Goal: Transaction & Acquisition: Purchase product/service

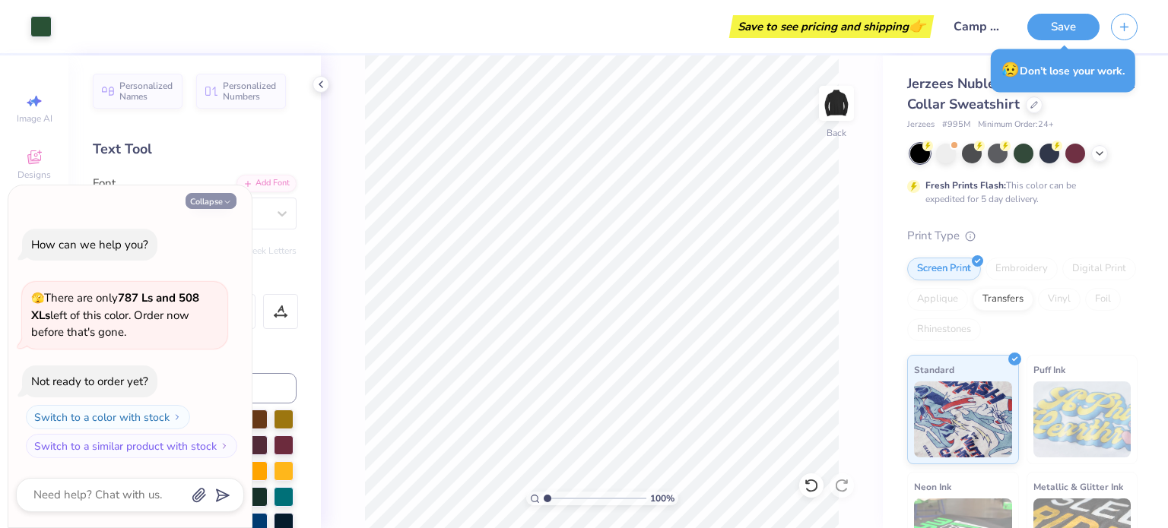
click at [211, 204] on button "Collapse" at bounding box center [210, 201] width 51 height 16
type textarea "x"
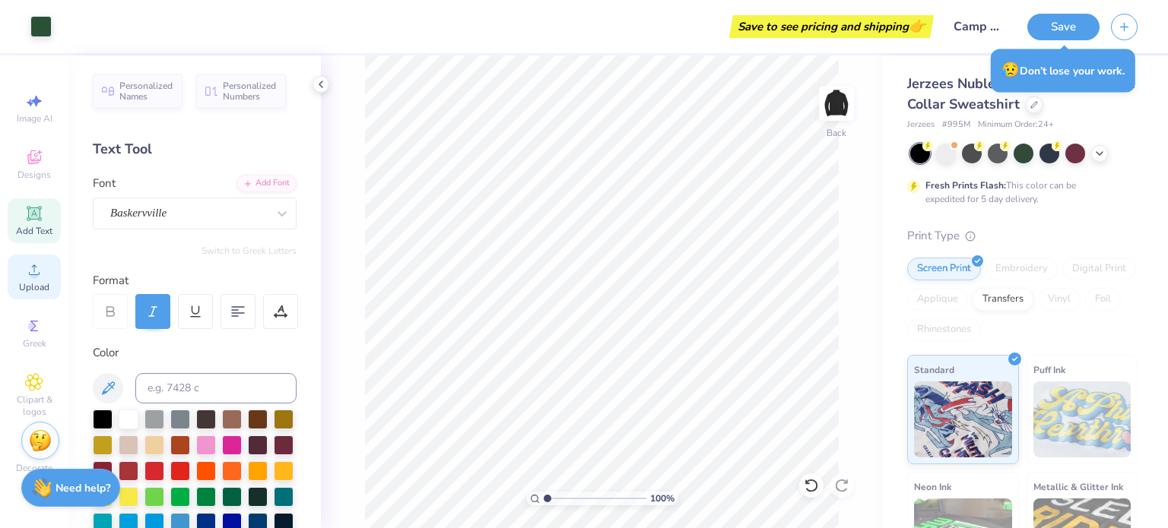
click at [27, 280] on div "Upload" at bounding box center [34, 277] width 53 height 45
click at [29, 279] on div "Upload" at bounding box center [34, 277] width 53 height 45
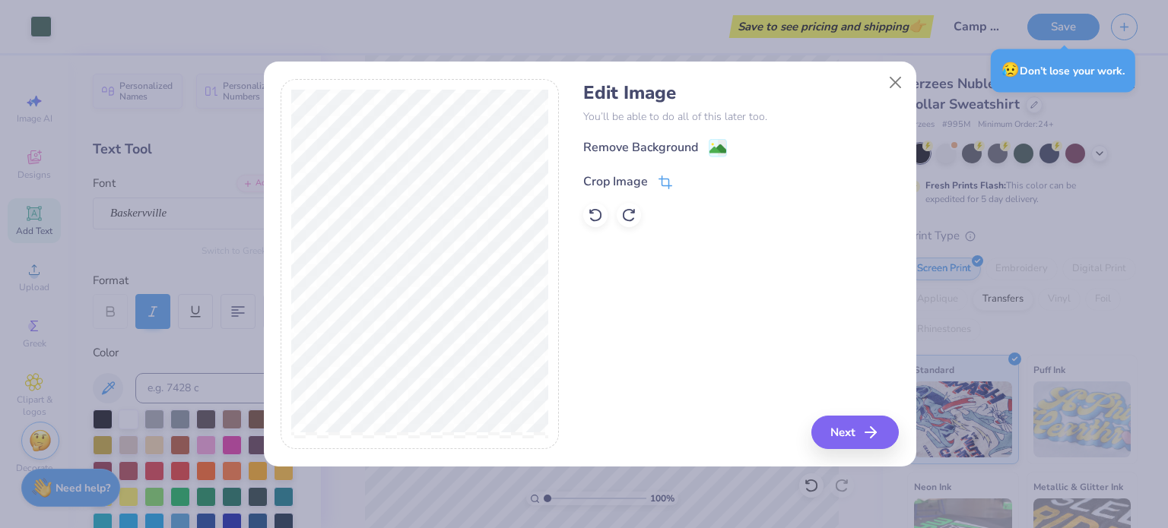
click at [654, 176] on div "Crop Image" at bounding box center [627, 182] width 89 height 18
click at [713, 182] on icon at bounding box center [712, 180] width 9 height 9
click at [712, 153] on image at bounding box center [717, 150] width 17 height 17
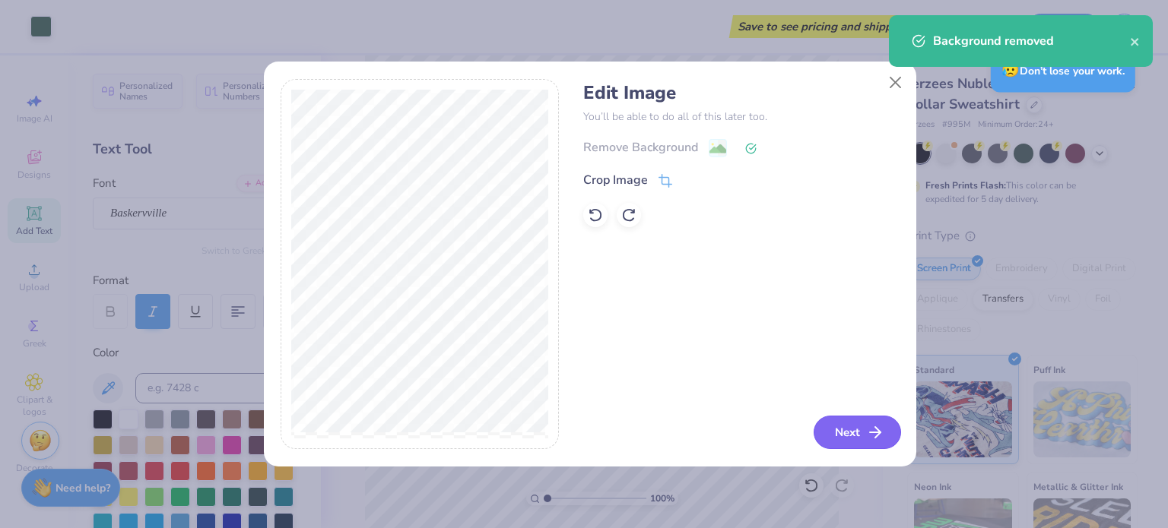
click at [849, 429] on button "Next" at bounding box center [856, 432] width 87 height 33
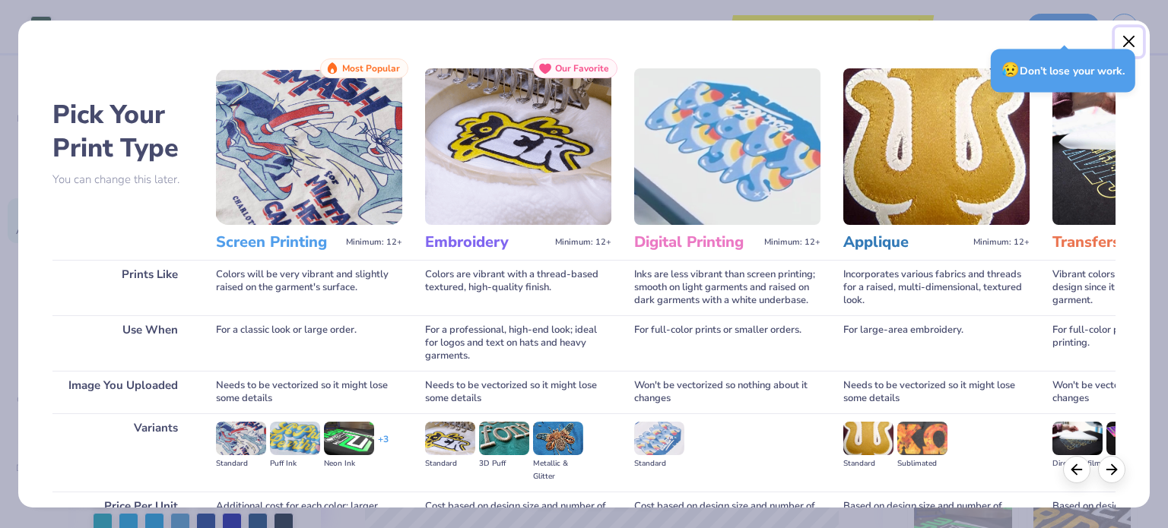
click at [1139, 40] on button "Close" at bounding box center [1128, 41] width 29 height 29
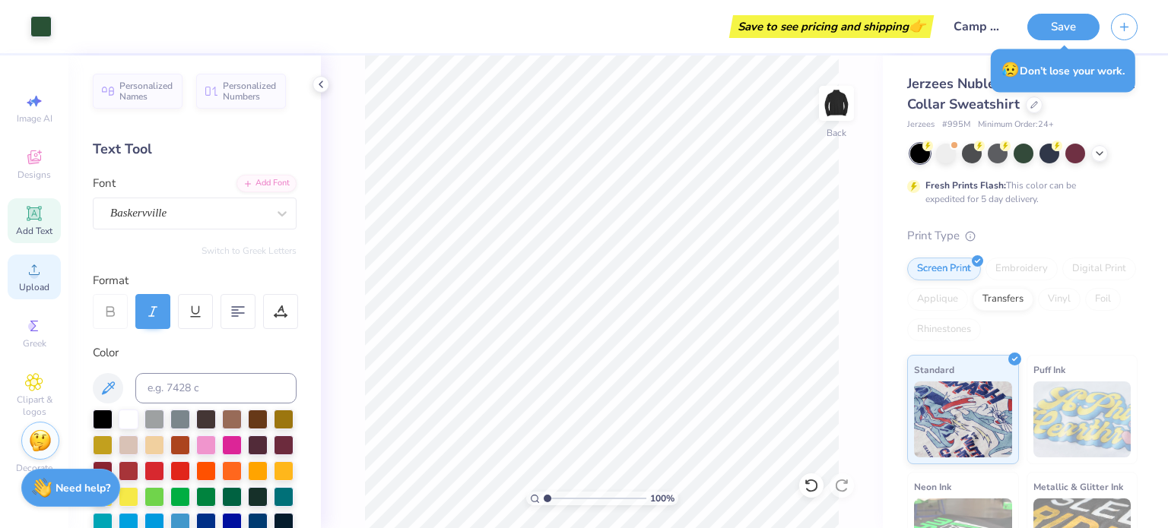
click at [31, 273] on circle at bounding box center [34, 275] width 8 height 8
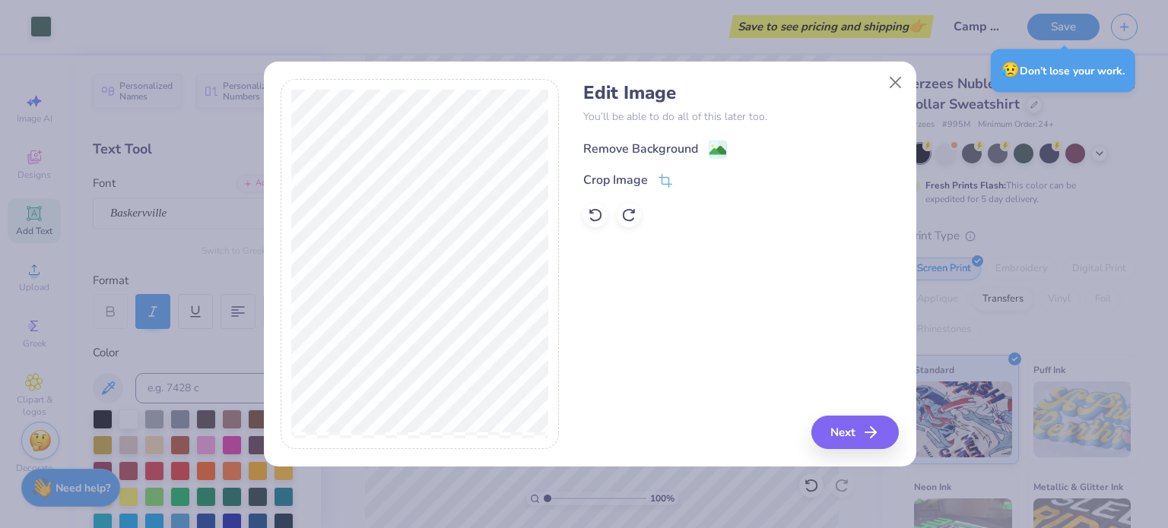
click at [690, 138] on div "Remove Background" at bounding box center [740, 147] width 315 height 19
click at [711, 147] on image at bounding box center [717, 150] width 17 height 17
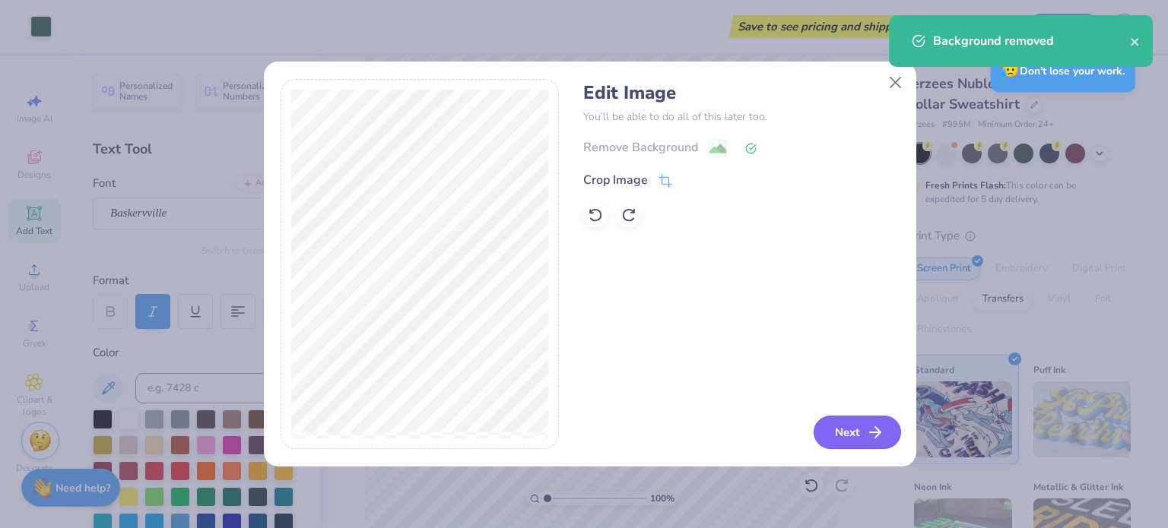
click at [839, 436] on button "Next" at bounding box center [856, 432] width 87 height 33
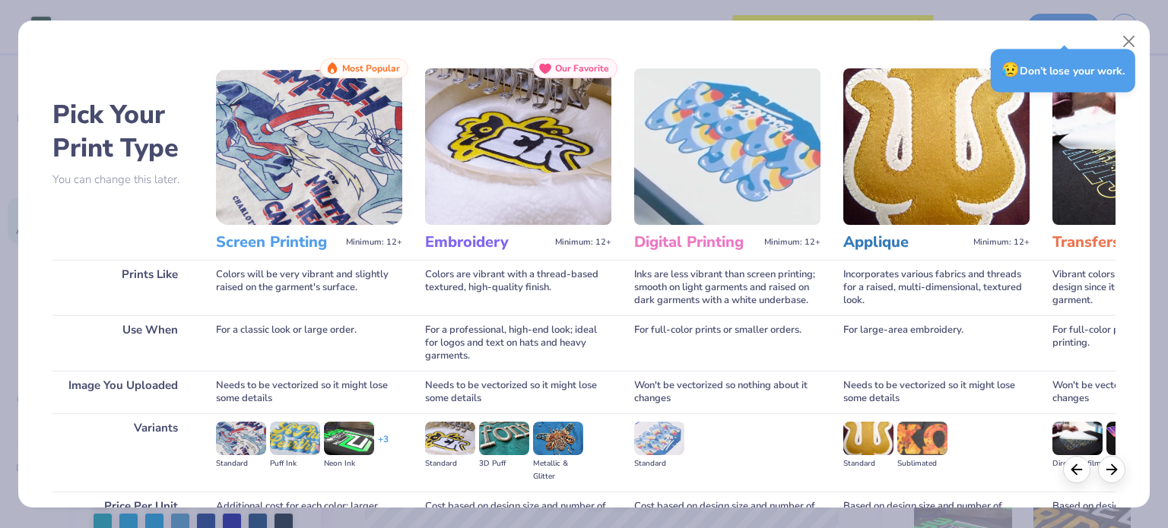
scroll to position [153, 0]
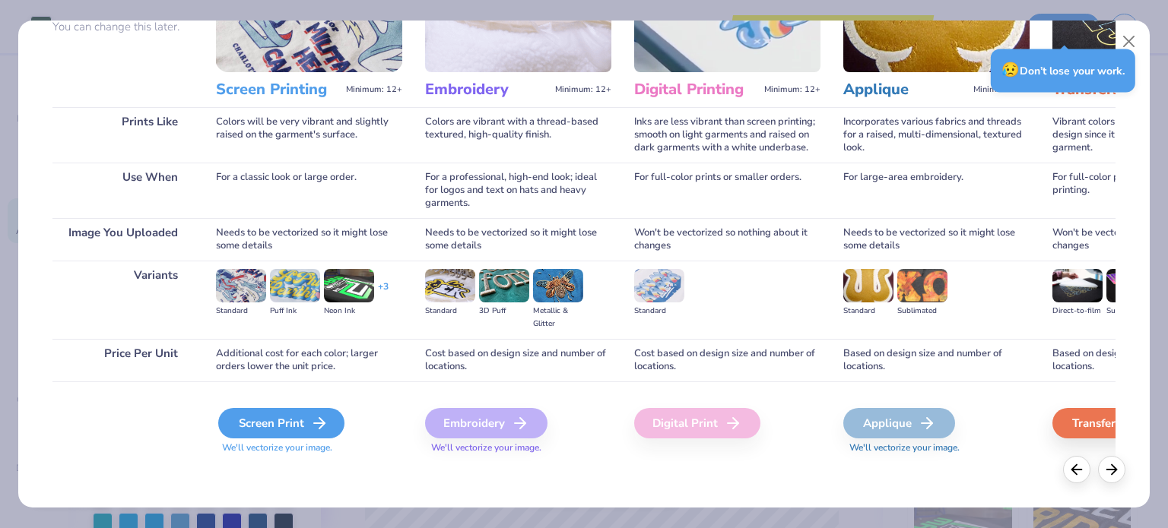
click at [280, 422] on div "Screen Print" at bounding box center [281, 423] width 126 height 30
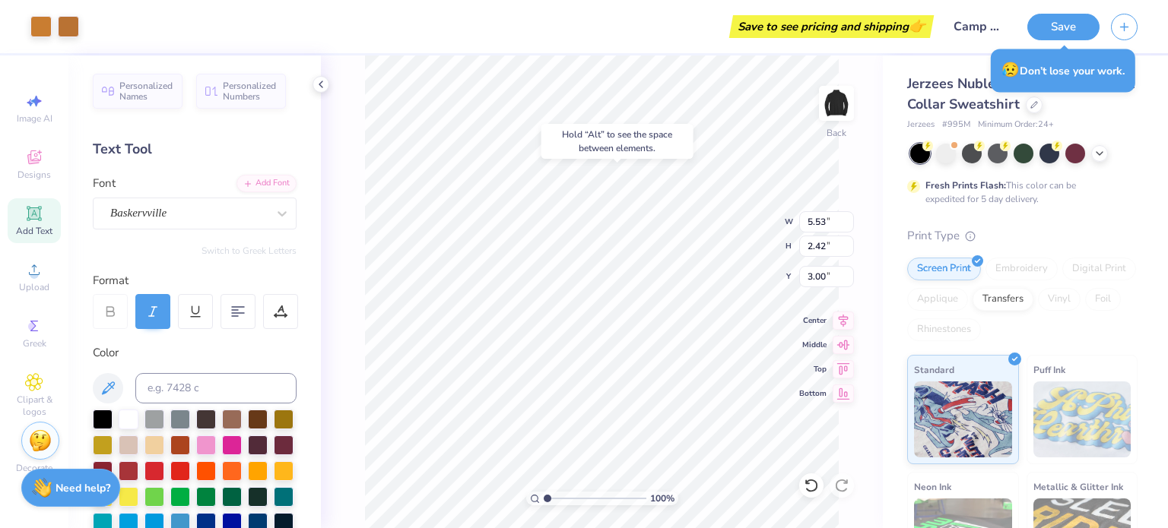
type input "3.00"
type input "5.76"
type input "0.55"
type input "1.45"
type input "3.00"
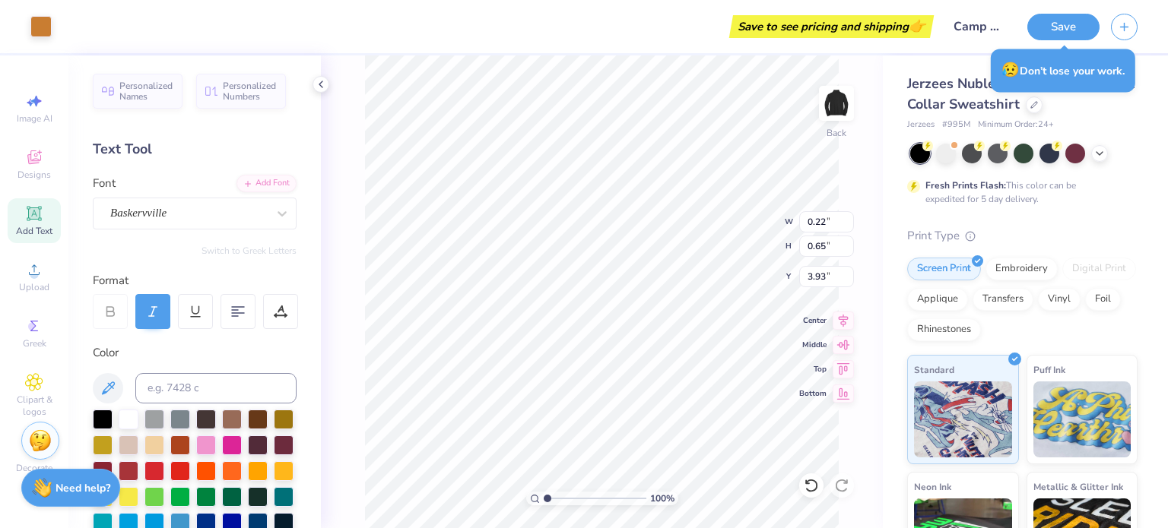
type input "3.93"
click at [818, 490] on icon at bounding box center [810, 485] width 15 height 15
type input "3.73"
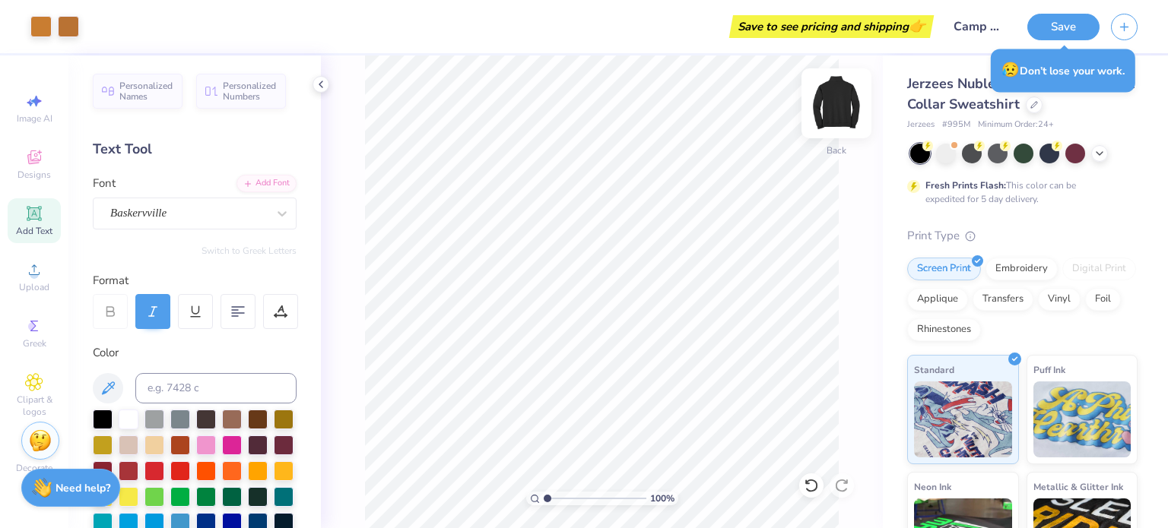
click at [837, 105] on img at bounding box center [836, 103] width 61 height 61
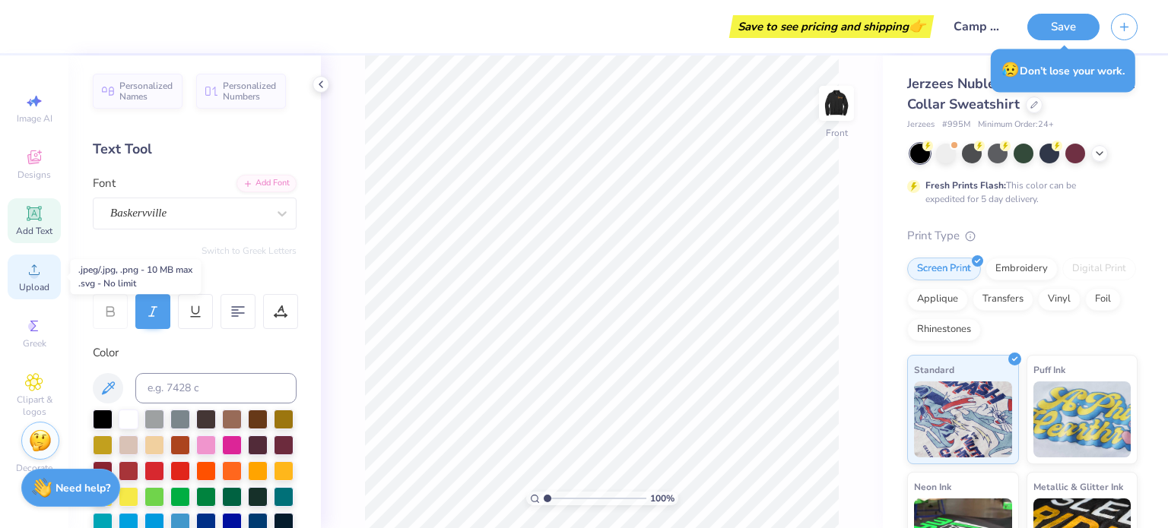
click at [36, 282] on span "Upload" at bounding box center [34, 287] width 30 height 12
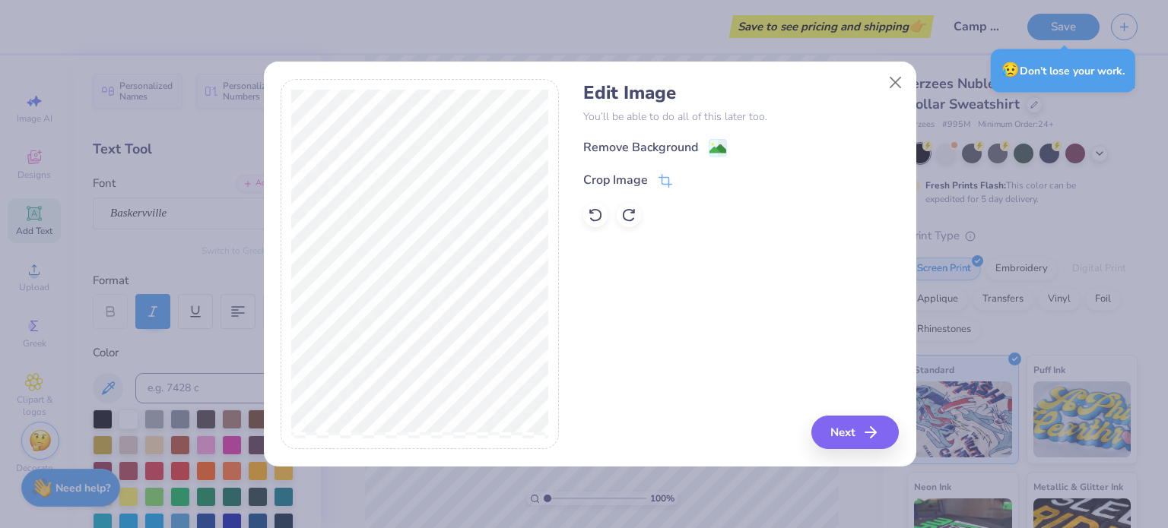
click at [676, 134] on div "Edit Image You’ll be able to do all of this later too. Remove Background Crop I…" at bounding box center [740, 154] width 315 height 145
click at [671, 145] on div "Remove Background" at bounding box center [640, 149] width 115 height 18
click at [845, 436] on button "Next" at bounding box center [856, 432] width 87 height 33
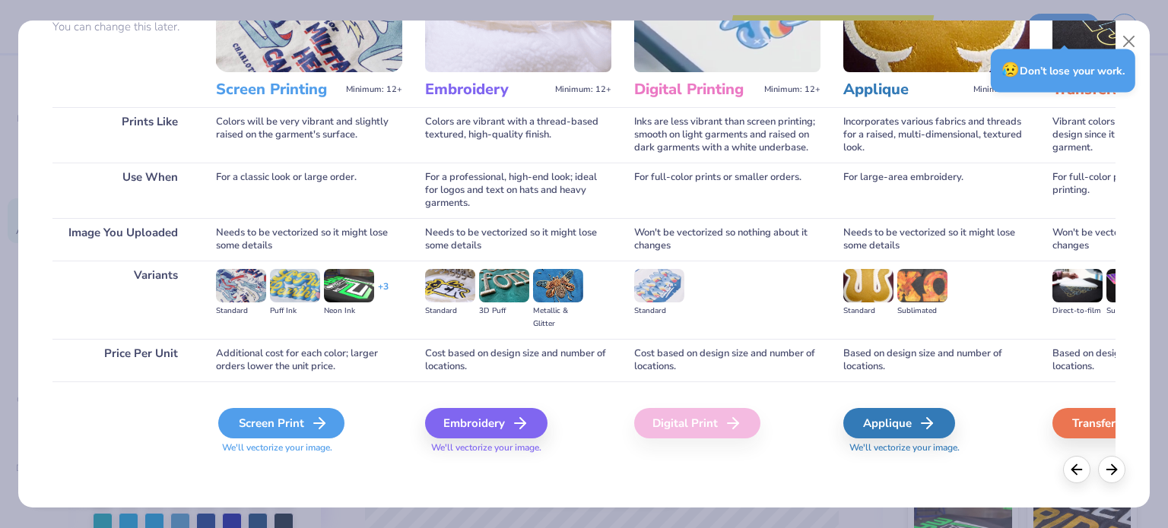
click at [268, 425] on div "Screen Print" at bounding box center [281, 423] width 126 height 30
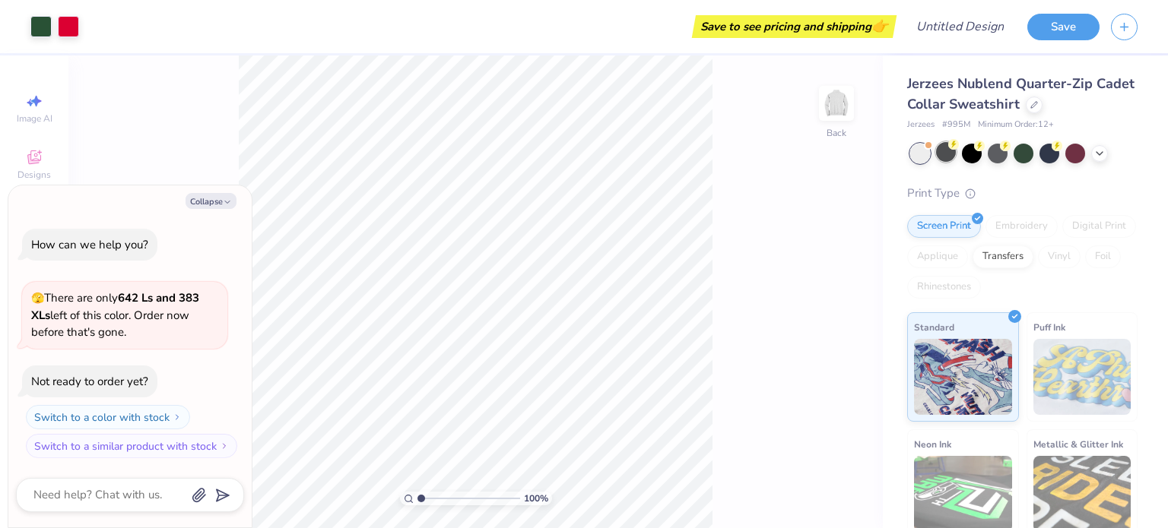
click at [943, 150] on div at bounding box center [946, 152] width 20 height 20
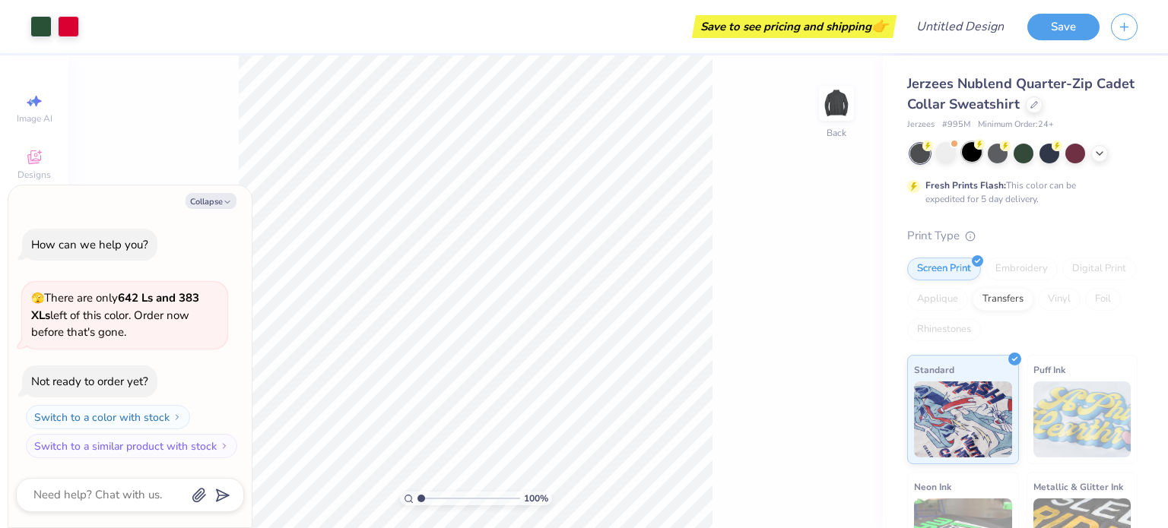
click at [962, 150] on div at bounding box center [972, 152] width 20 height 20
click at [969, 153] on div at bounding box center [972, 152] width 20 height 20
click at [973, 153] on div at bounding box center [972, 152] width 20 height 20
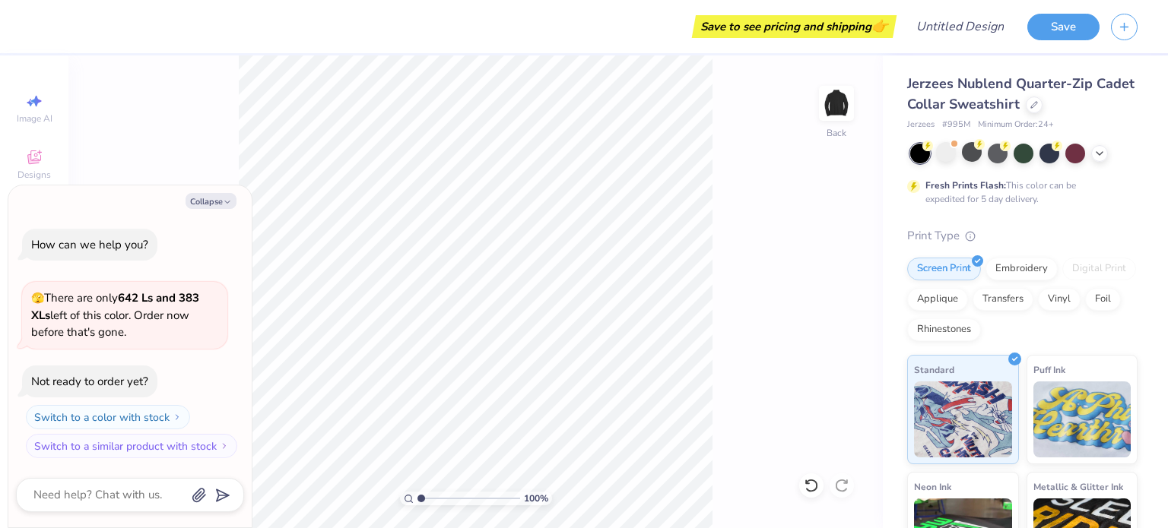
click at [825, 217] on div "100 % Back" at bounding box center [475, 291] width 814 height 473
click at [217, 199] on button "Collapse" at bounding box center [210, 201] width 51 height 16
type textarea "x"
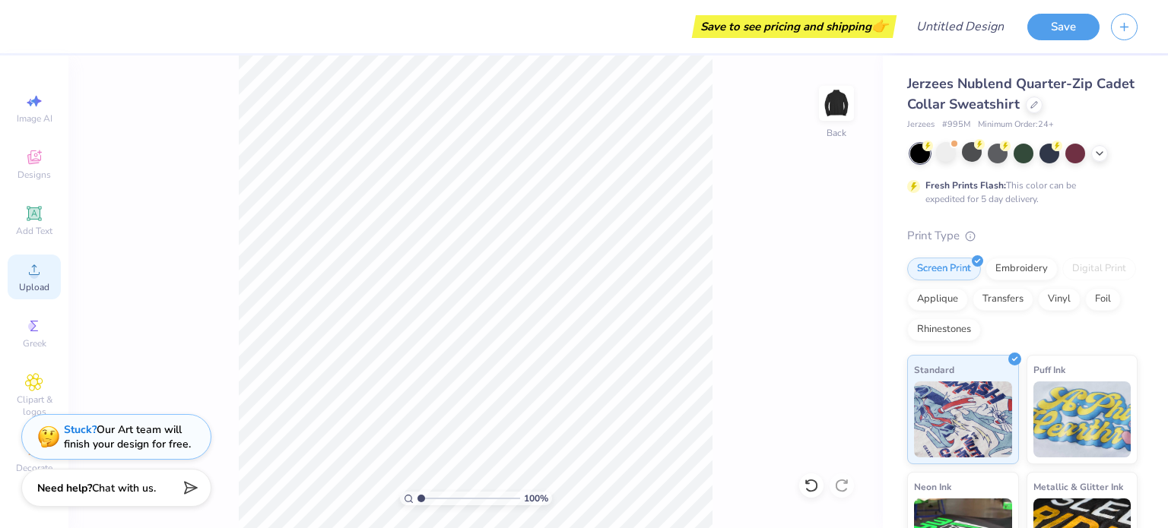
click at [27, 272] on icon at bounding box center [34, 270] width 18 height 18
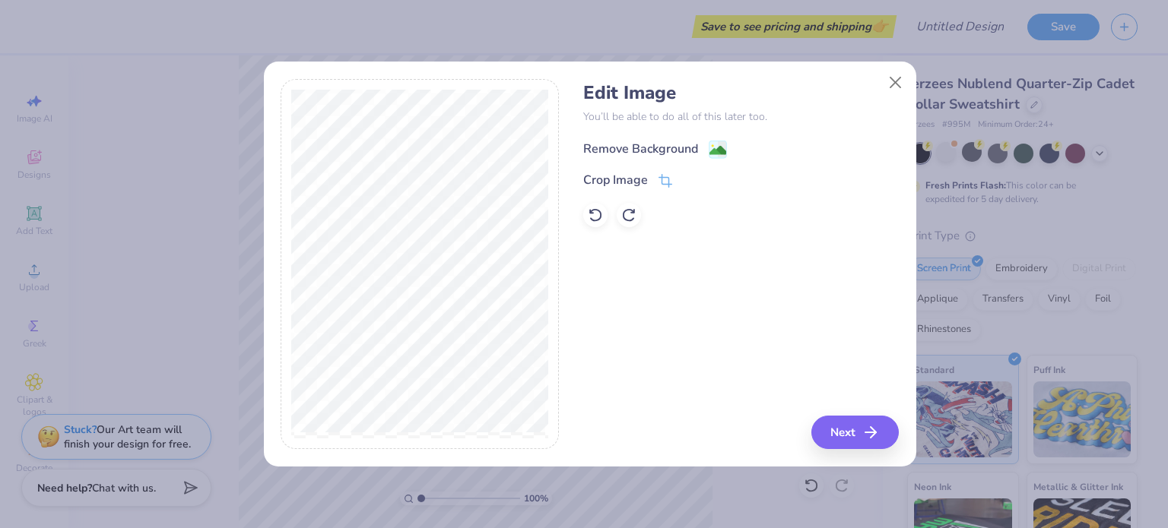
click at [649, 148] on div "Remove Background" at bounding box center [640, 149] width 115 height 18
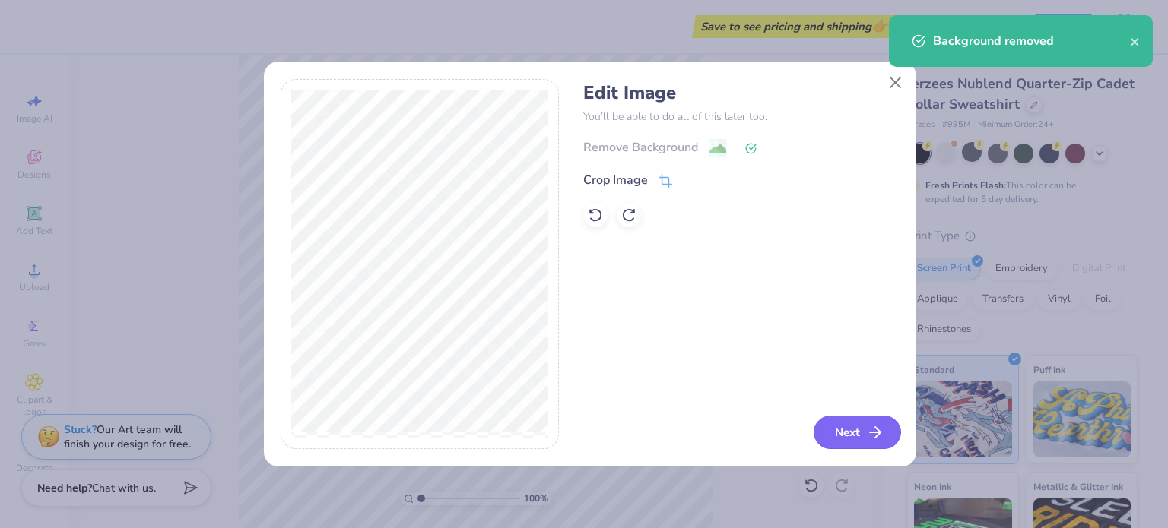
click at [839, 427] on button "Next" at bounding box center [856, 432] width 87 height 33
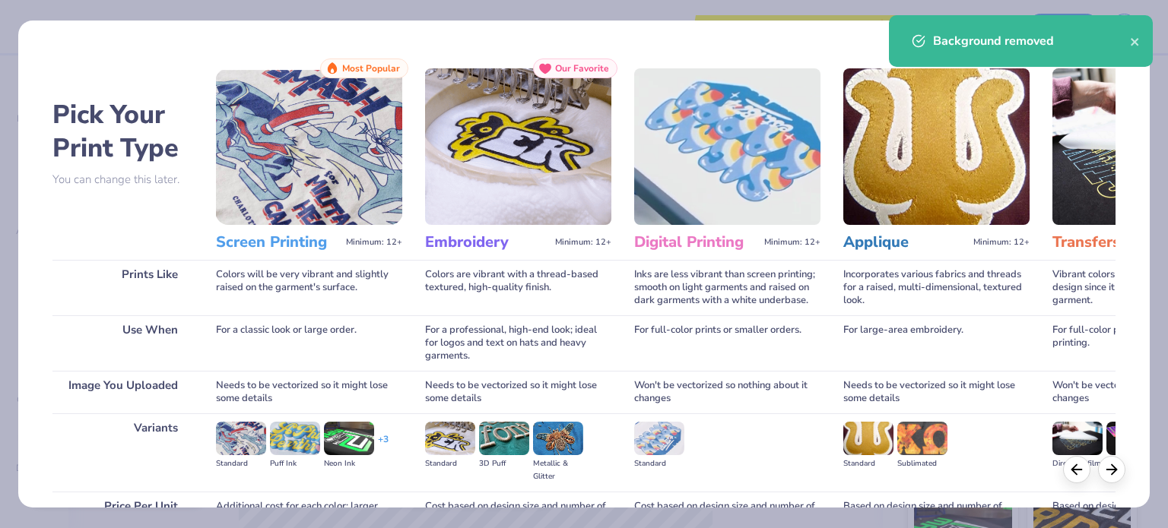
scroll to position [153, 0]
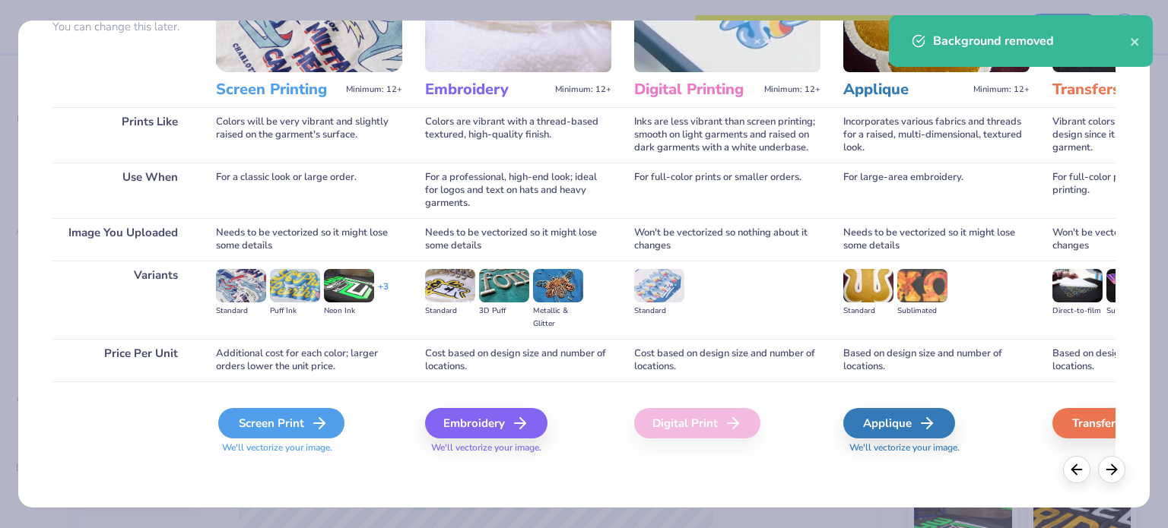
click at [279, 422] on div "Screen Print" at bounding box center [281, 423] width 126 height 30
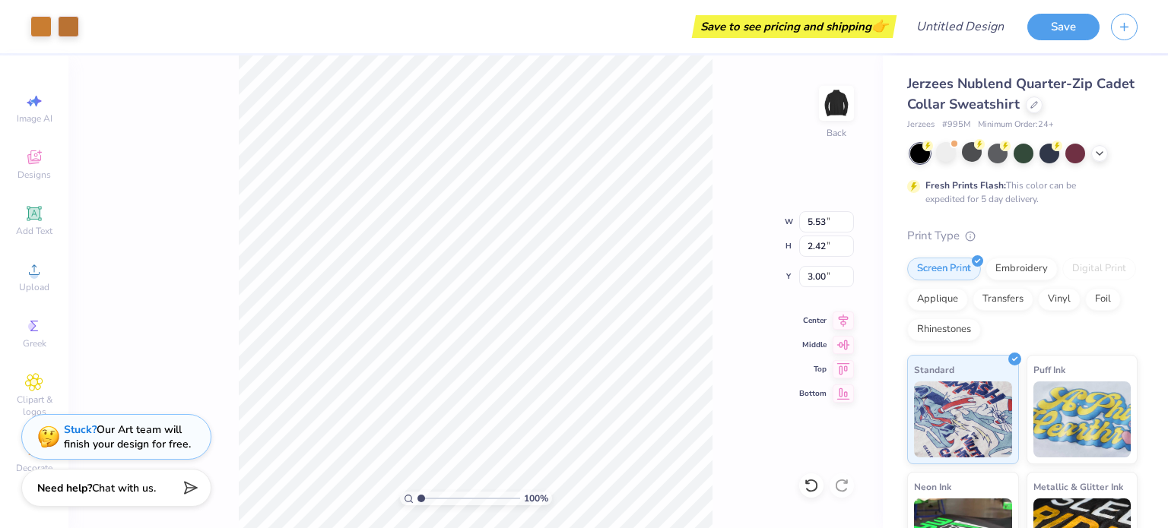
type input "3.00"
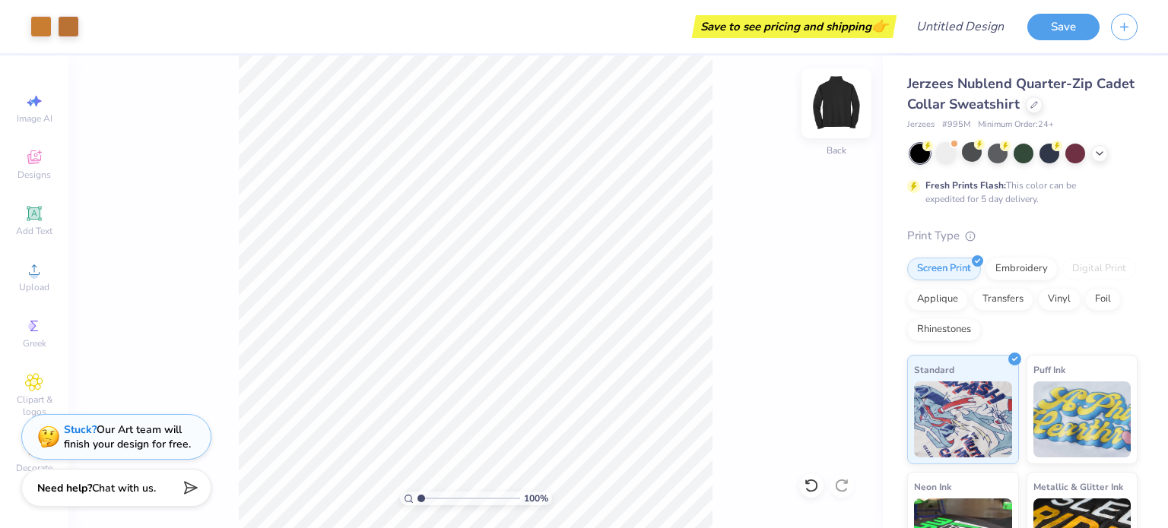
click at [827, 96] on img at bounding box center [836, 103] width 61 height 61
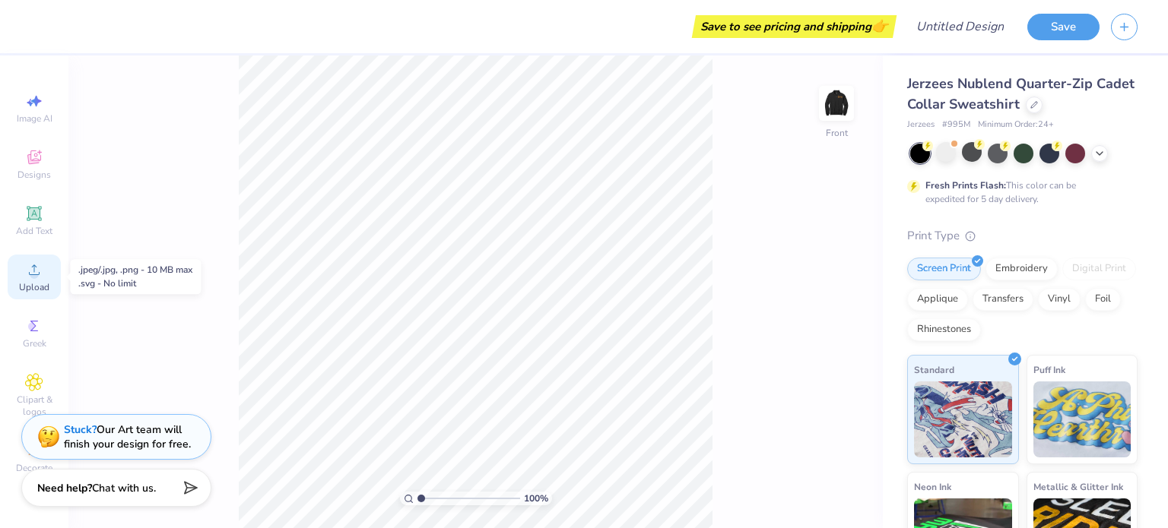
click at [36, 287] on span "Upload" at bounding box center [34, 287] width 30 height 12
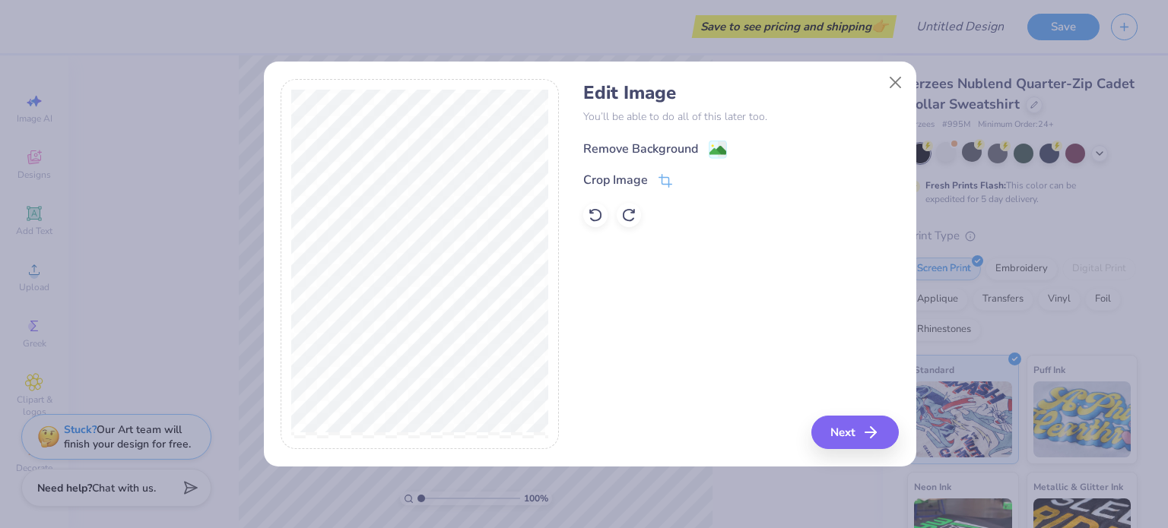
click at [670, 144] on div "Remove Background" at bounding box center [640, 149] width 115 height 18
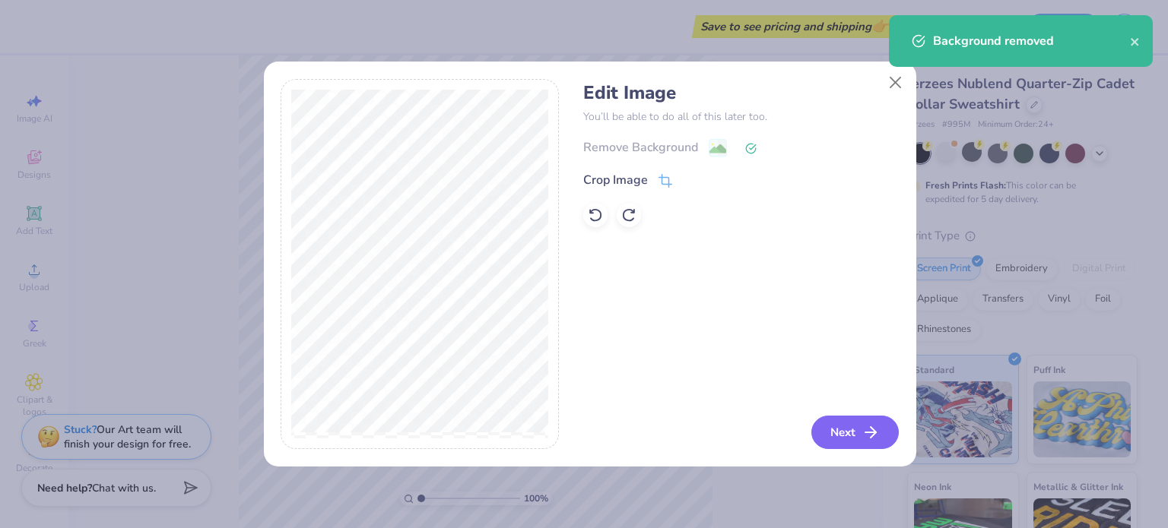
click at [858, 428] on button "Next" at bounding box center [854, 432] width 87 height 33
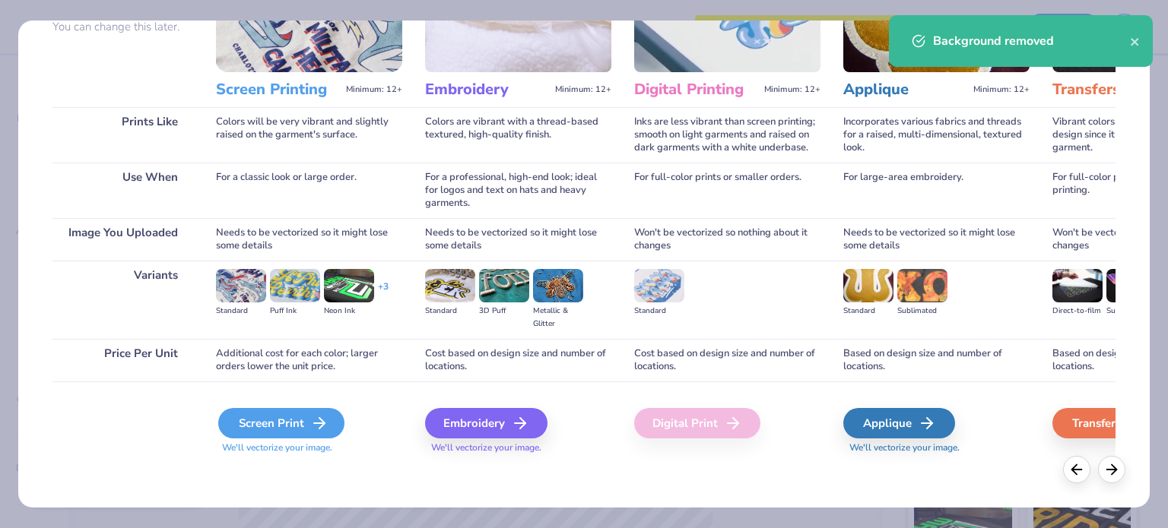
click at [249, 427] on div "Screen Print" at bounding box center [281, 423] width 126 height 30
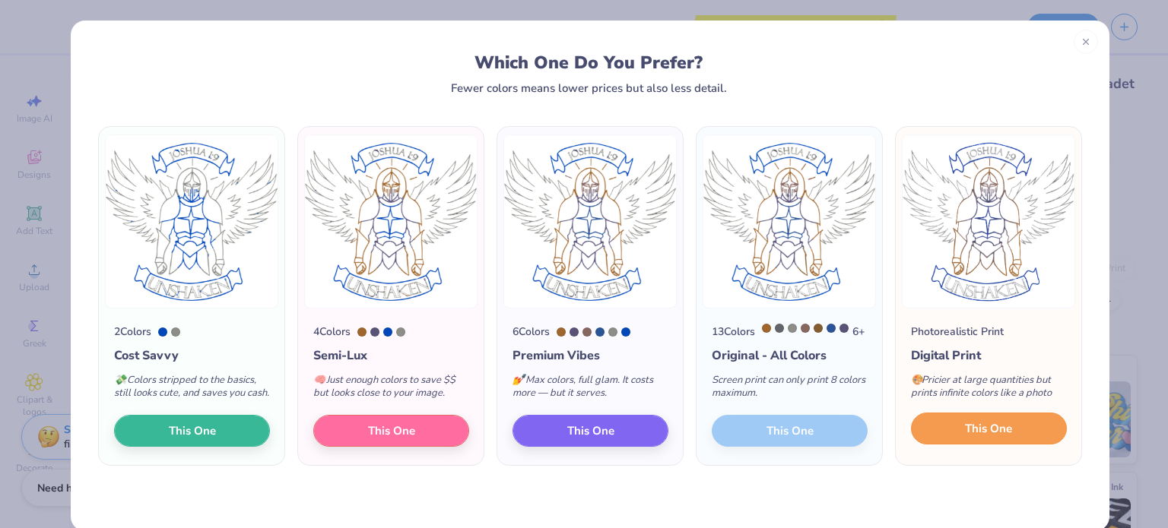
click at [944, 442] on button "This One" at bounding box center [989, 429] width 156 height 32
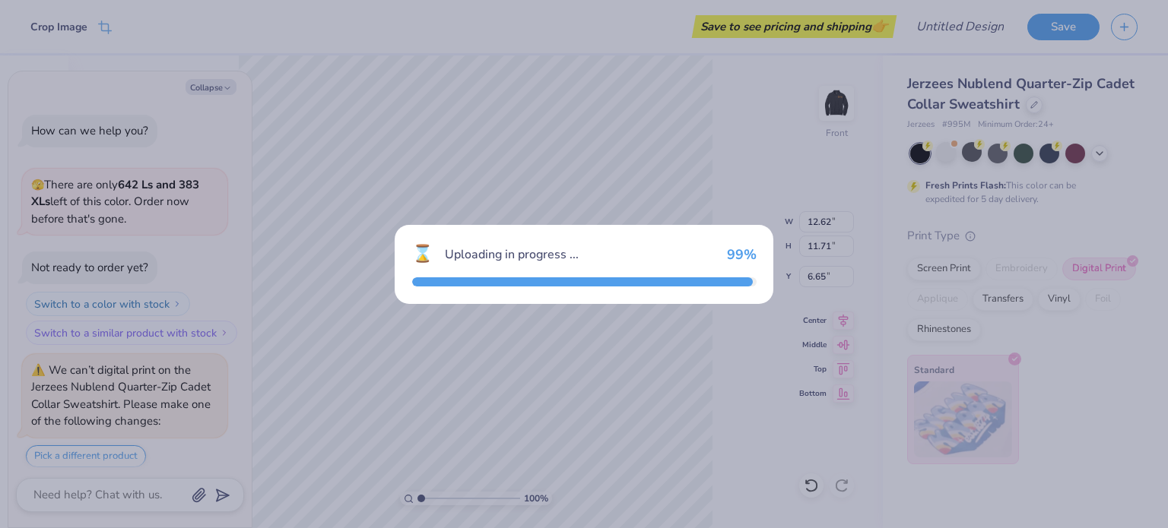
scroll to position [331, 0]
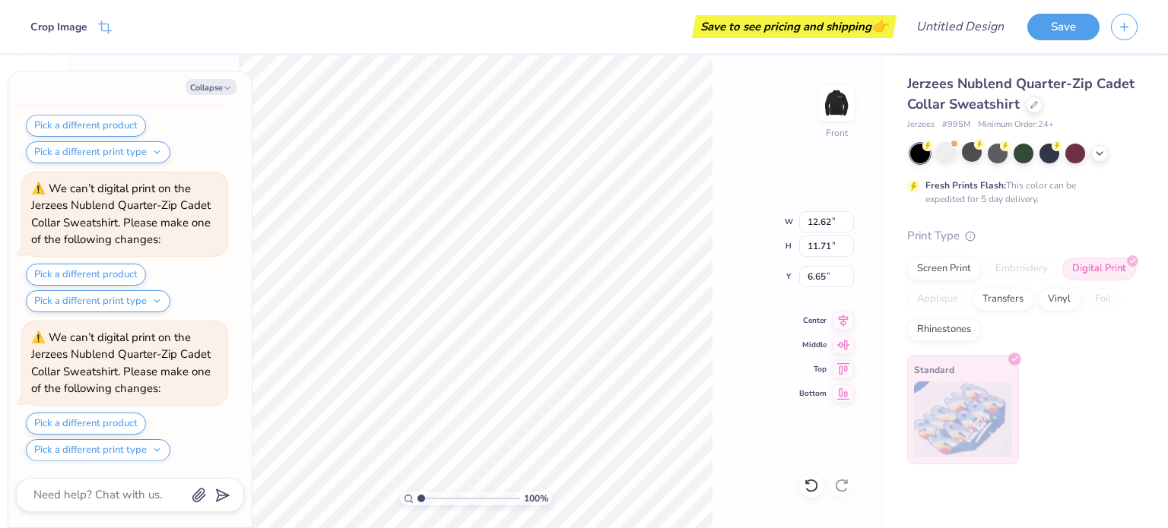
type textarea "x"
type input "13.72"
type input "12.72"
type input "5.63"
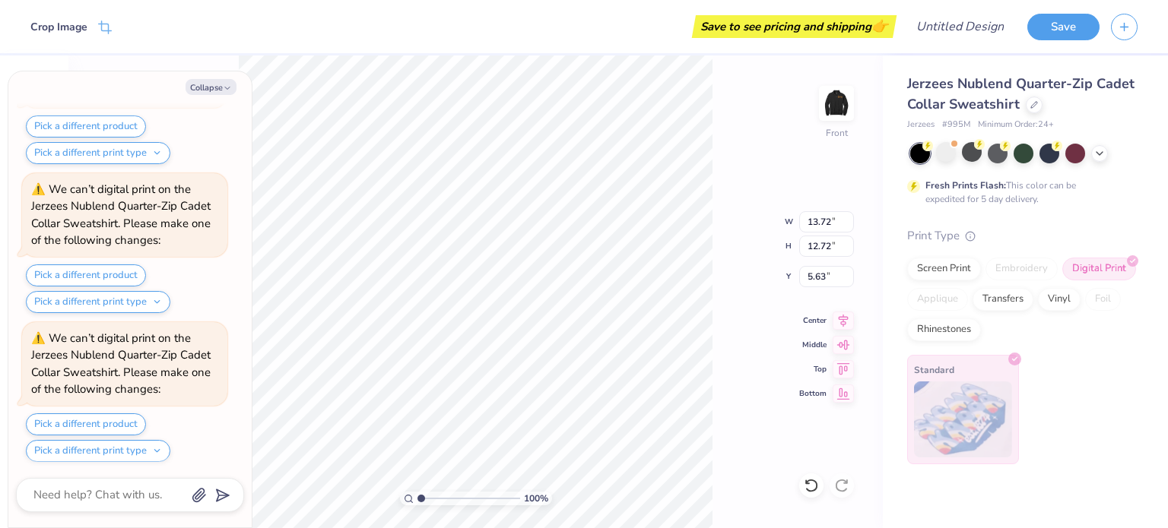
type textarea "x"
type input "5.68"
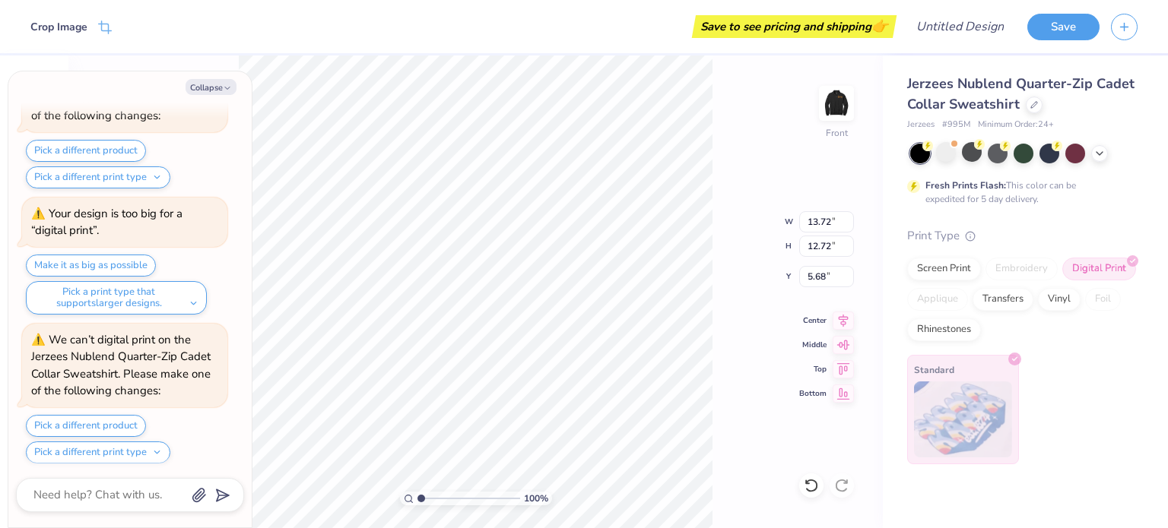
scroll to position [1050, 0]
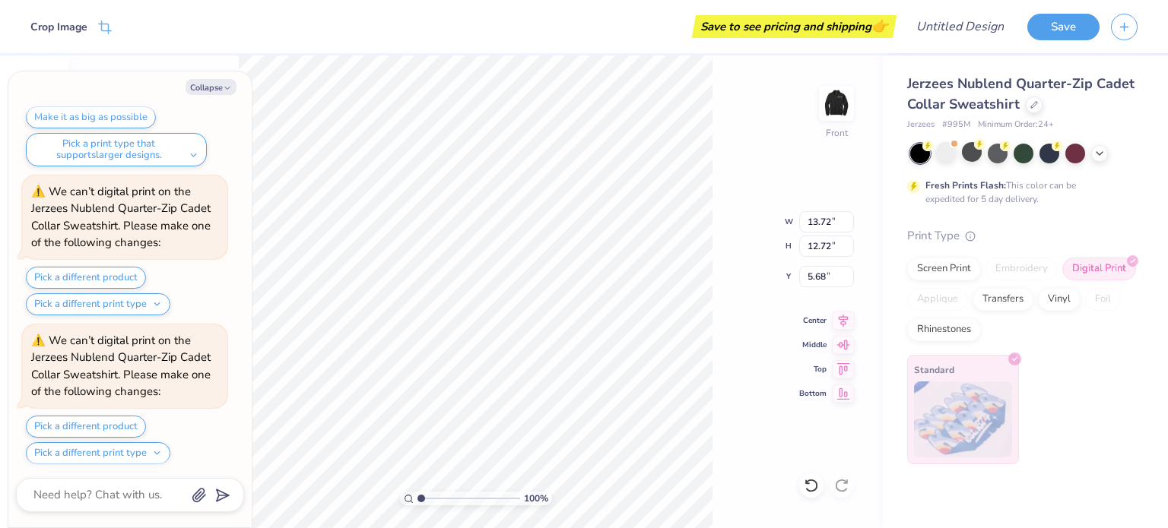
type textarea "x"
type input "5.63"
type textarea "x"
type input "3.00"
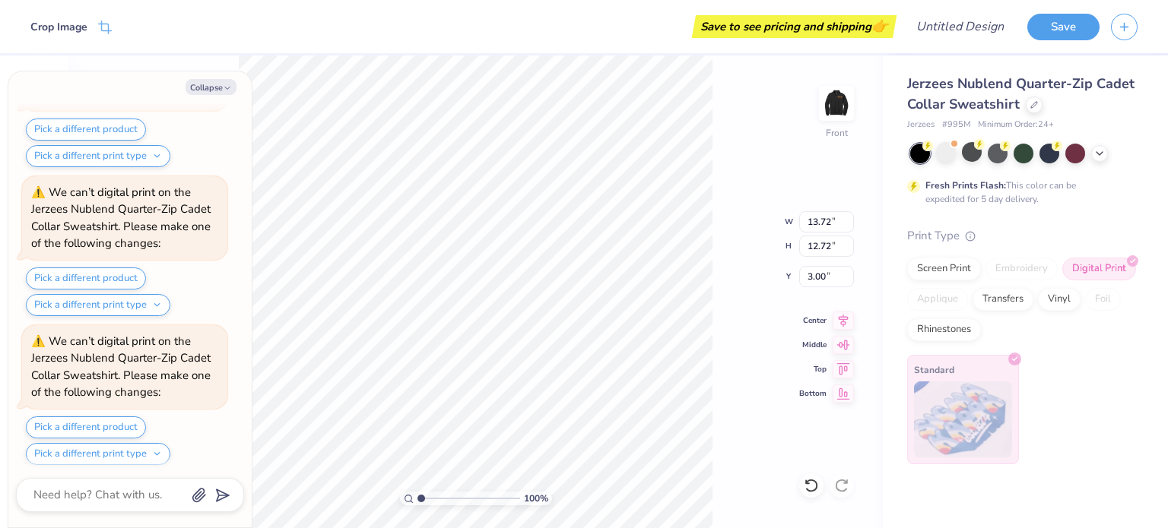
scroll to position [1347, 0]
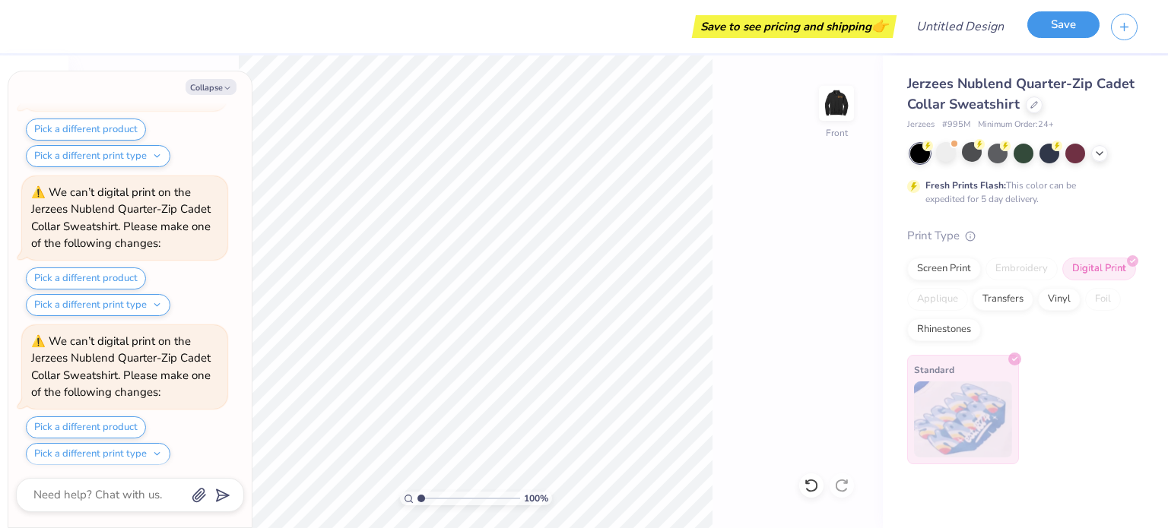
click at [1069, 24] on button "Save" at bounding box center [1063, 24] width 72 height 27
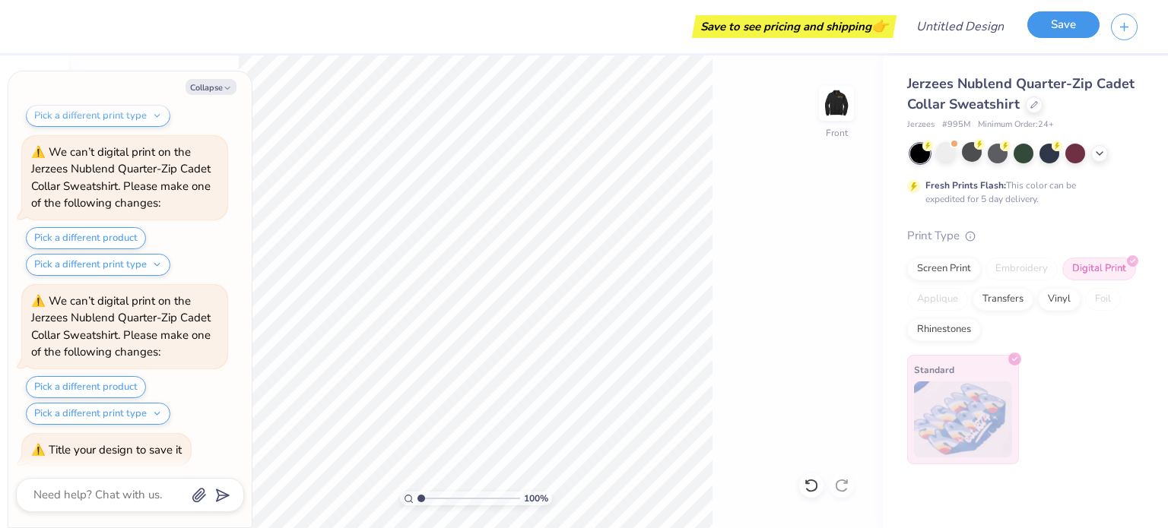
click at [1069, 24] on button "Save" at bounding box center [1063, 24] width 72 height 27
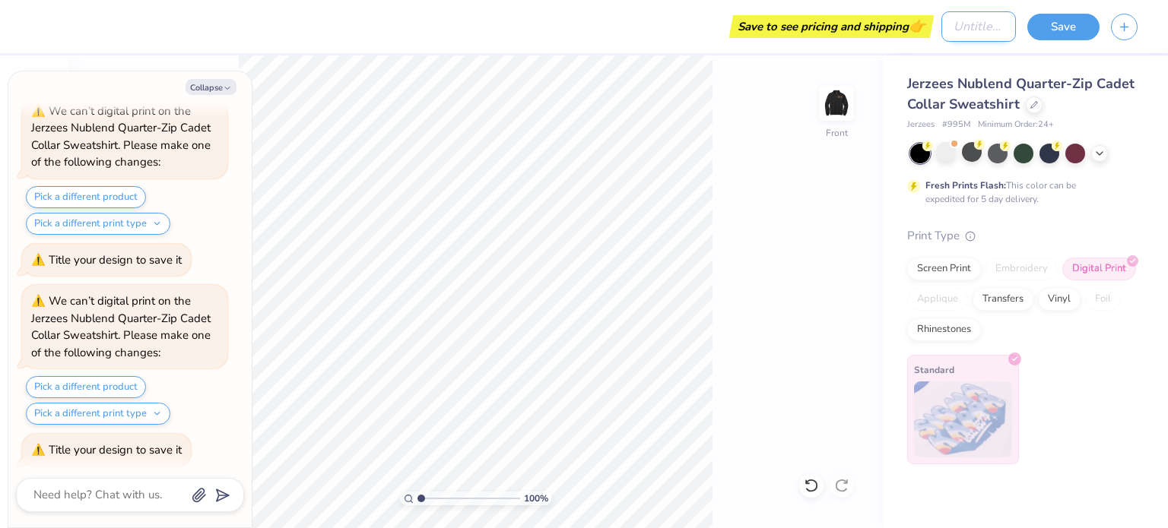
type textarea "x"
click at [965, 27] on input "Design Title" at bounding box center [978, 26] width 74 height 30
type input "C"
type textarea "x"
type input "Ca"
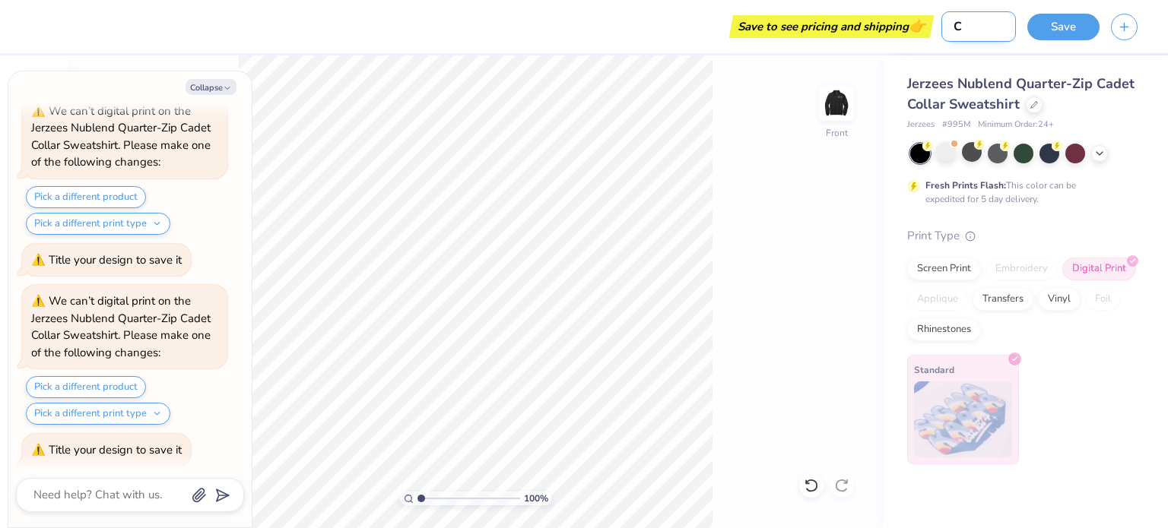
type textarea "x"
type input "Cam"
type textarea "x"
type input "Camp"
type textarea "x"
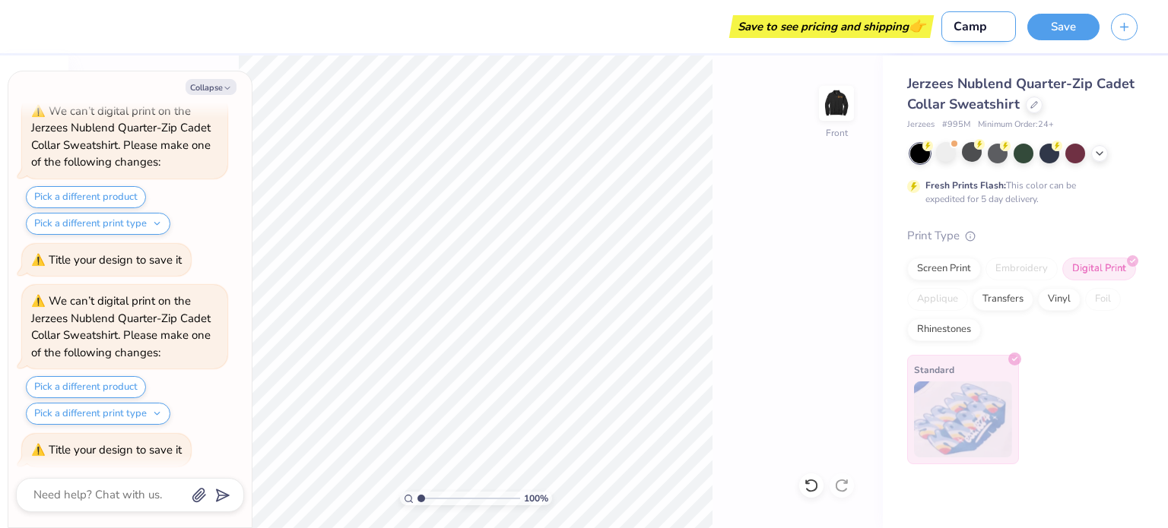
type input "Camp"
type textarea "x"
type input "Camp U"
type textarea "x"
type input "Camp Un"
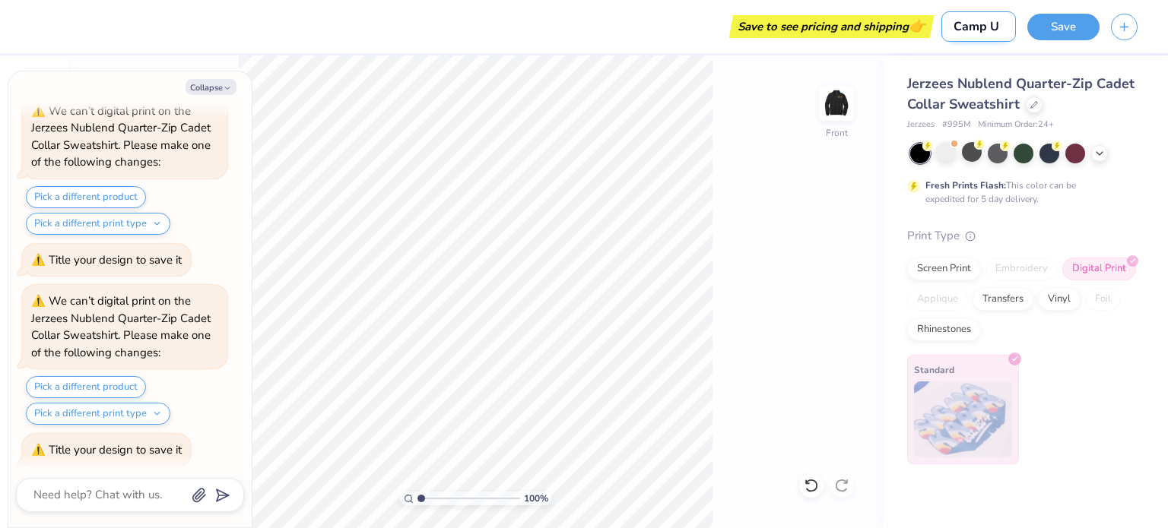
type textarea "x"
type input "Camp Uns"
type textarea "x"
type input "Camp Unsh"
type textarea "x"
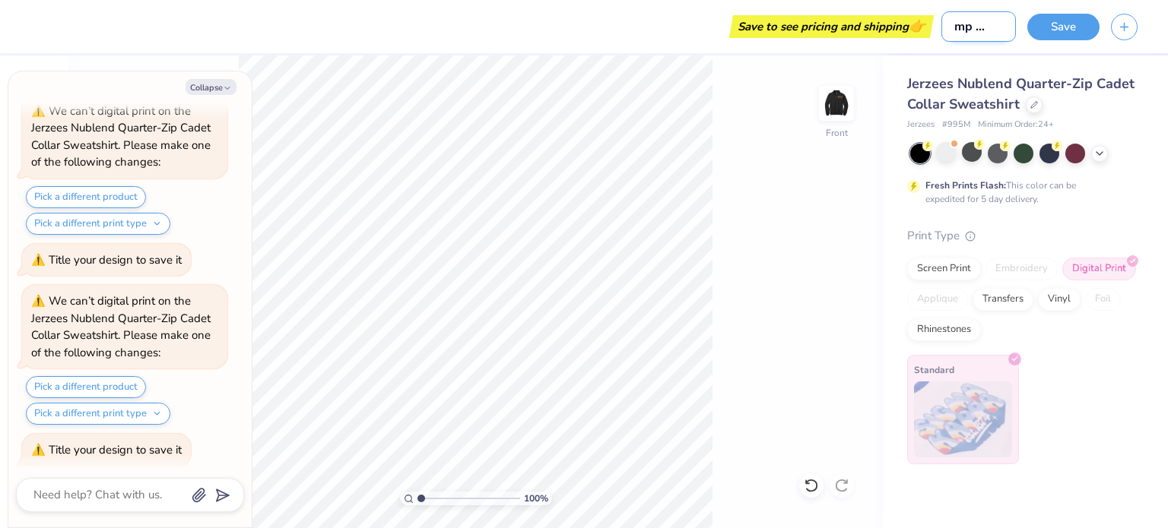
type input "Camp Unsha"
type textarea "x"
type input "Camp Unshak"
type textarea "x"
type input "Camp Unshake"
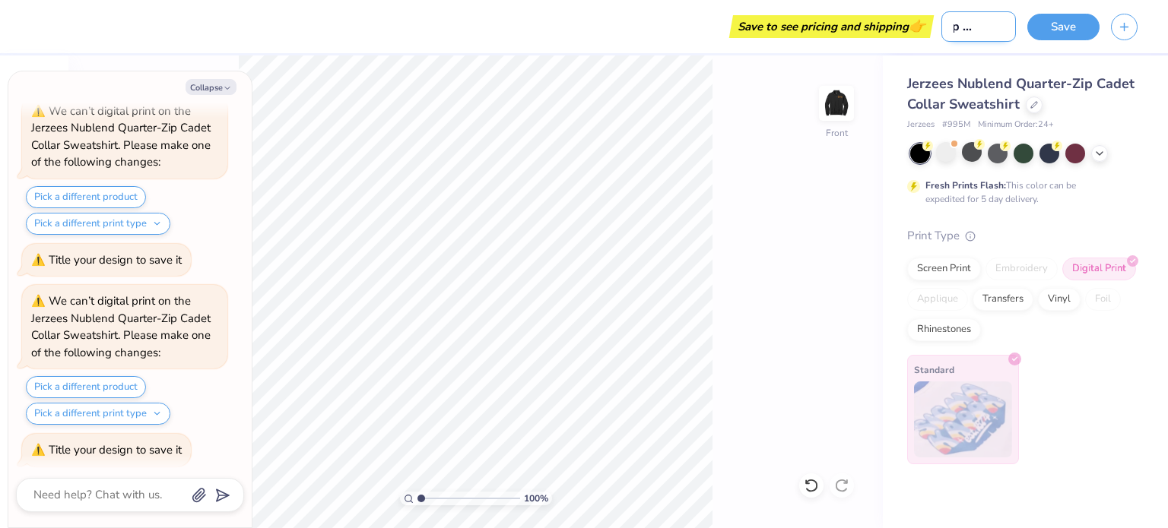
type textarea "x"
type input "Camp Unshaken"
type textarea "x"
type input "Camp Unshaken"
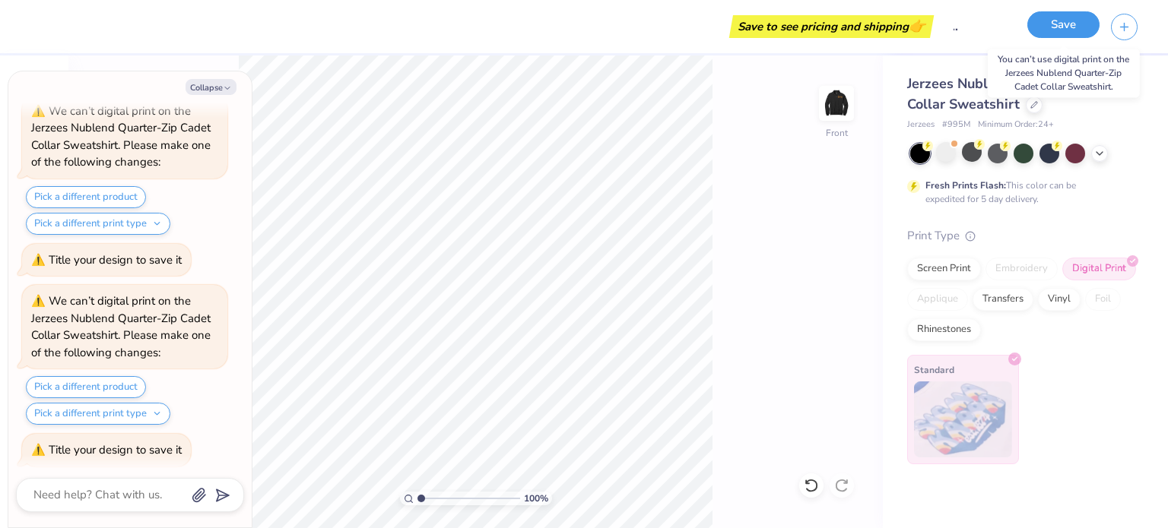
scroll to position [0, 0]
click at [1075, 33] on button "Save" at bounding box center [1063, 24] width 72 height 27
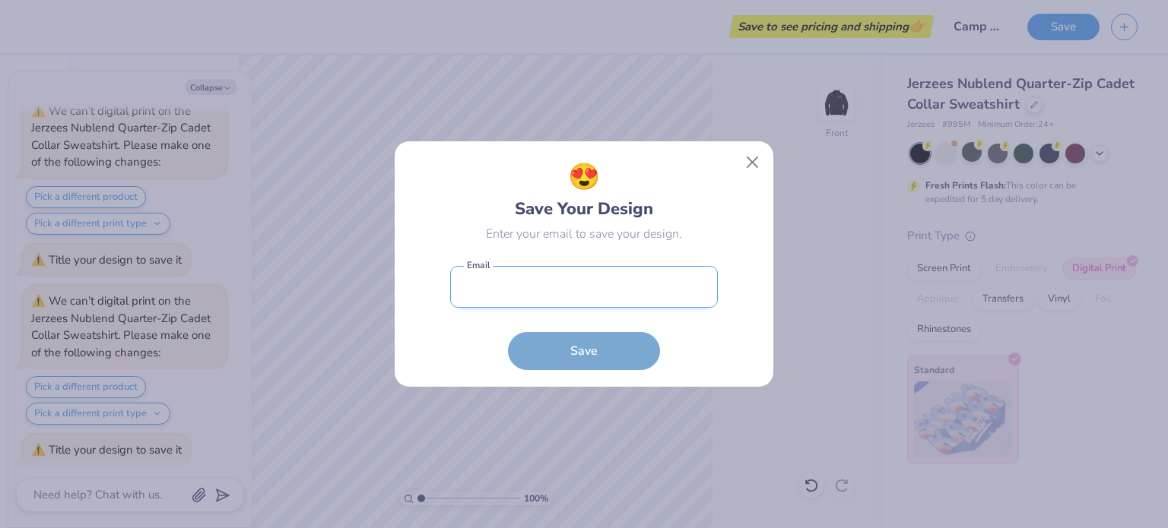
click at [611, 291] on input "email" at bounding box center [584, 287] width 268 height 42
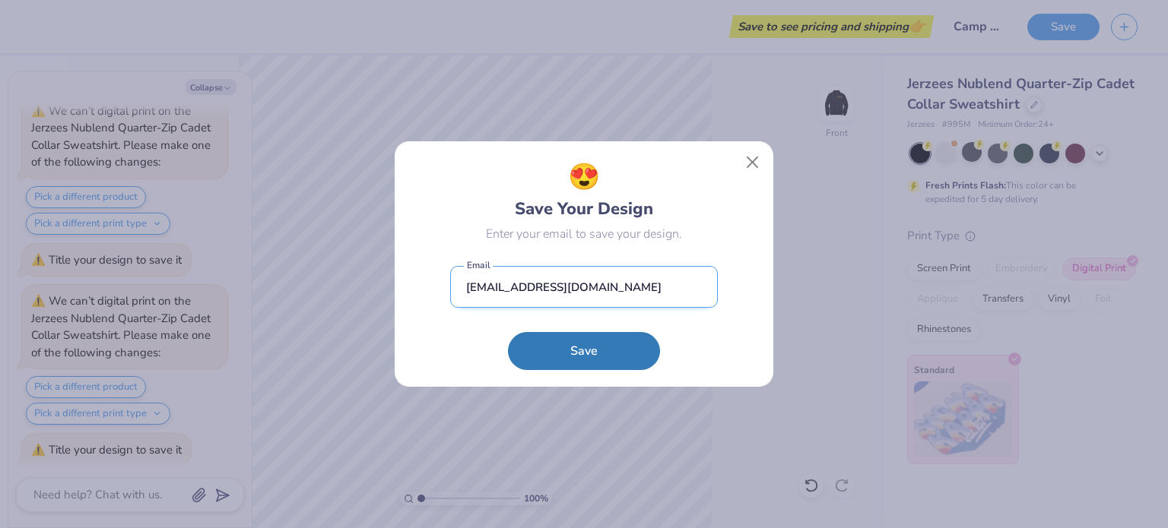
type input "[EMAIL_ADDRESS][DOMAIN_NAME]"
click at [508, 332] on button "Save" at bounding box center [584, 351] width 152 height 38
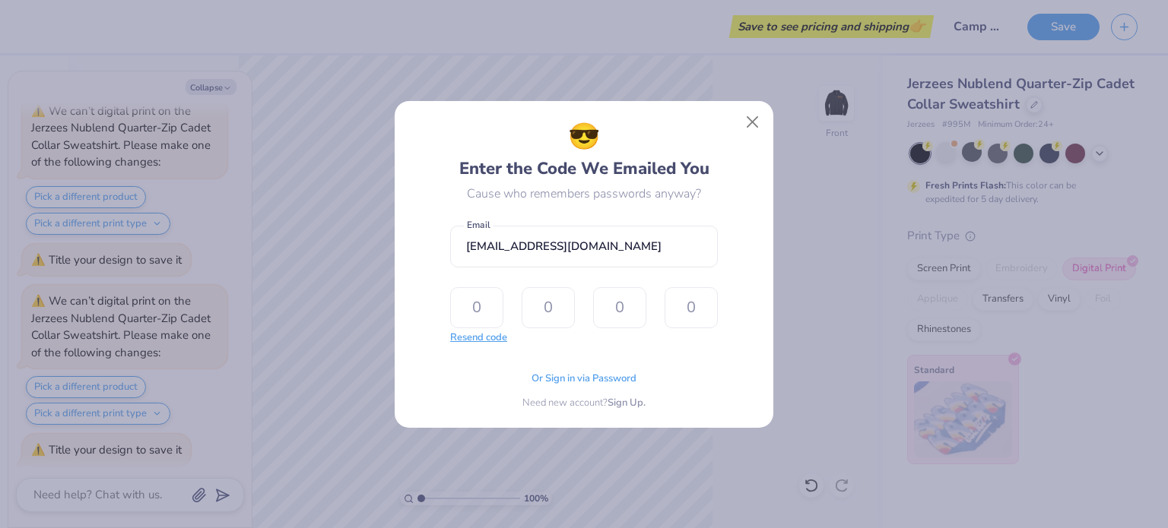
click at [492, 341] on button "Resend code" at bounding box center [478, 338] width 57 height 15
click at [489, 297] on input "text" at bounding box center [476, 307] width 53 height 41
type input "5"
type input "1"
type input "2"
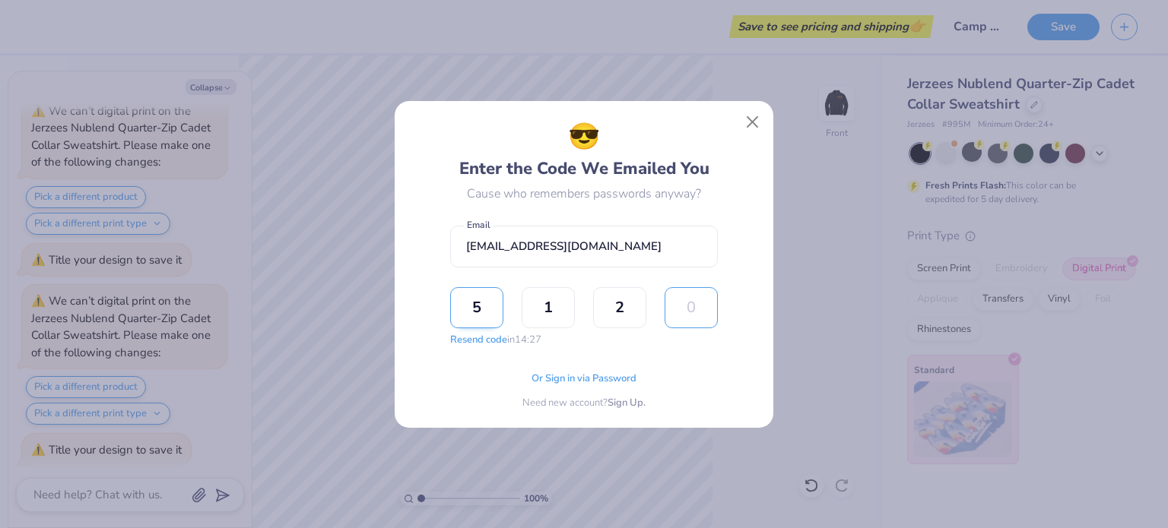
type input "7"
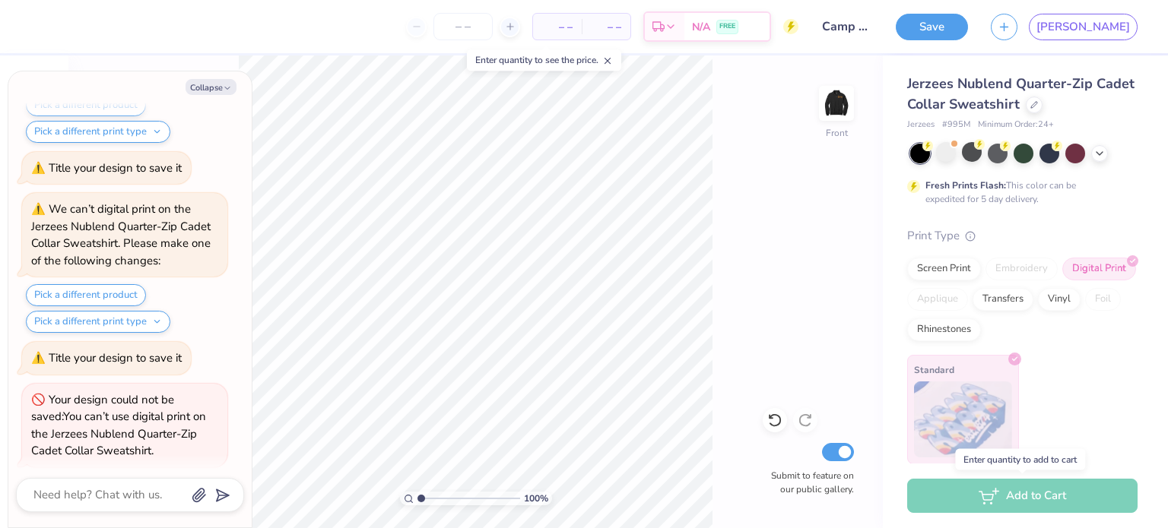
click at [973, 489] on div "Add to Cart" at bounding box center [1022, 496] width 230 height 34
click at [990, 492] on div "Add to Cart" at bounding box center [1022, 496] width 230 height 34
click at [1019, 455] on div "Enter quantity to add to cart" at bounding box center [1020, 459] width 130 height 21
click at [1033, 488] on div "Add to Cart" at bounding box center [1022, 496] width 230 height 34
click at [224, 84] on icon "button" at bounding box center [227, 88] width 9 height 9
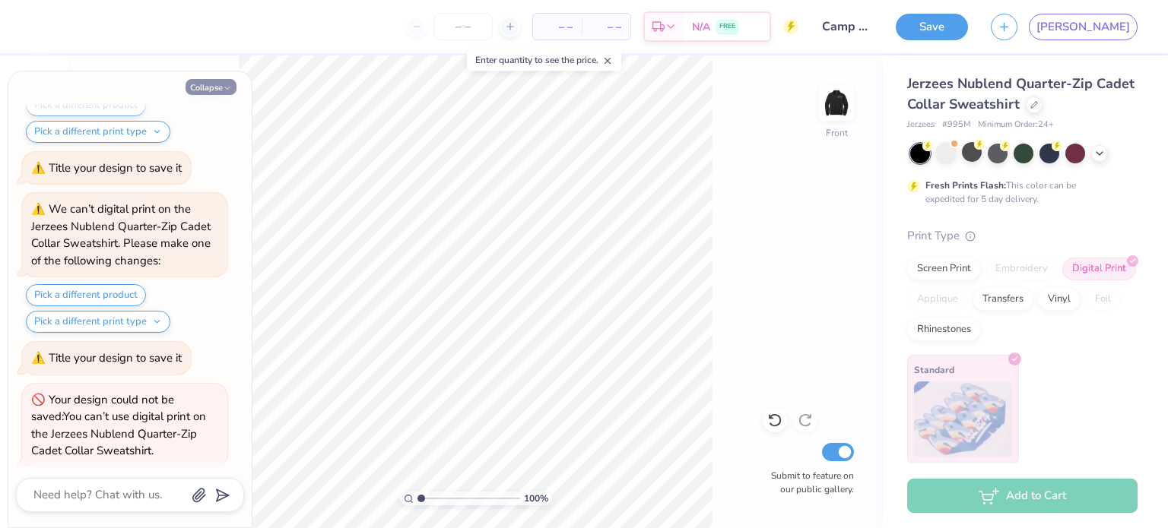
type textarea "x"
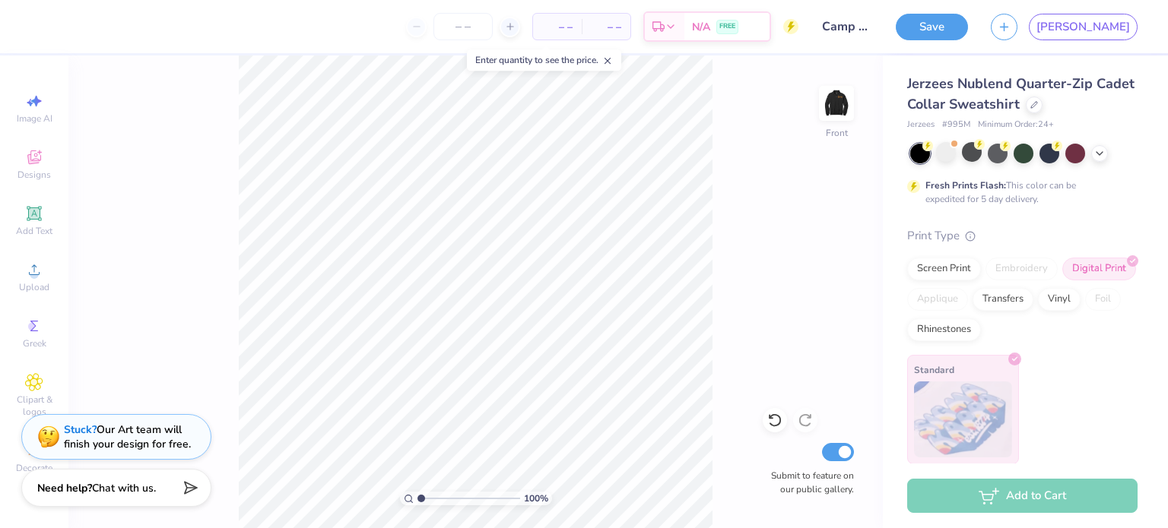
click at [621, 21] on span "– –" at bounding box center [606, 27] width 30 height 16
click at [572, 24] on span "– –" at bounding box center [557, 27] width 30 height 16
click at [493, 27] on input "number" at bounding box center [462, 26] width 59 height 27
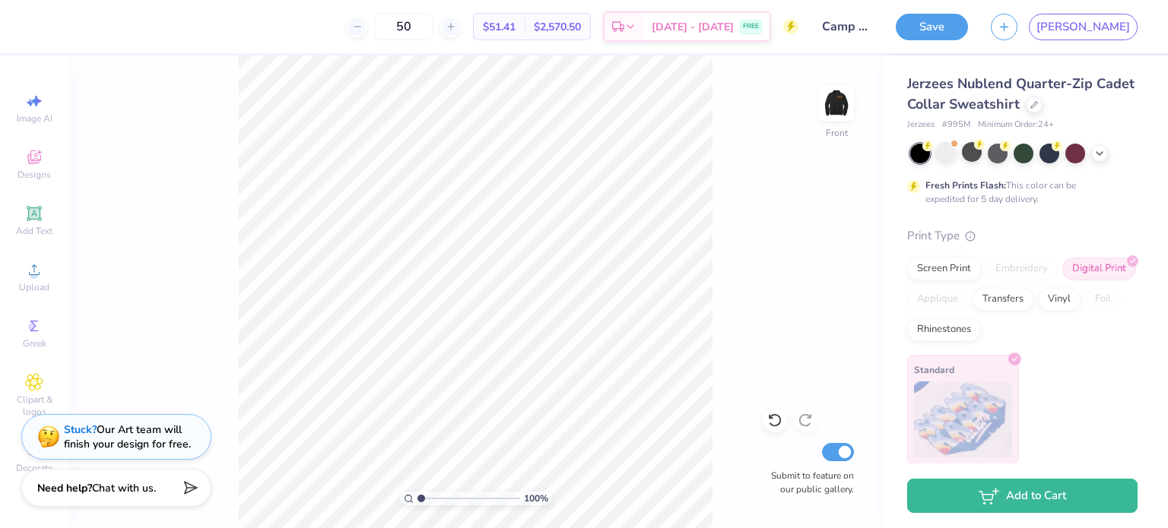
type input "50"
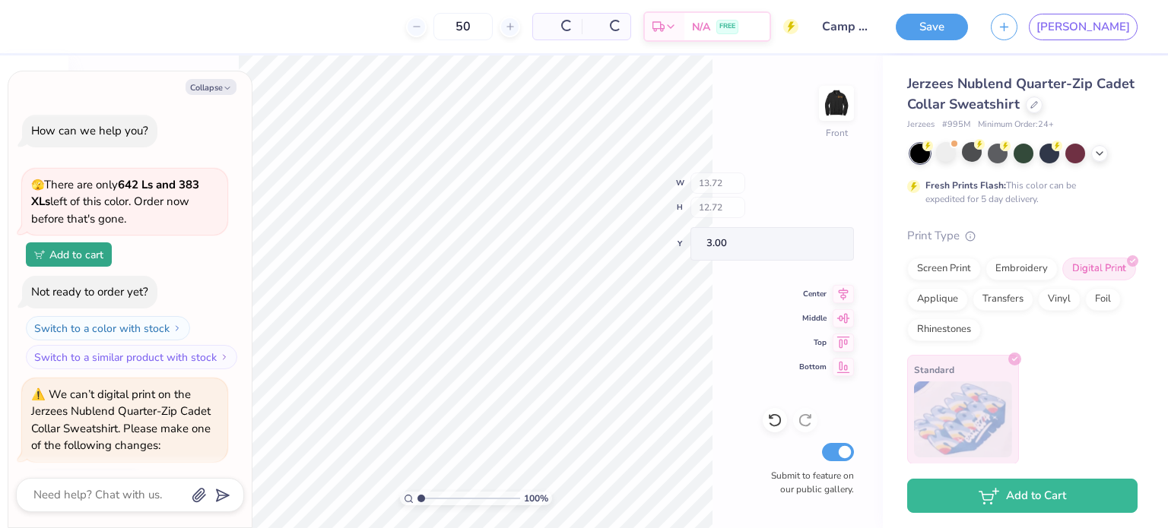
scroll to position [1991, 0]
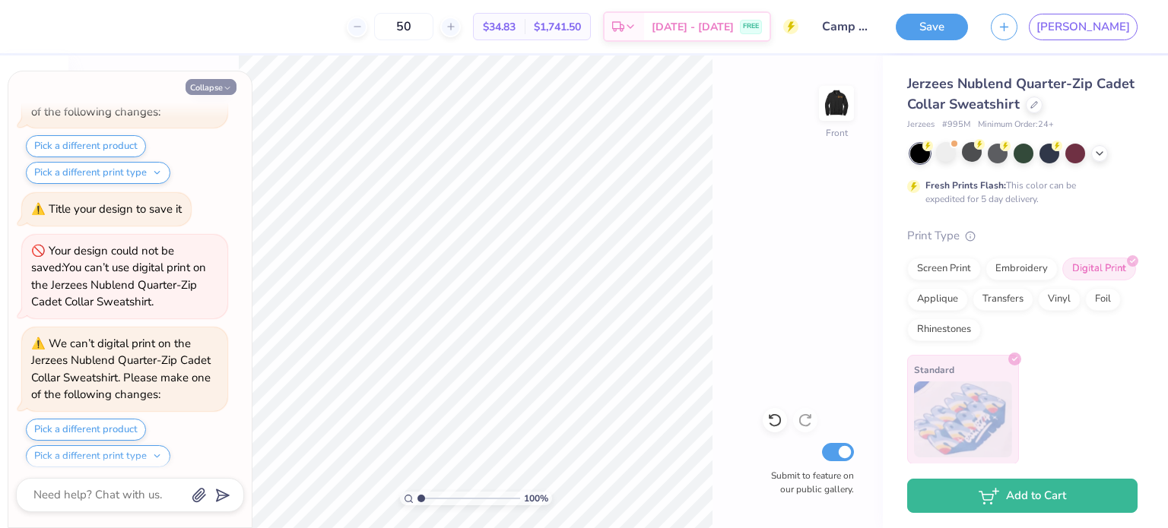
click at [201, 82] on button "Collapse" at bounding box center [210, 87] width 51 height 16
type textarea "x"
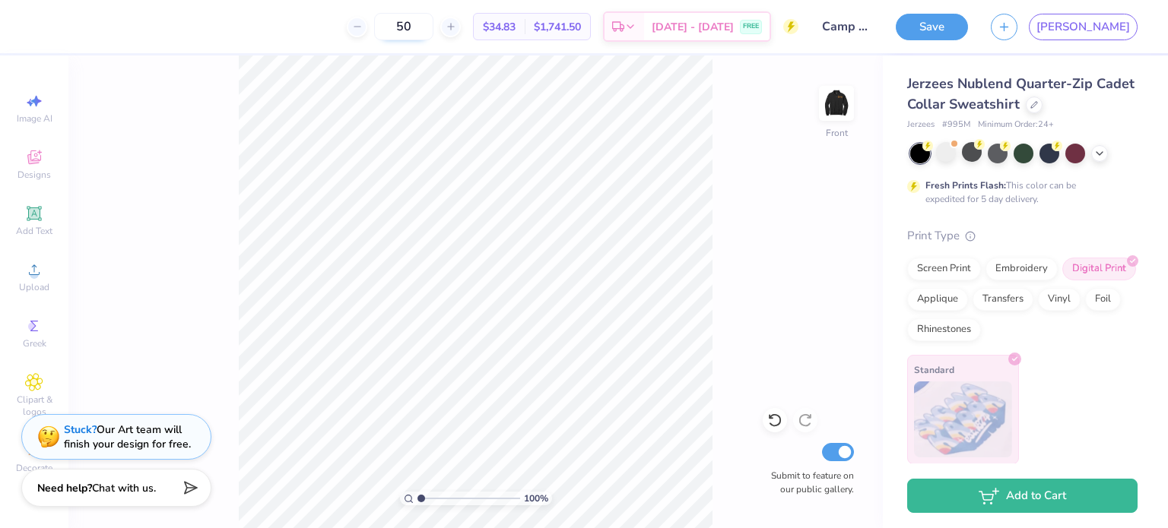
click at [433, 24] on input "50" at bounding box center [403, 26] width 59 height 27
type input "5"
click at [442, 30] on input "25" at bounding box center [411, 26] width 59 height 27
click at [442, 28] on input "25" at bounding box center [411, 26] width 59 height 27
type input "2"
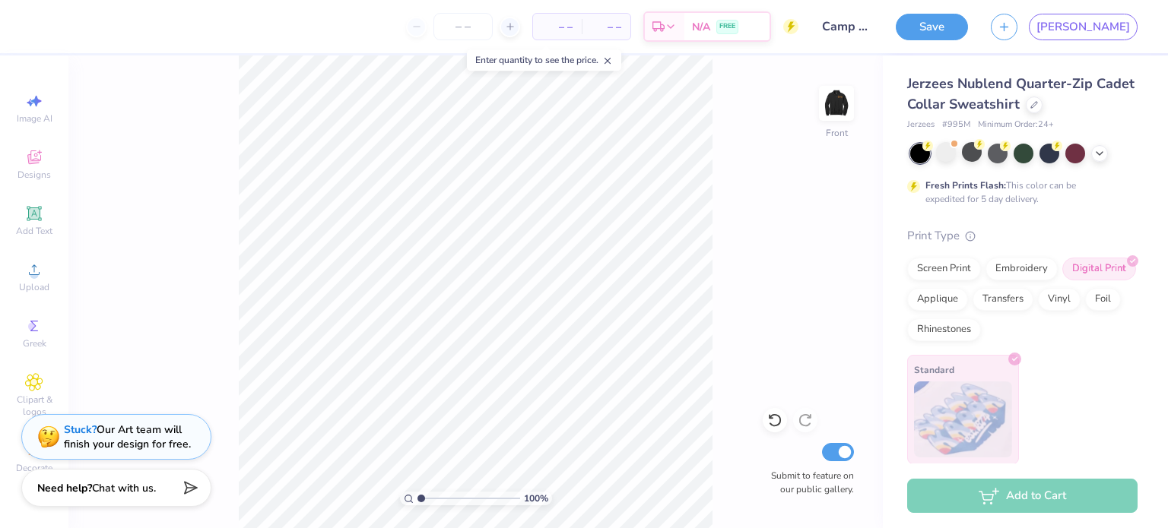
click at [711, 187] on div "100 % Front Submit to feature on our public gallery." at bounding box center [475, 291] width 814 height 473
click at [38, 270] on icon at bounding box center [34, 270] width 18 height 18
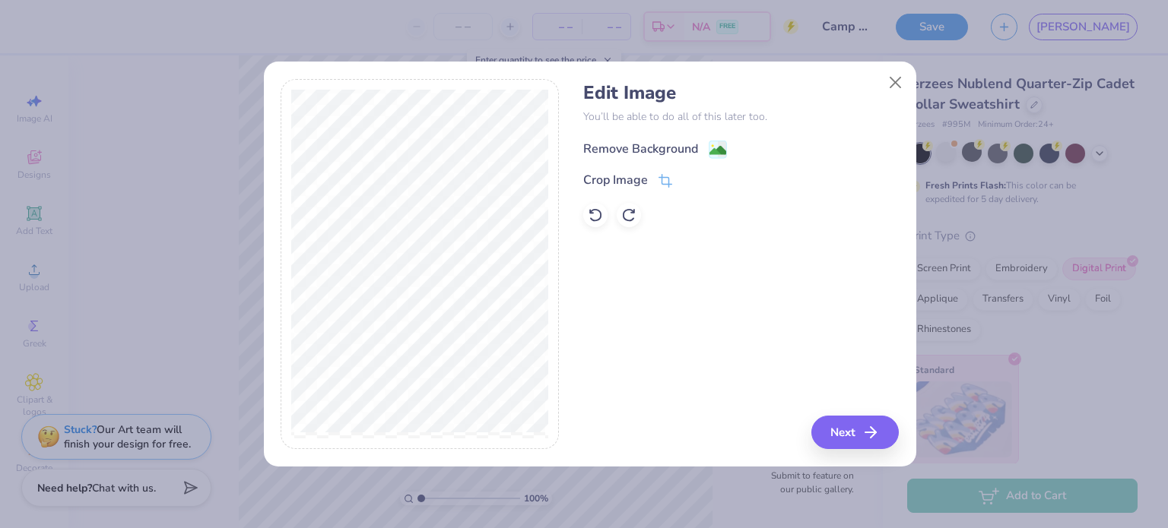
click at [654, 146] on div "Remove Background" at bounding box center [640, 149] width 115 height 18
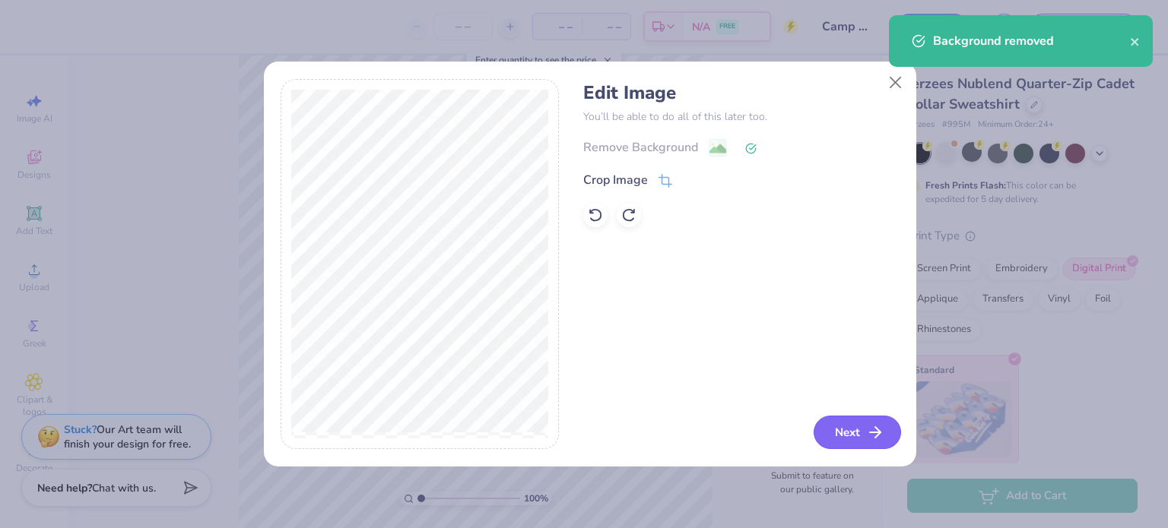
click at [853, 430] on button "Next" at bounding box center [856, 432] width 87 height 33
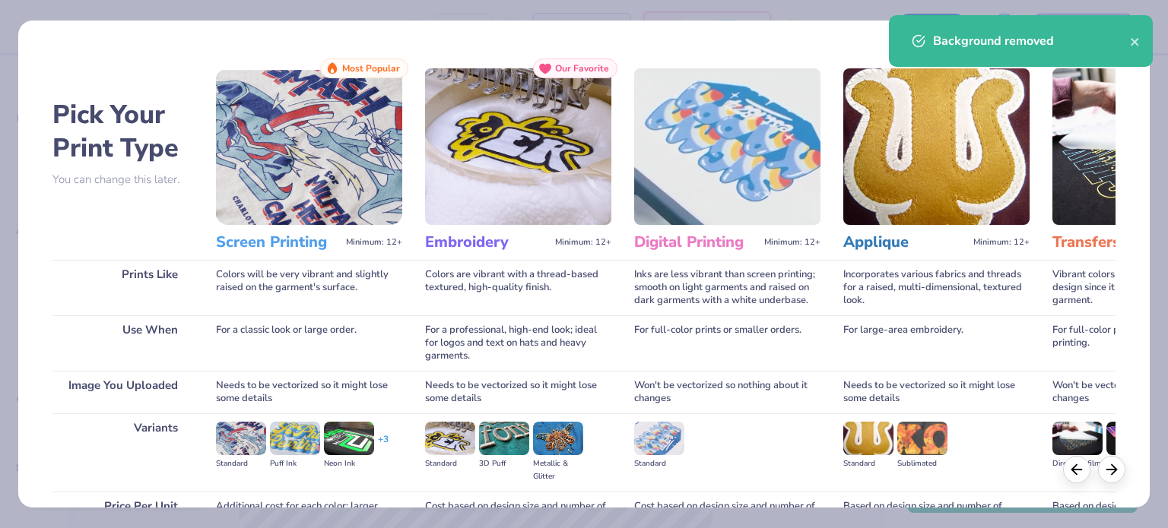
scroll to position [153, 0]
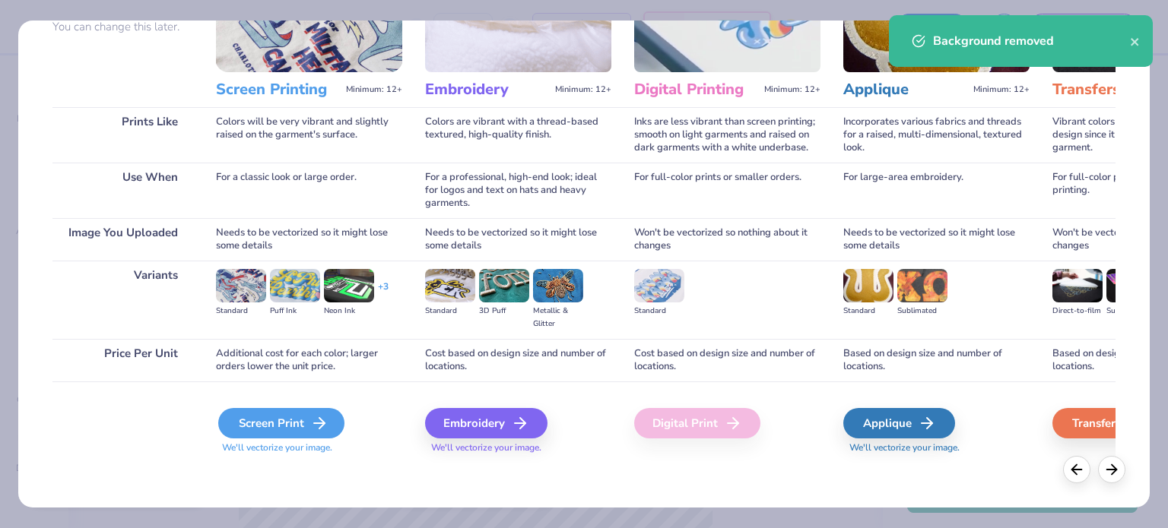
click at [271, 420] on div "Screen Print" at bounding box center [281, 423] width 126 height 30
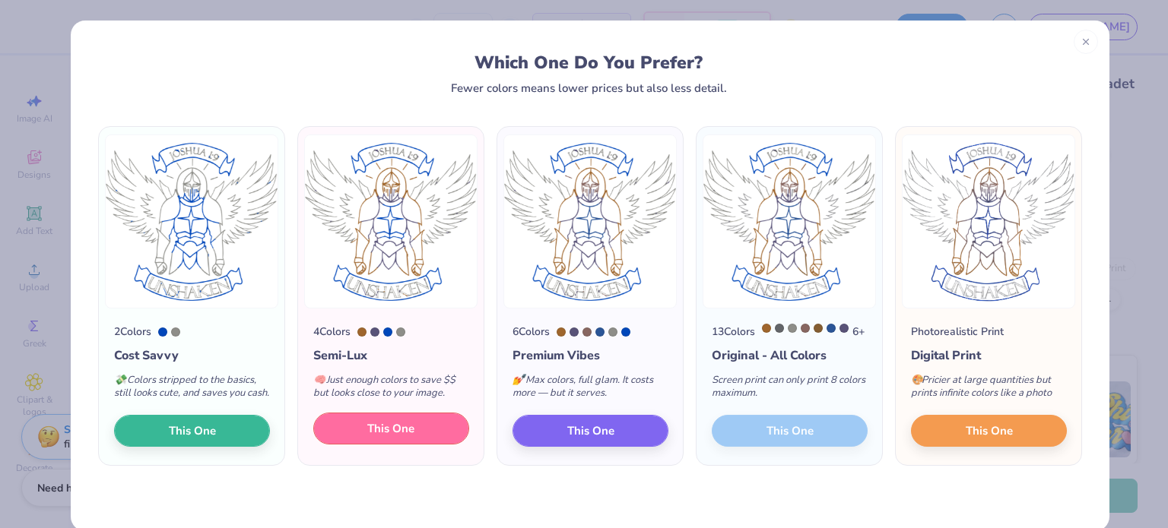
click at [418, 444] on button "This One" at bounding box center [391, 429] width 156 height 32
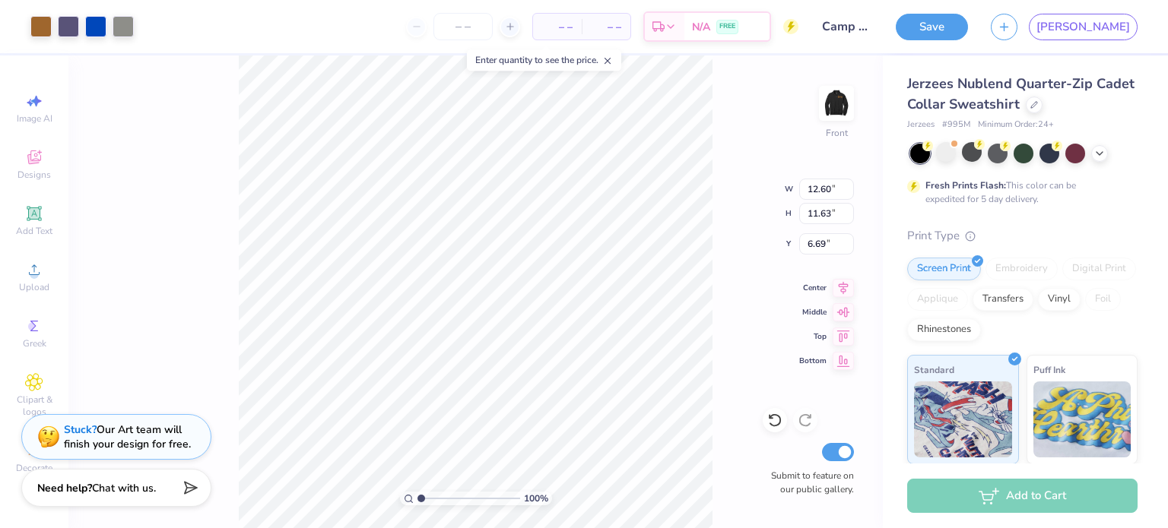
type input "3.00"
click at [726, 203] on div "100 % Front W 12.60 12.60 " H 11.63 11.63 " Y 3.00 3.00 " Center Middle Top Bot…" at bounding box center [475, 291] width 814 height 473
click at [493, 20] on input "number" at bounding box center [462, 26] width 59 height 27
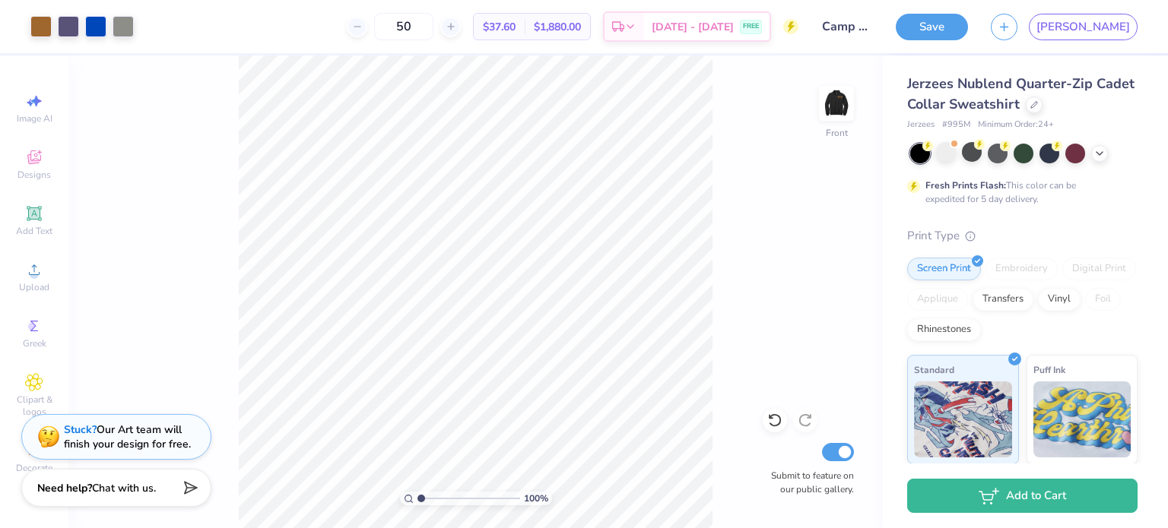
type input "50"
click at [731, 189] on div "100 % Front Submit to feature on our public gallery." at bounding box center [475, 291] width 814 height 473
type input "14.46"
type input "13.34"
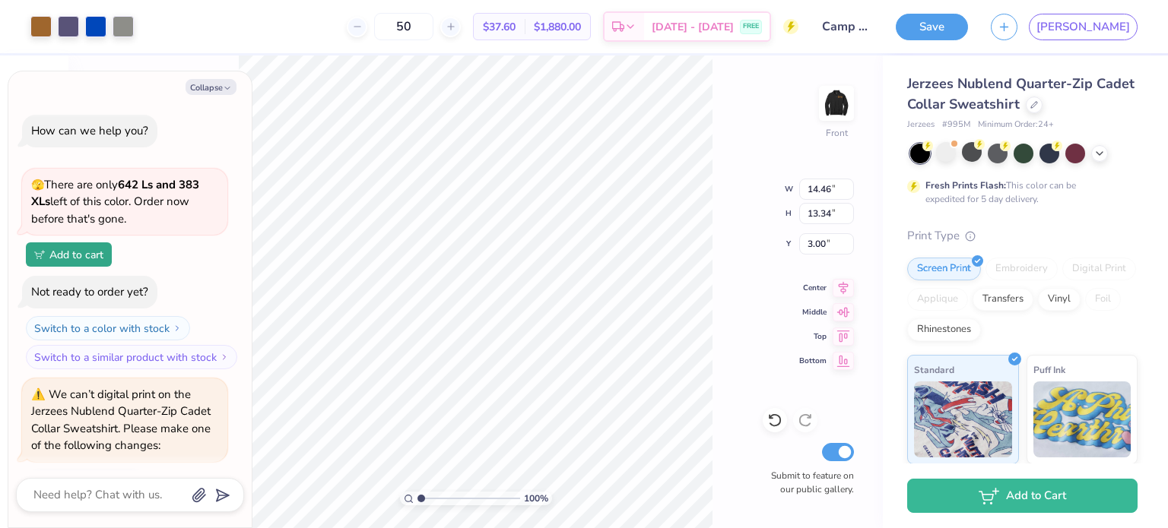
scroll to position [2117, 0]
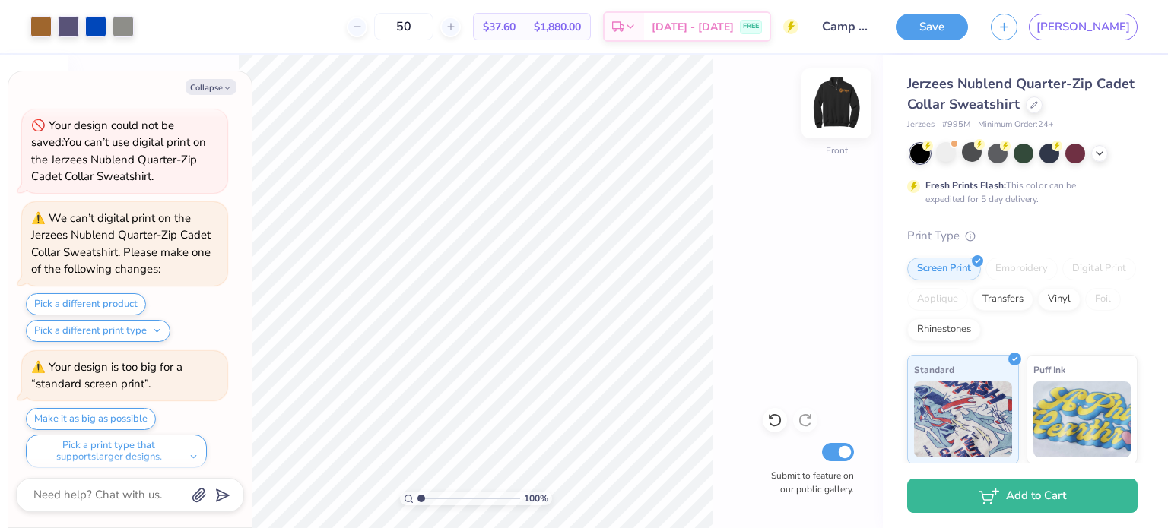
click at [825, 118] on img at bounding box center [836, 103] width 61 height 61
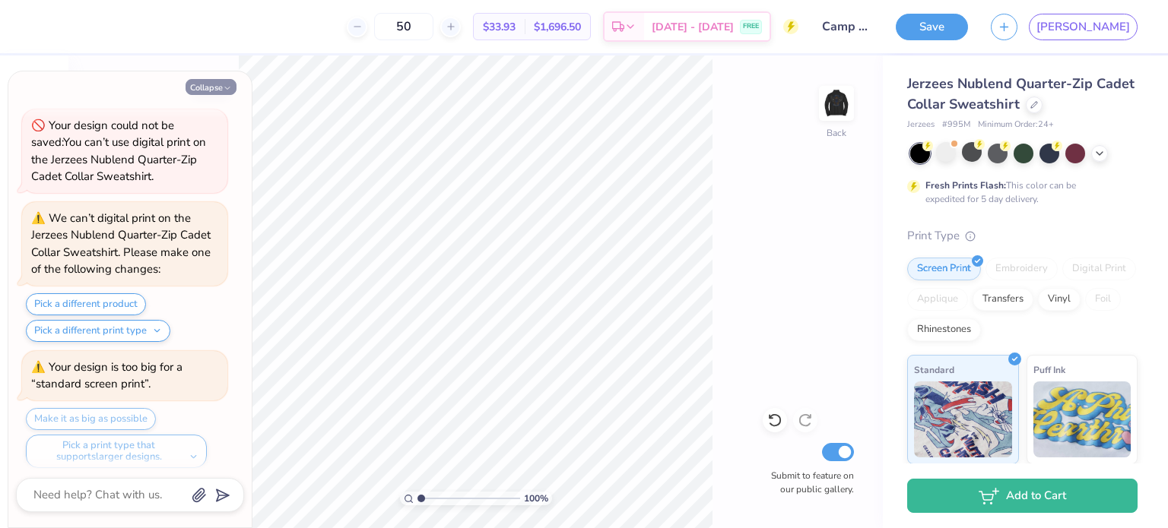
click at [204, 93] on button "Collapse" at bounding box center [210, 87] width 51 height 16
type textarea "x"
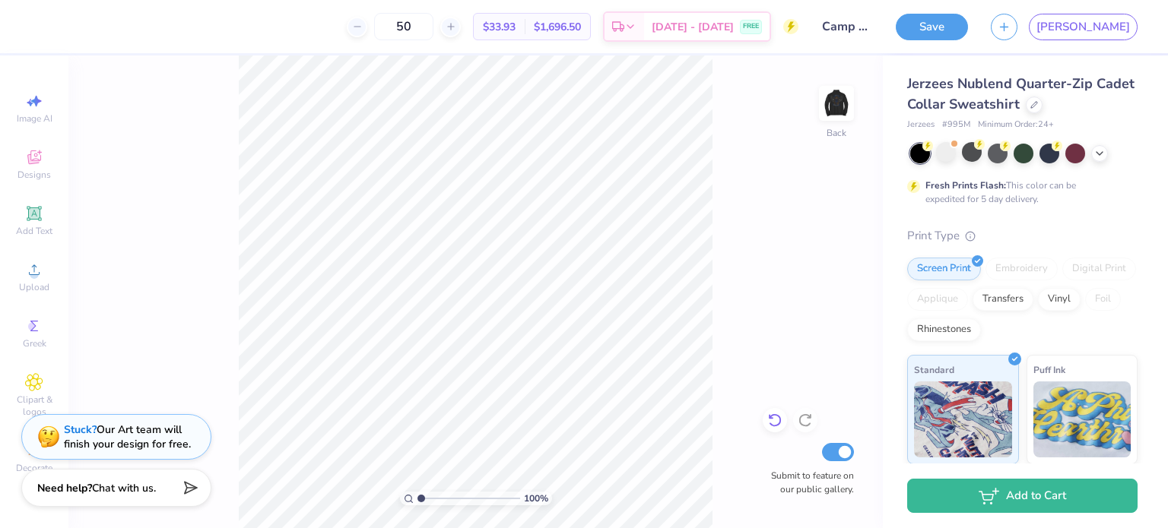
click at [772, 420] on icon at bounding box center [774, 420] width 15 height 15
click at [841, 113] on img at bounding box center [836, 103] width 61 height 61
click at [830, 109] on img at bounding box center [836, 103] width 61 height 61
click at [723, 139] on div "100 % Back Submit to feature on our public gallery." at bounding box center [475, 291] width 814 height 473
click at [737, 344] on div "100 % Back Submit to feature on our public gallery." at bounding box center [475, 291] width 814 height 473
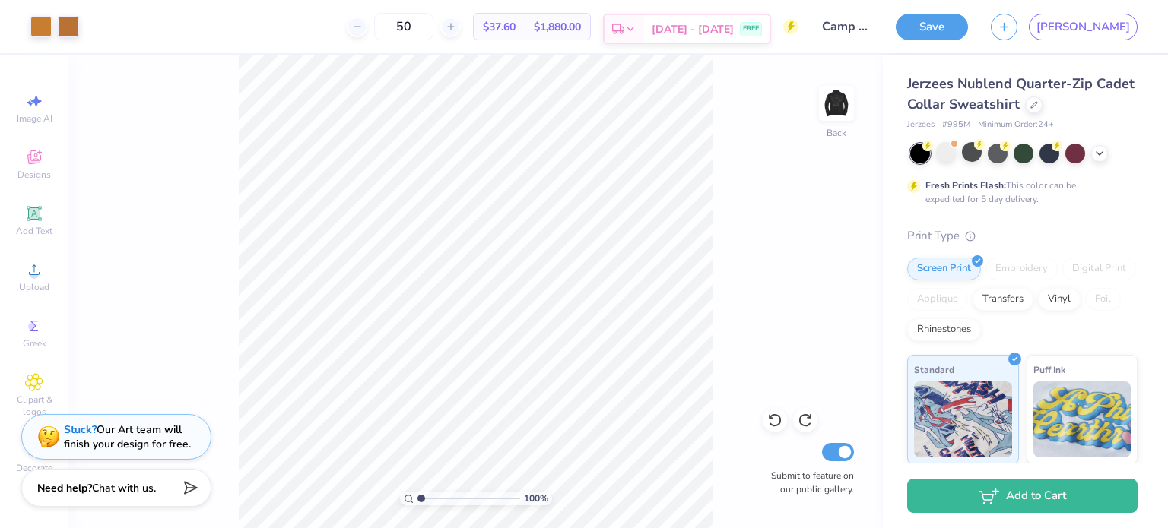
click at [633, 30] on polyline at bounding box center [630, 28] width 6 height 3
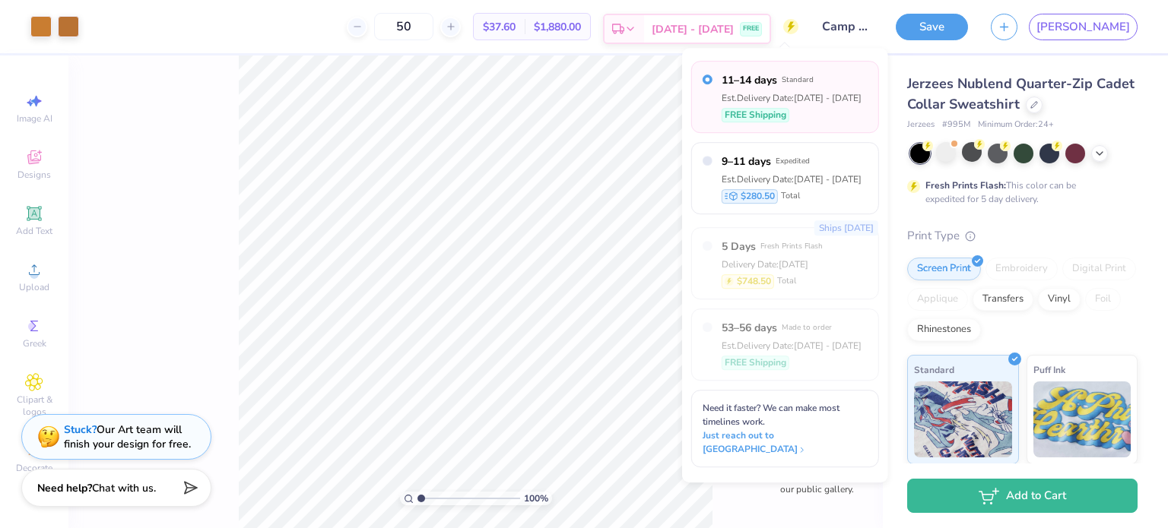
click at [633, 30] on polyline at bounding box center [630, 28] width 6 height 3
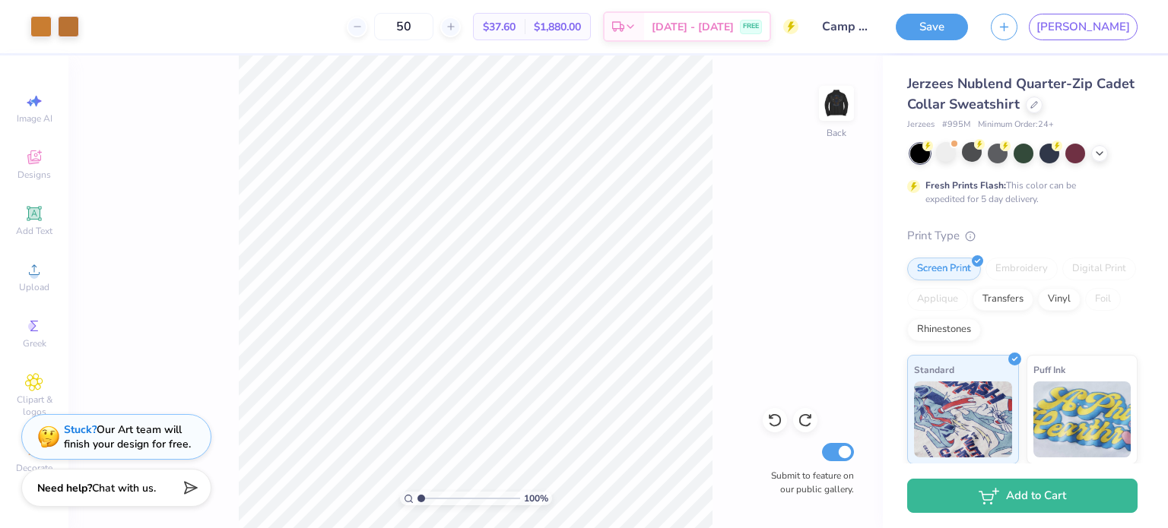
click at [740, 103] on div "100 % Back Submit to feature on our public gallery." at bounding box center [475, 291] width 814 height 473
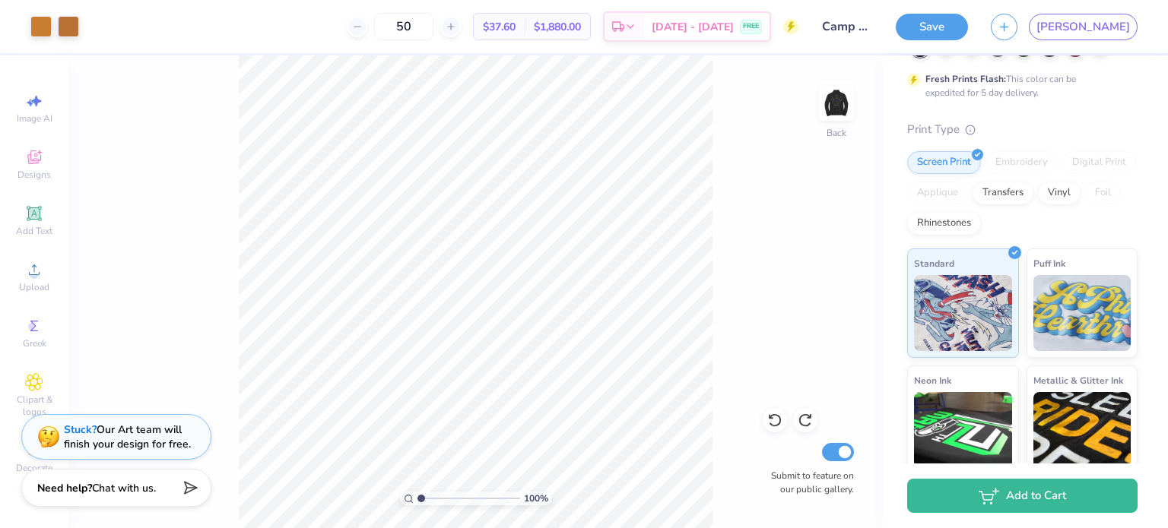
scroll to position [110, 0]
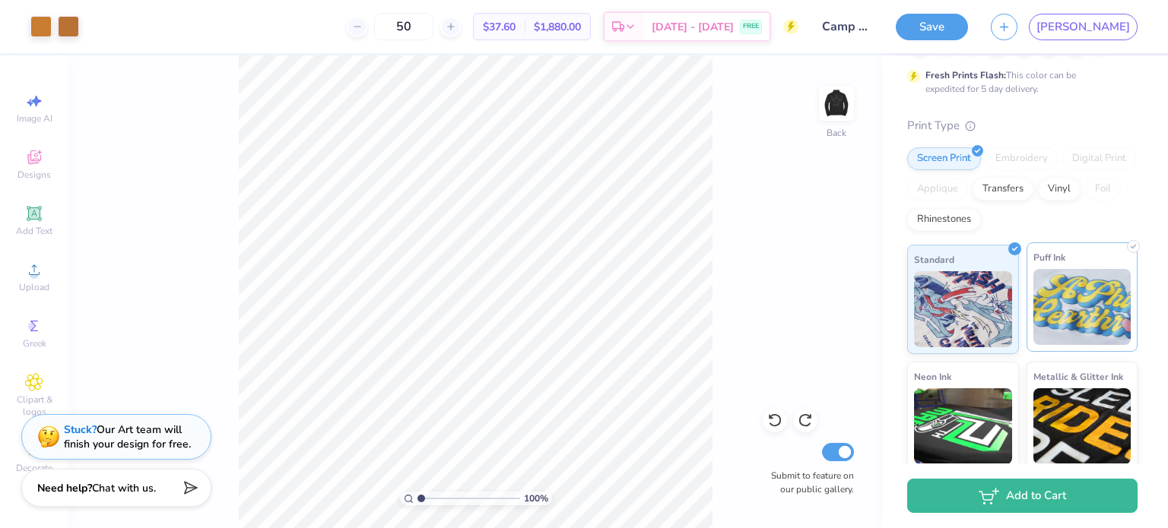
click at [1038, 279] on img at bounding box center [1082, 307] width 98 height 76
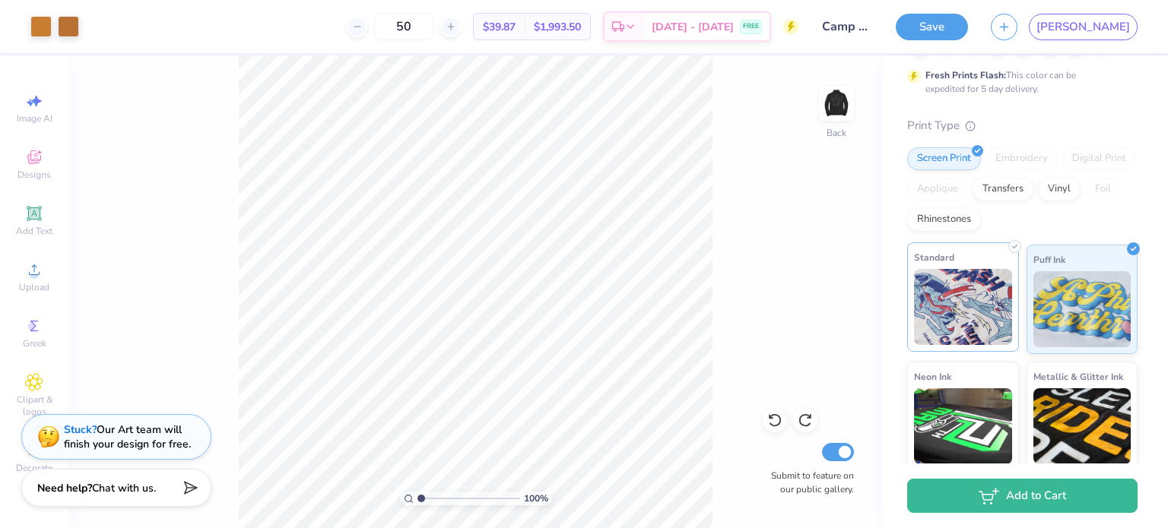
click at [995, 283] on img at bounding box center [963, 307] width 98 height 76
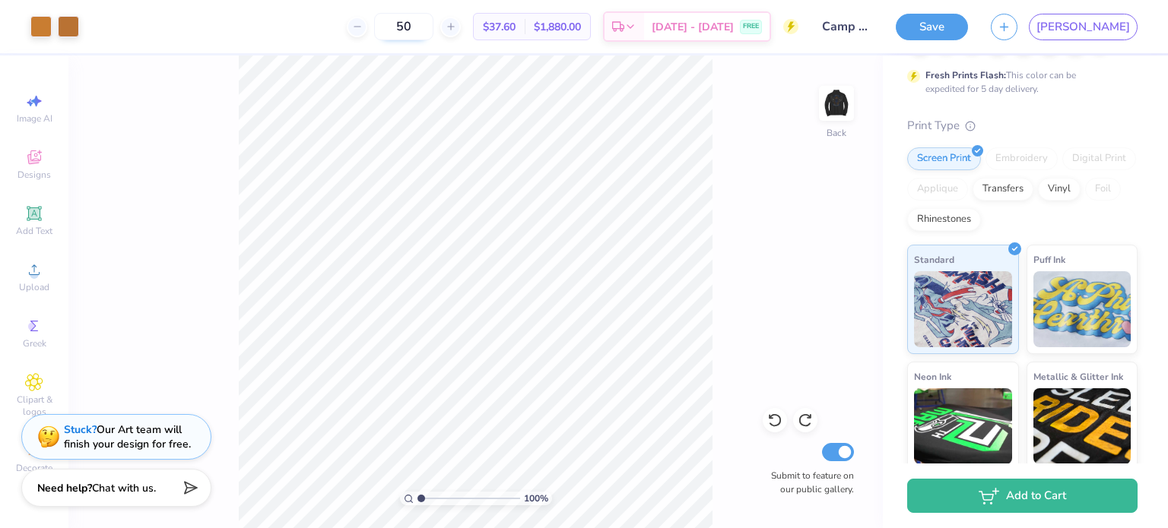
click at [433, 23] on input "50" at bounding box center [403, 26] width 59 height 27
type input "5"
click at [433, 30] on input "100" at bounding box center [403, 26] width 59 height 27
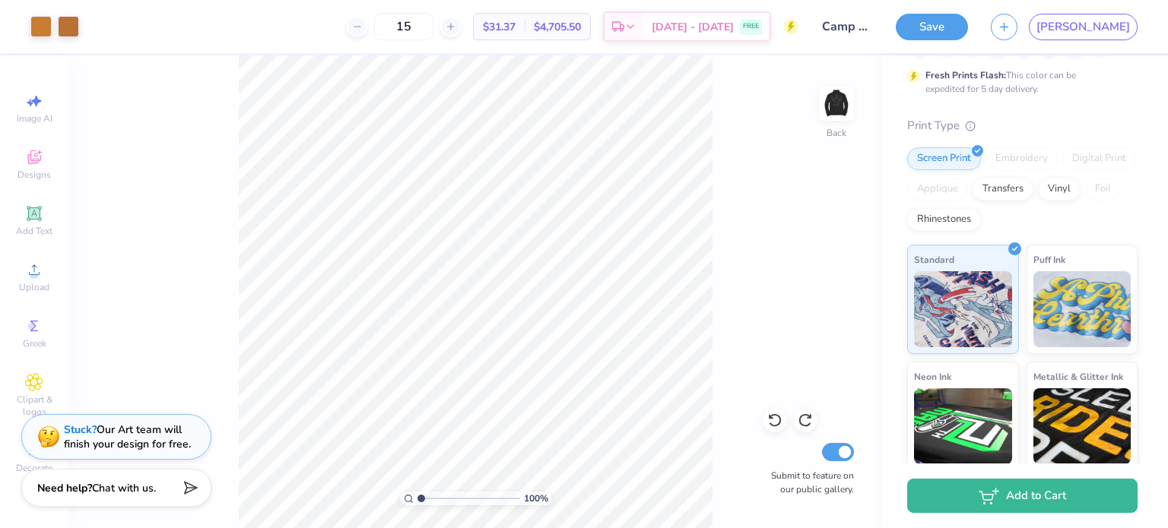
type input "1"
type input "2"
click at [433, 33] on input "250" at bounding box center [403, 26] width 59 height 27
type input "2"
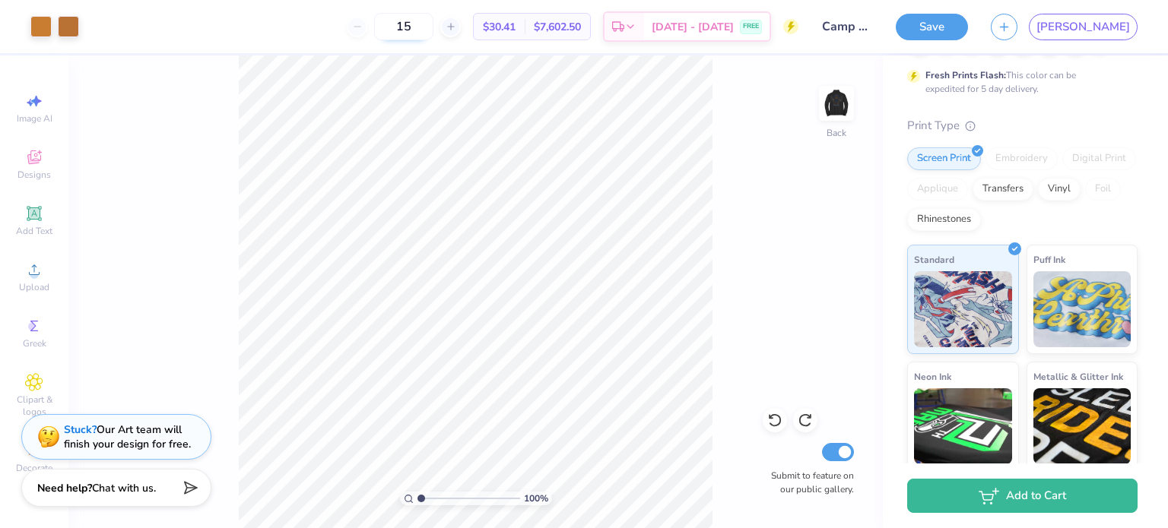
type input "15"
click at [825, 385] on div "100 % Back Submit to feature on our public gallery." at bounding box center [475, 291] width 814 height 473
click at [623, 42] on div "15 $62.14 Per Item $932.10 Total Est. Delivery [DATE] - [DATE] FREE" at bounding box center [444, 26] width 708 height 53
click at [581, 21] on span "$932.10" at bounding box center [561, 27] width 39 height 16
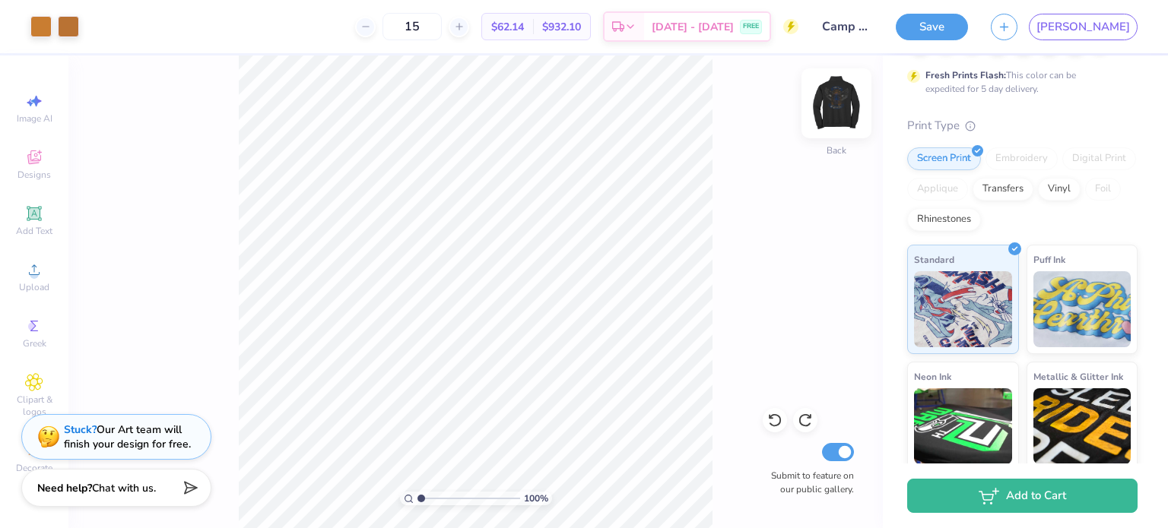
click at [829, 99] on img at bounding box center [836, 103] width 61 height 61
click at [733, 154] on div "100 % Front Submit to feature on our public gallery." at bounding box center [475, 291] width 814 height 473
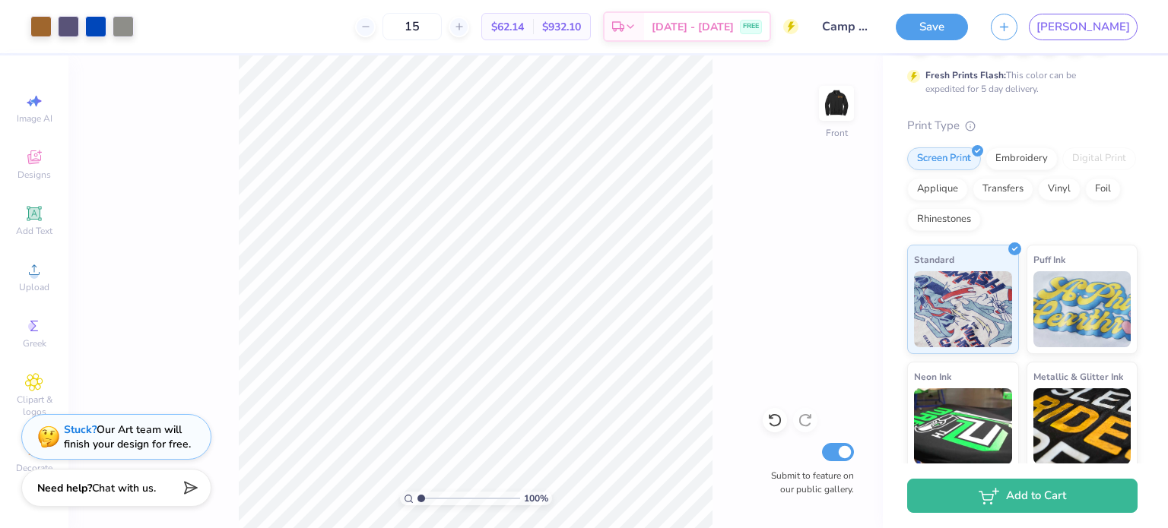
click at [784, 213] on div "100 % Front Submit to feature on our public gallery." at bounding box center [475, 291] width 814 height 473
click at [112, 27] on div at bounding box center [122, 24] width 21 height 21
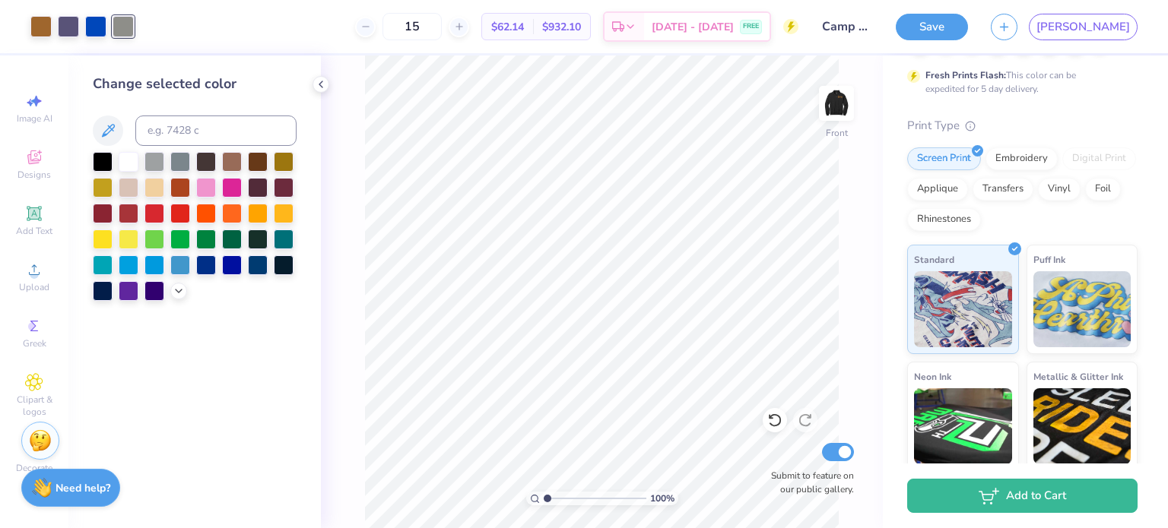
click at [968, 36] on button "Save" at bounding box center [931, 27] width 72 height 27
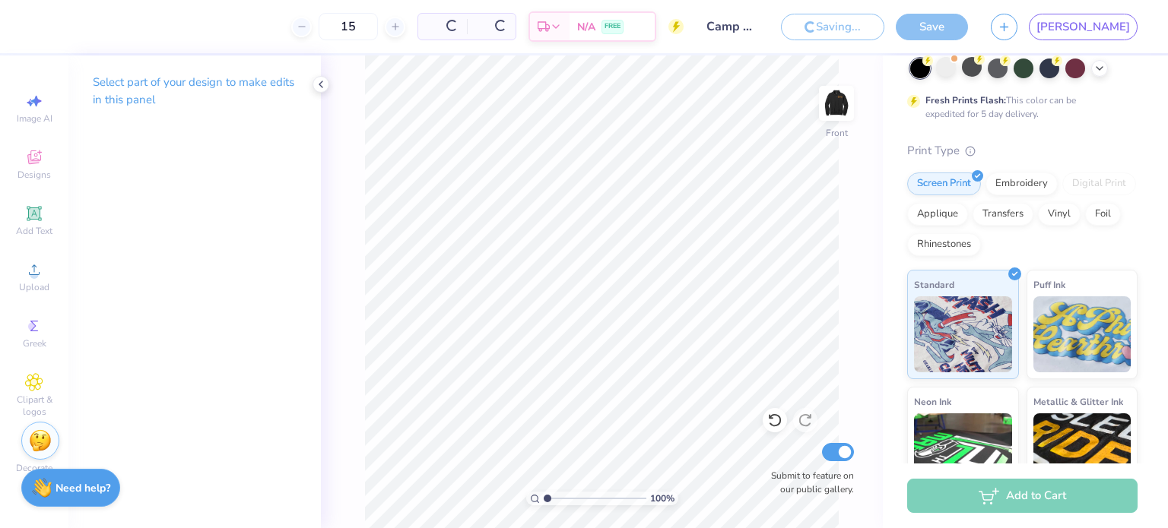
scroll to position [136, 0]
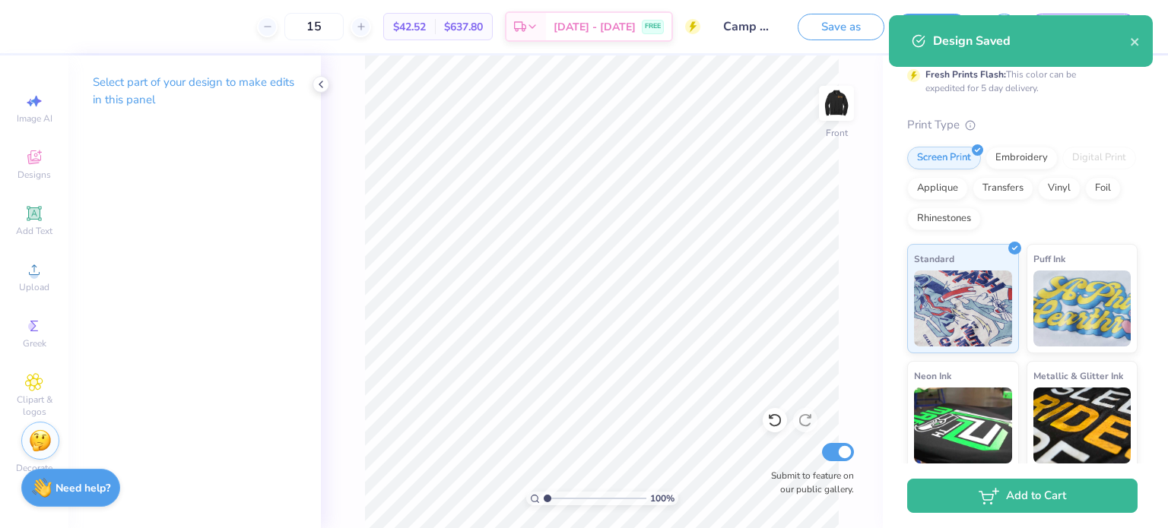
click at [322, 81] on icon at bounding box center [321, 84] width 12 height 12
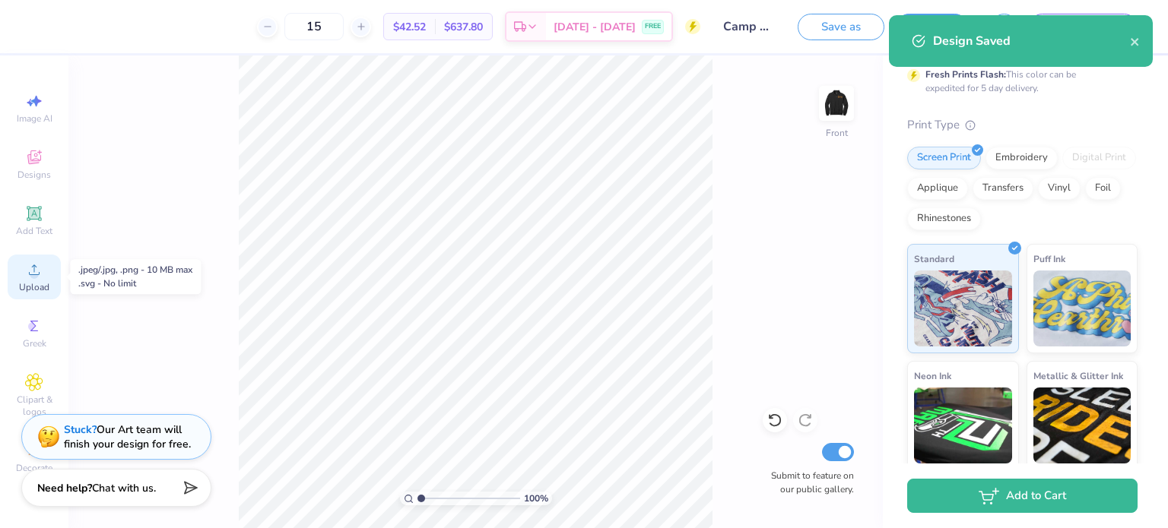
click at [31, 290] on span "Upload" at bounding box center [34, 287] width 30 height 12
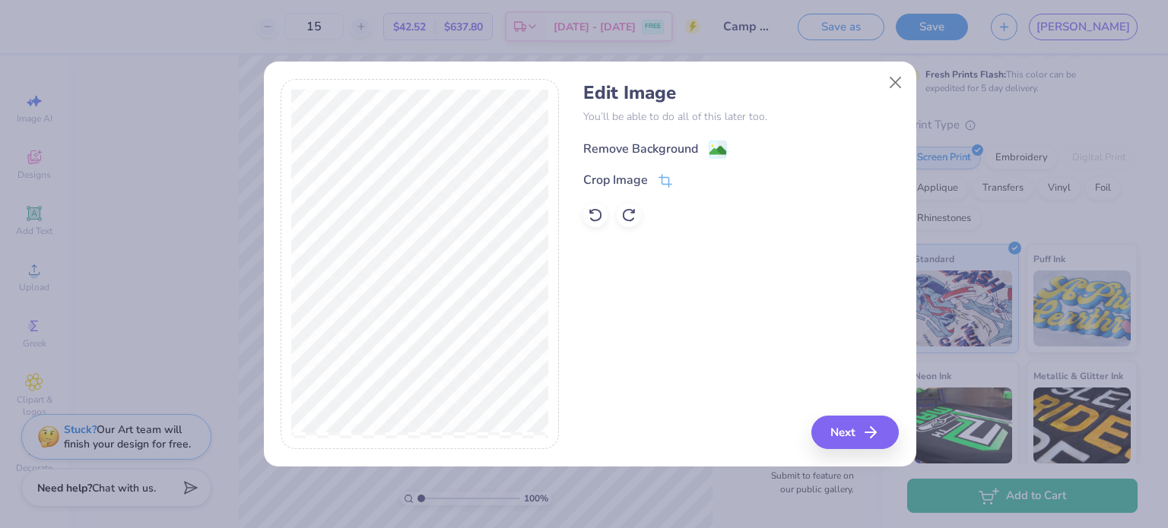
click at [642, 142] on div "Remove Background" at bounding box center [640, 149] width 115 height 18
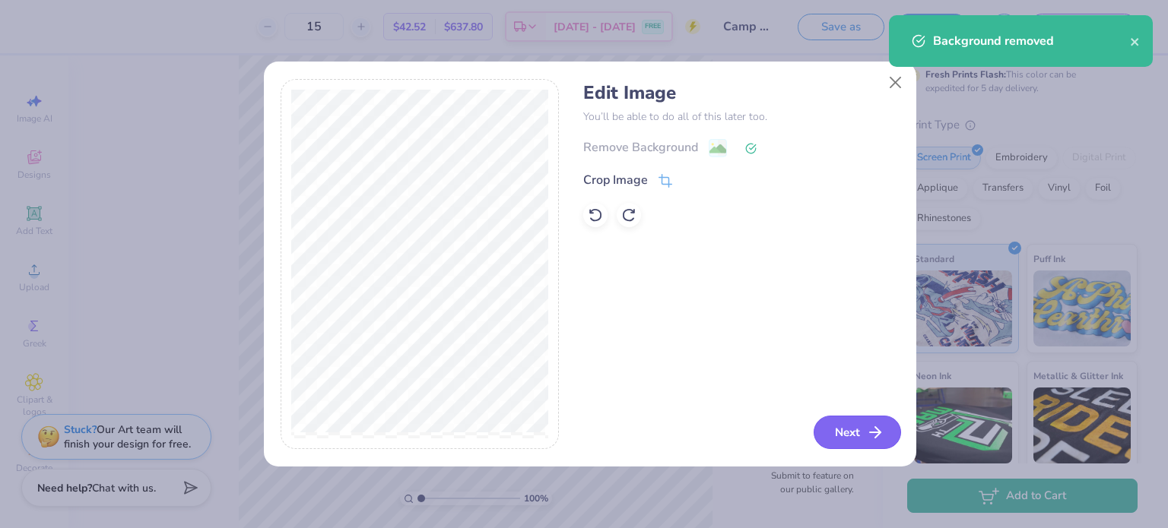
click at [844, 428] on button "Next" at bounding box center [856, 432] width 87 height 33
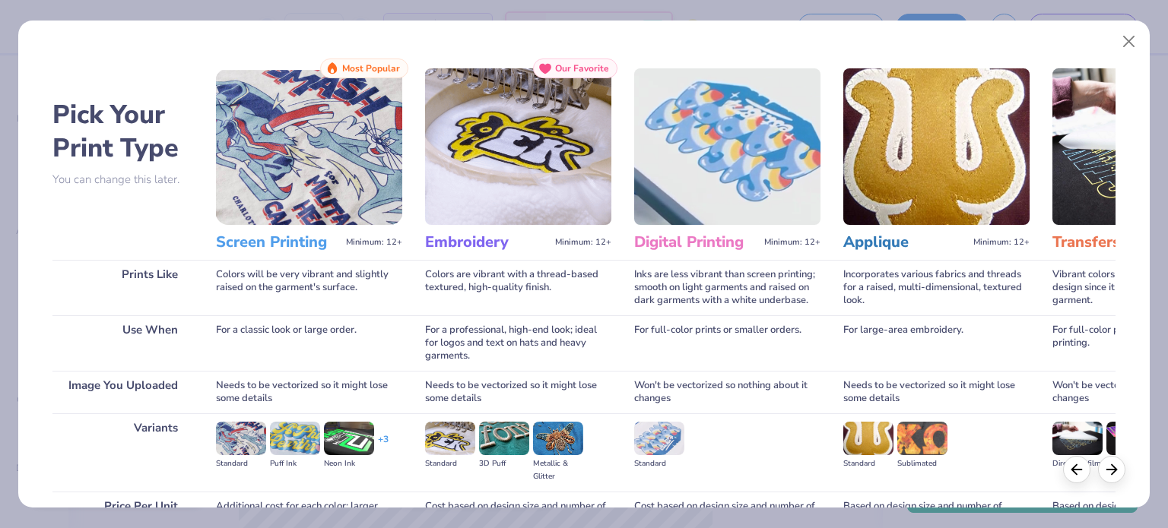
scroll to position [153, 0]
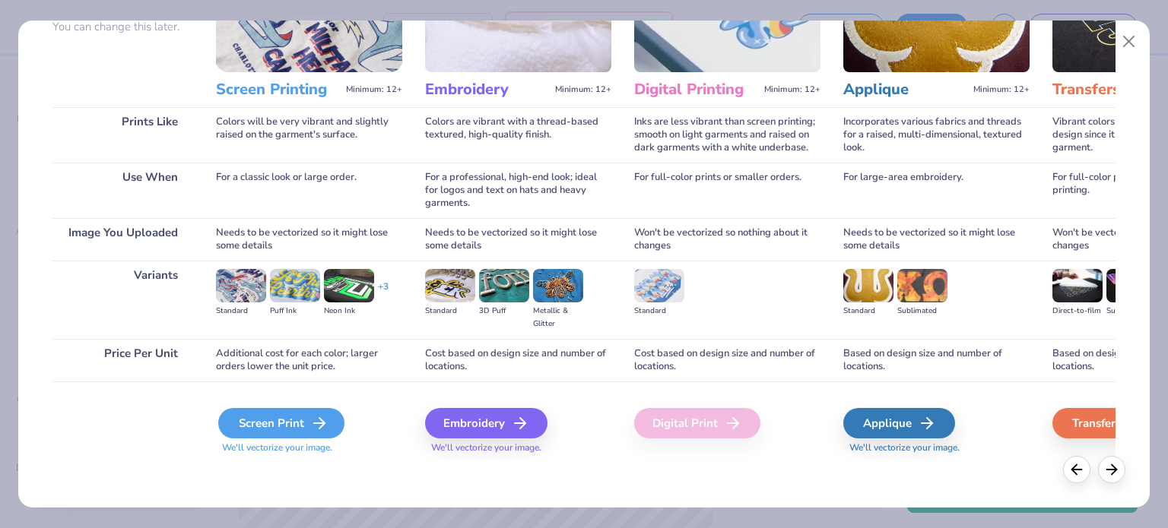
click at [304, 416] on div "Screen Print" at bounding box center [281, 423] width 126 height 30
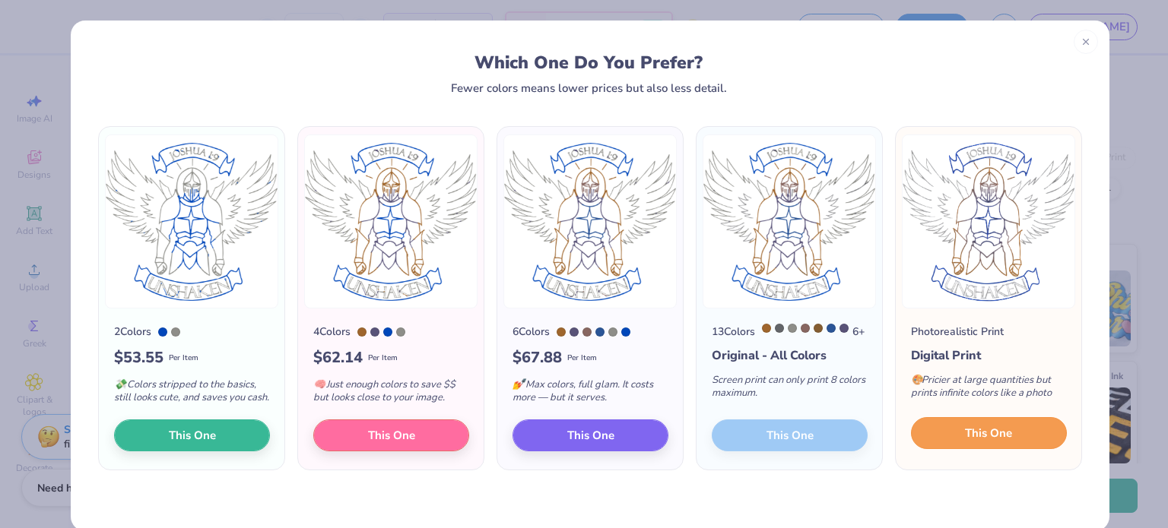
click at [965, 439] on span "This One" at bounding box center [988, 433] width 47 height 17
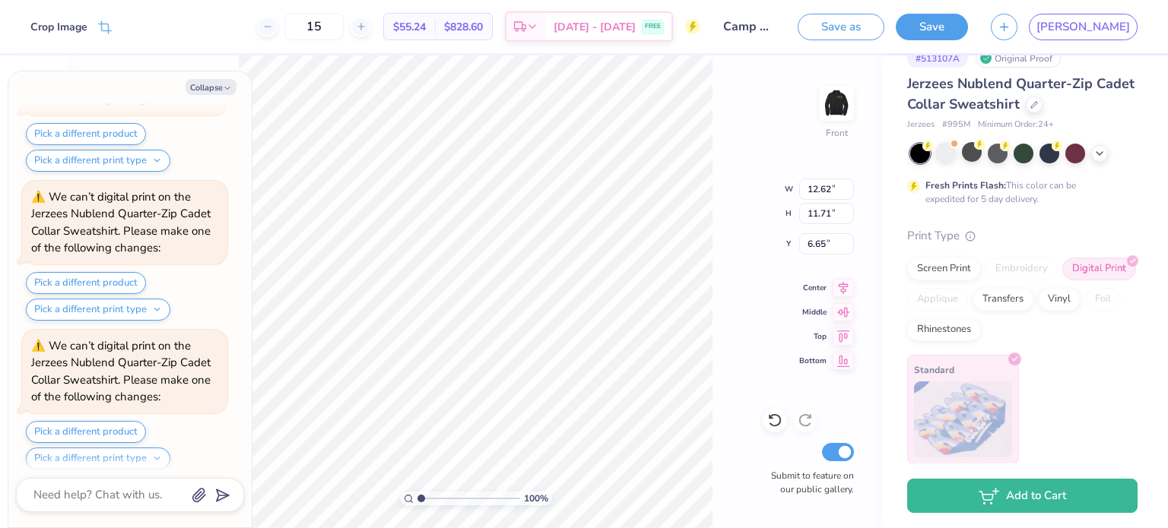
scroll to position [2711, 0]
type textarea "x"
type input "6.32"
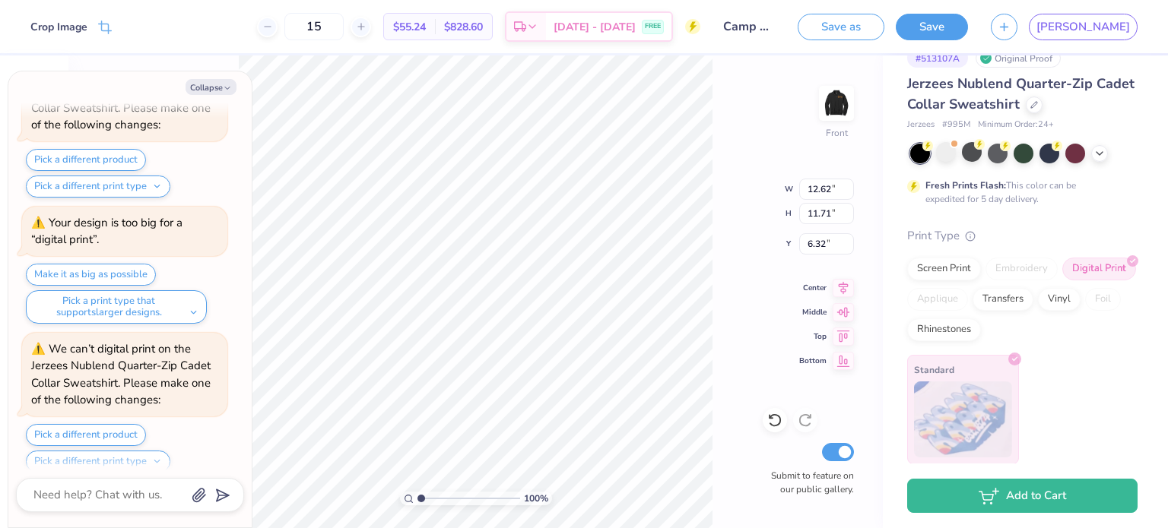
scroll to position [3407, 0]
type textarea "x"
type input "4.67"
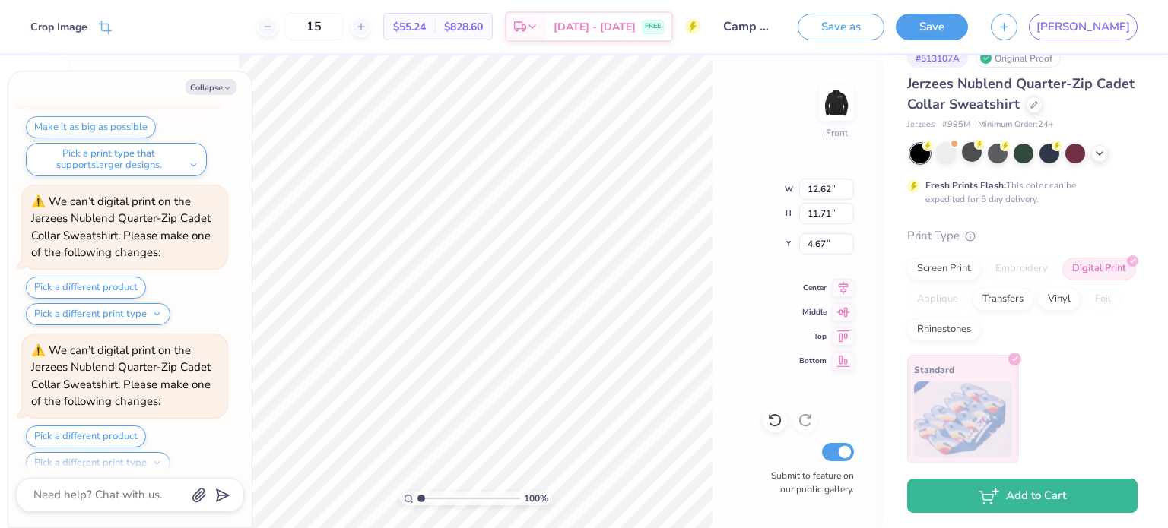
type textarea "x"
type input "14.34"
type input "13.30"
type input "3.08"
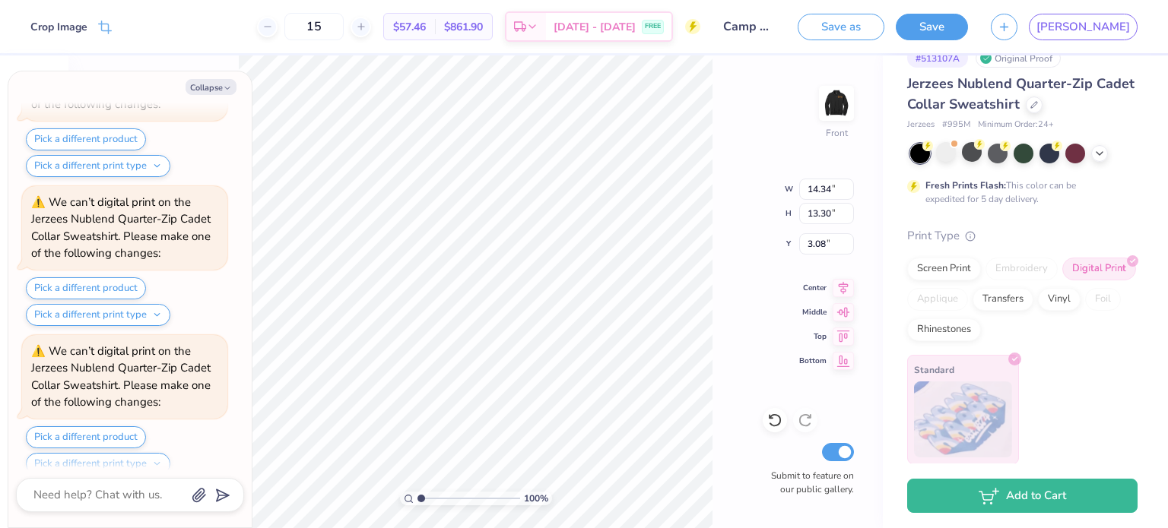
type textarea "x"
type input "3.00"
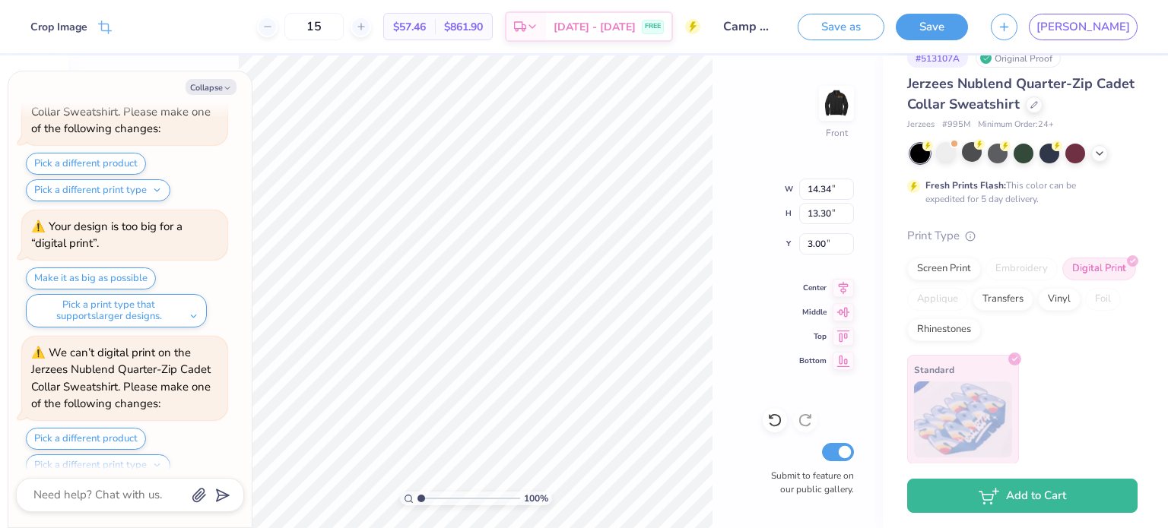
type textarea "x"
type input "4.64"
type textarea "x"
type input "3.00"
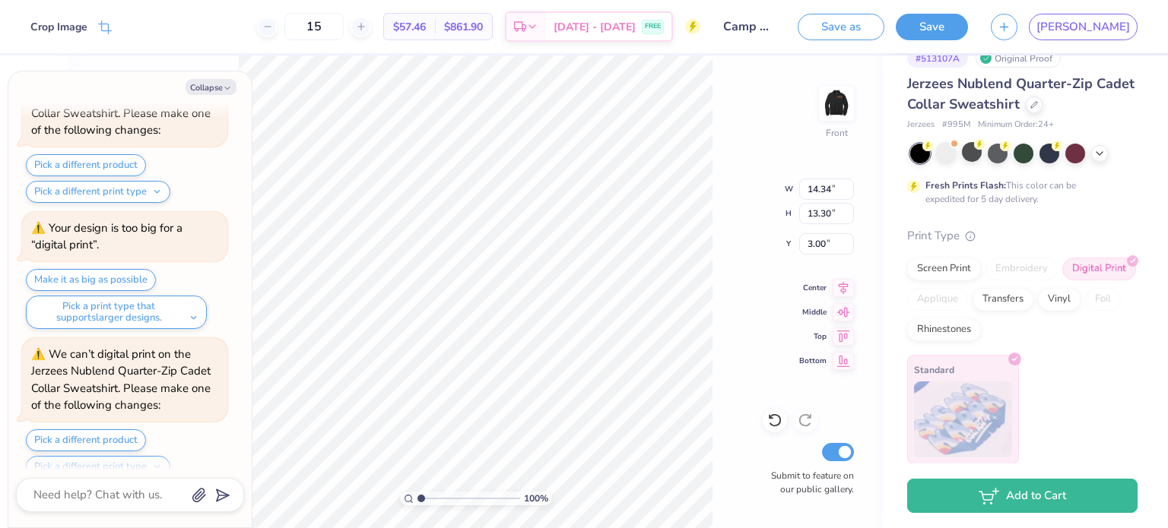
scroll to position [4697, 0]
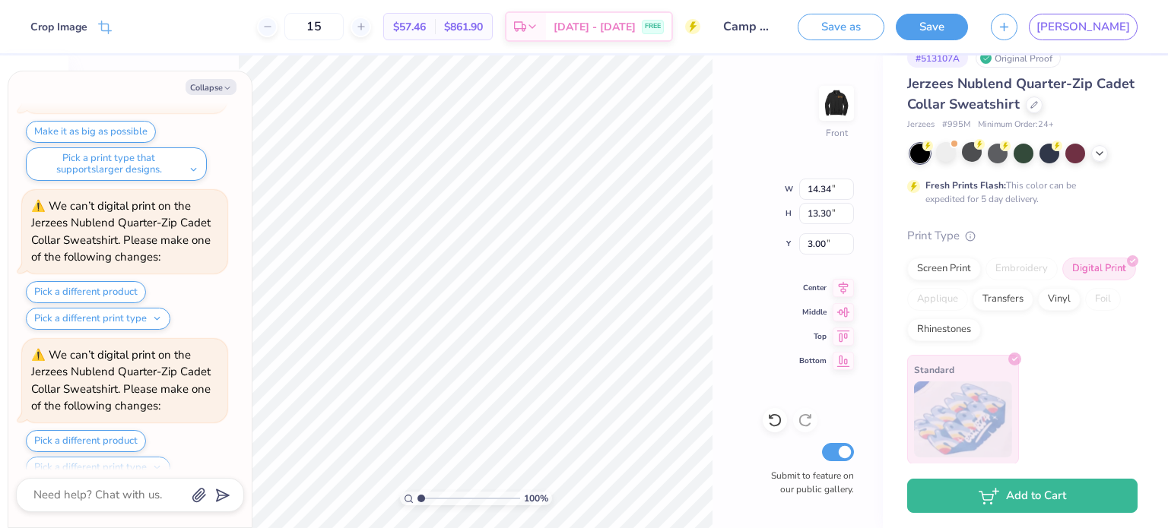
type textarea "x"
click at [344, 33] on input "15" at bounding box center [313, 26] width 59 height 27
type input "1"
type input "250"
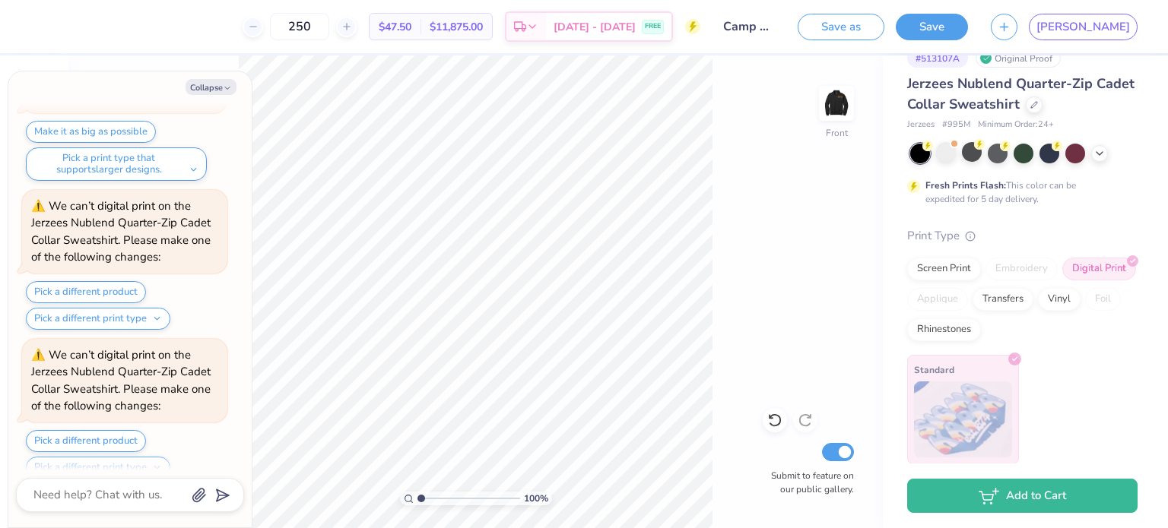
click at [738, 144] on div "100 % Front Submit to feature on our public gallery." at bounding box center [475, 291] width 814 height 473
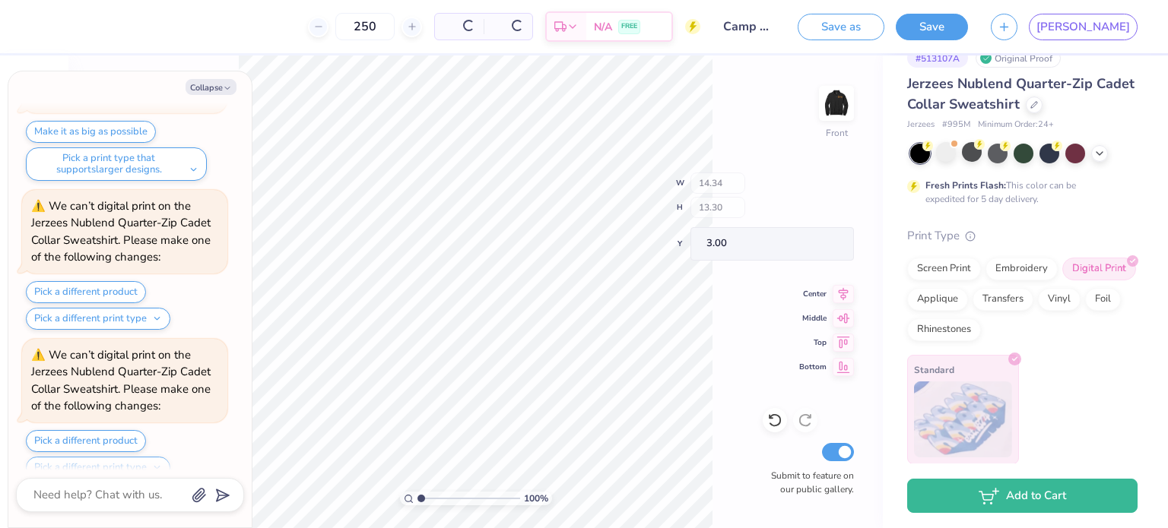
scroll to position [4845, 0]
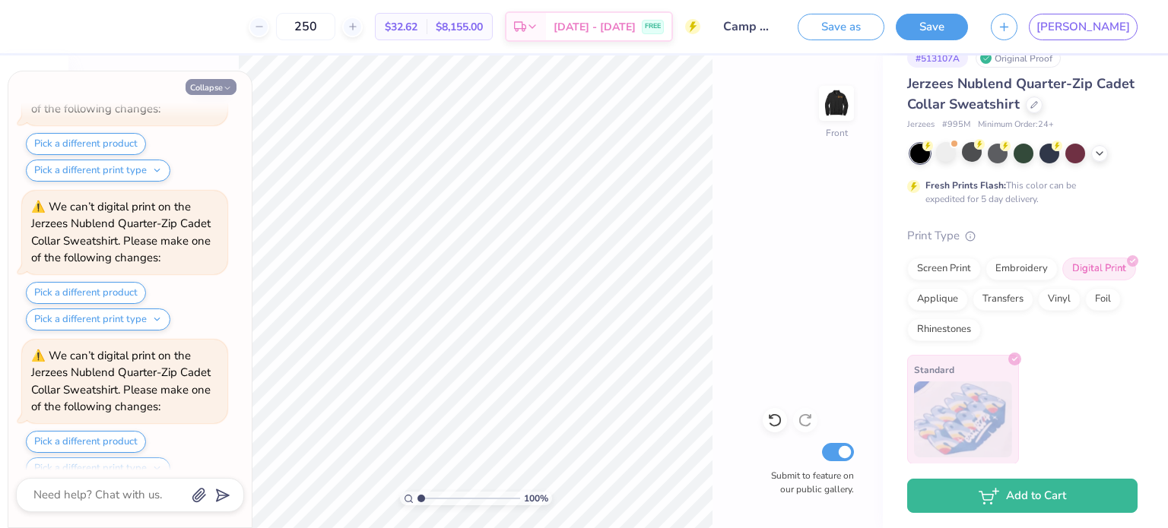
click at [235, 87] on button "Collapse" at bounding box center [210, 87] width 51 height 16
type textarea "x"
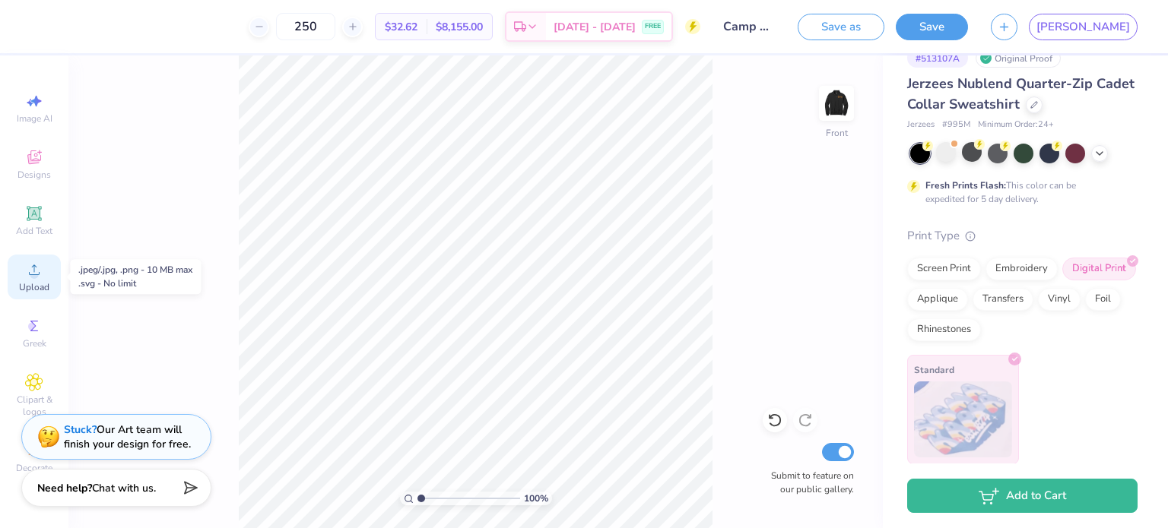
click at [39, 272] on icon at bounding box center [34, 270] width 11 height 11
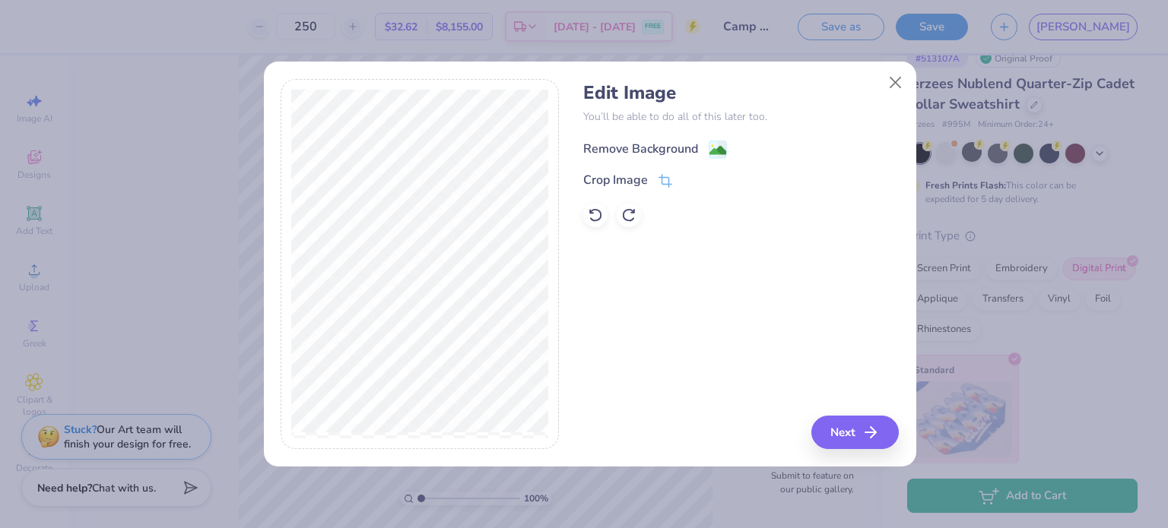
click at [648, 144] on div "Remove Background" at bounding box center [640, 149] width 115 height 18
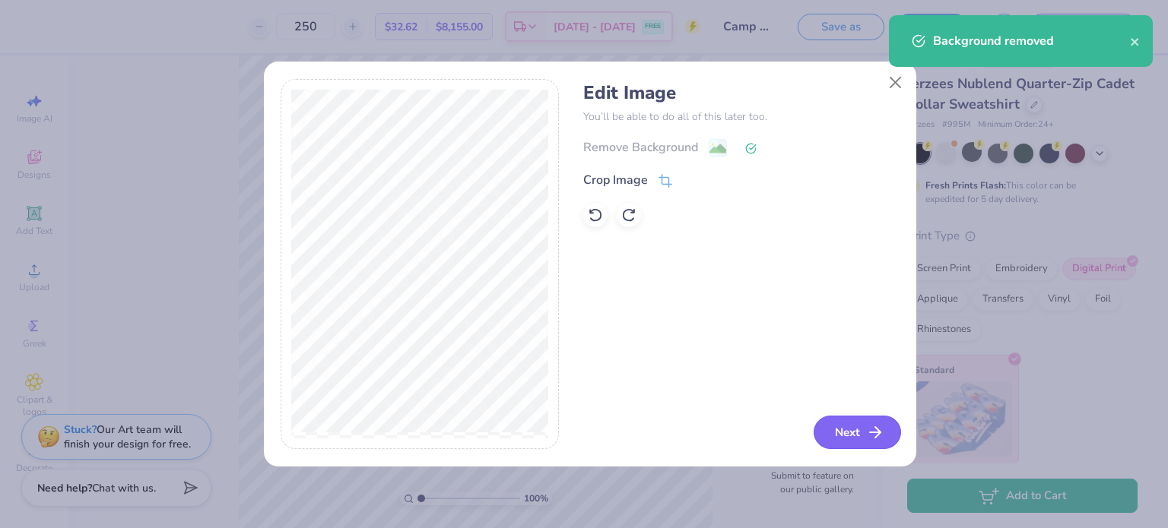
drag, startPoint x: 854, startPoint y: 408, endPoint x: 854, endPoint y: 426, distance: 17.5
click at [854, 409] on div "Edit Image You’ll be able to do all of this later too. Remove Background Crop I…" at bounding box center [740, 264] width 315 height 371
click at [854, 429] on button "Next" at bounding box center [856, 432] width 87 height 33
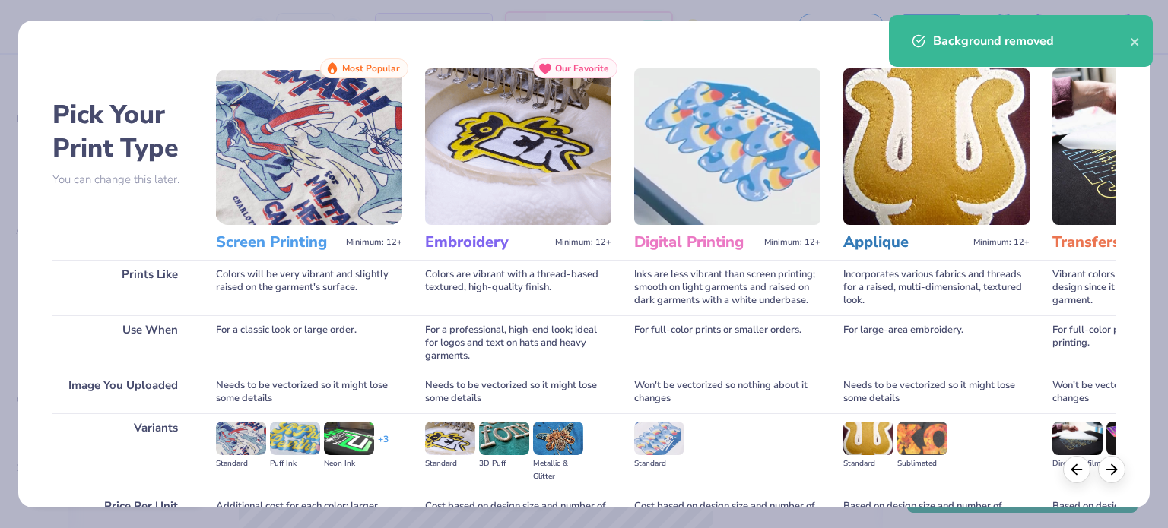
scroll to position [153, 0]
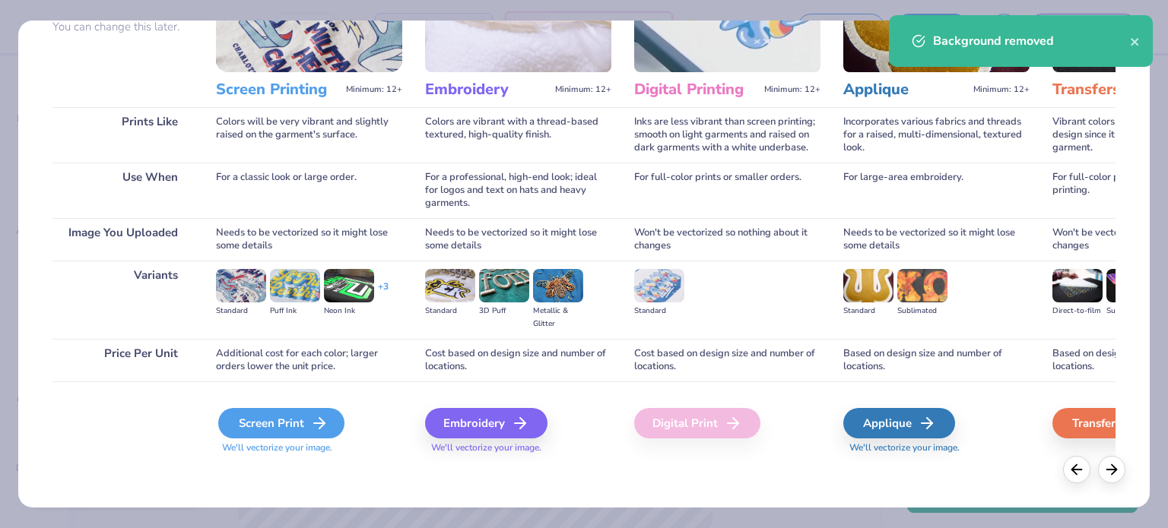
click at [278, 419] on div "Screen Print" at bounding box center [281, 423] width 126 height 30
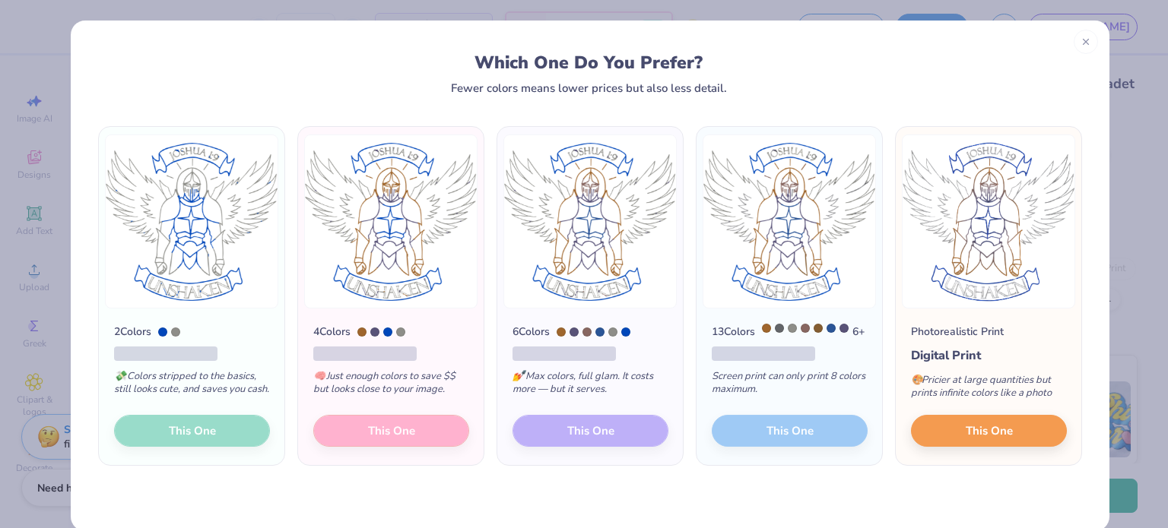
scroll to position [136, 0]
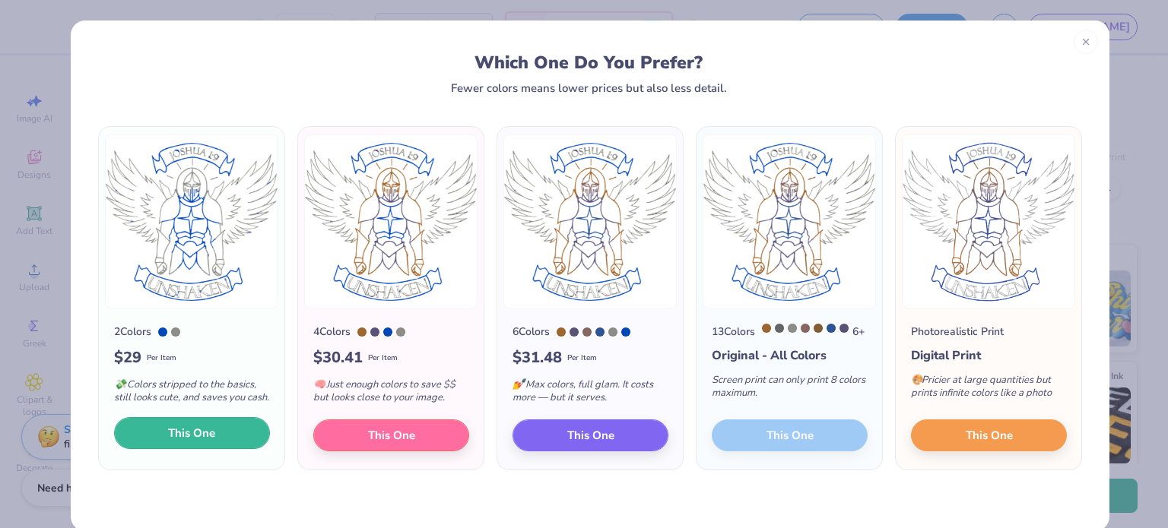
click at [156, 445] on button "This One" at bounding box center [192, 433] width 156 height 32
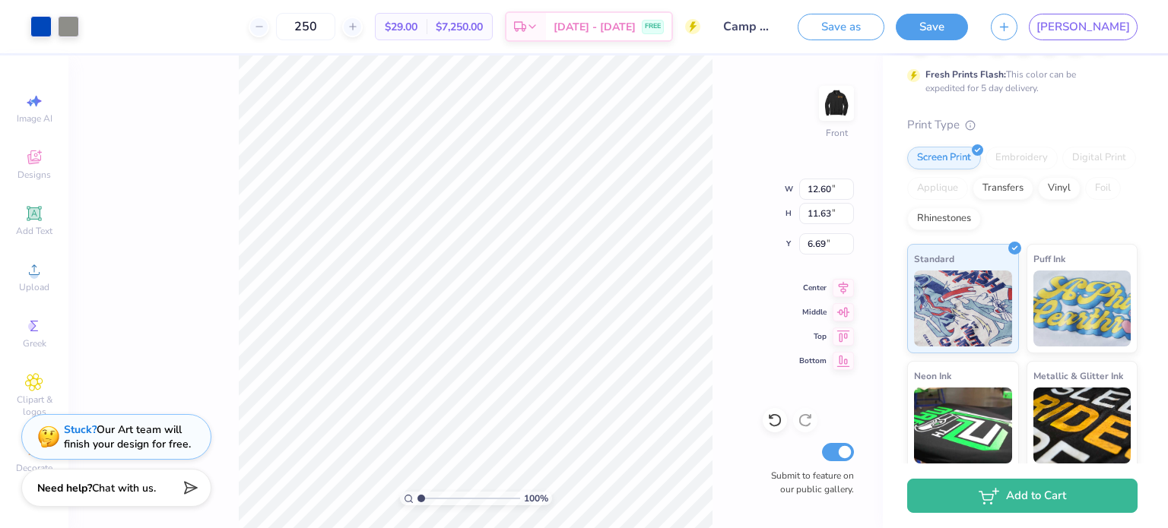
type input "6.08"
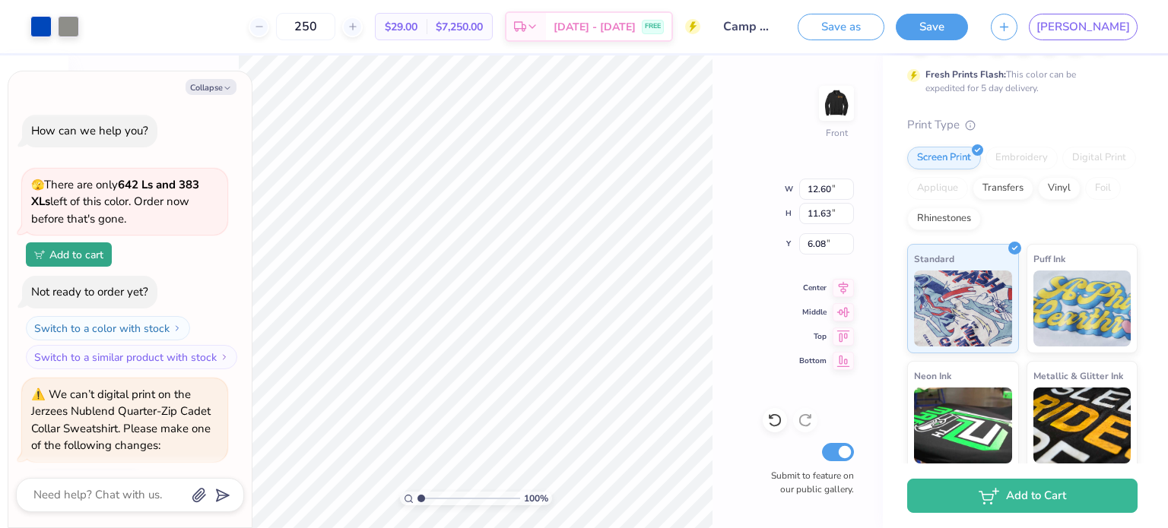
scroll to position [4970, 0]
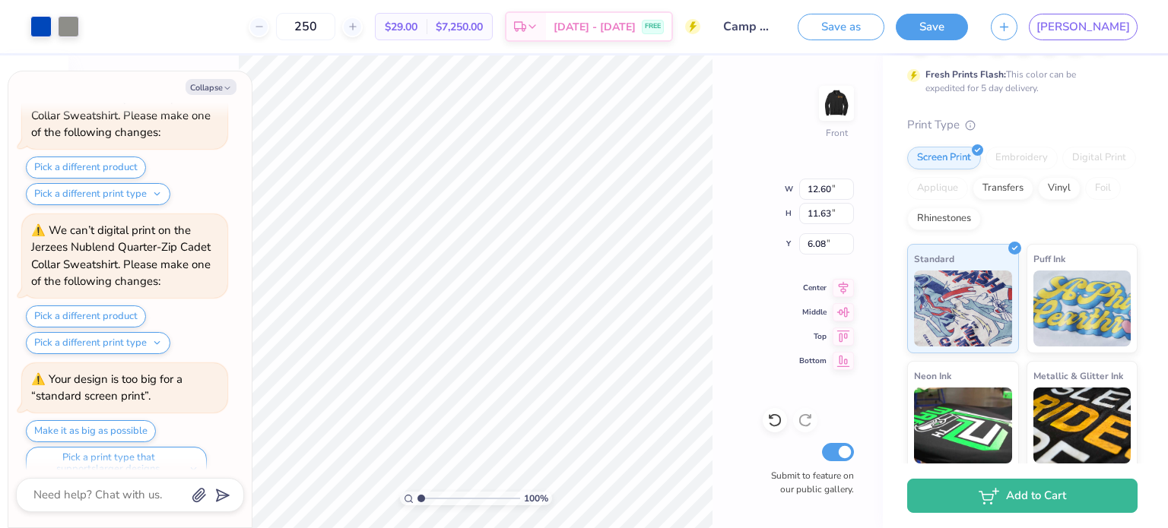
type textarea "x"
type input "13.96"
type input "12.88"
type input "4.82"
type textarea "x"
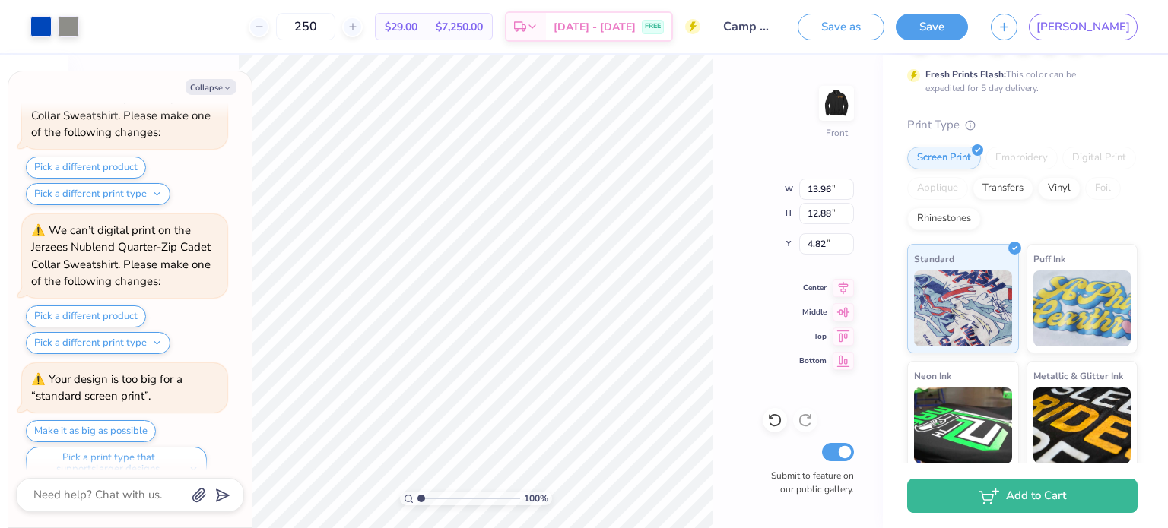
type input "14.96"
type input "13.80"
type input "3.90"
type textarea "x"
type input "3.00"
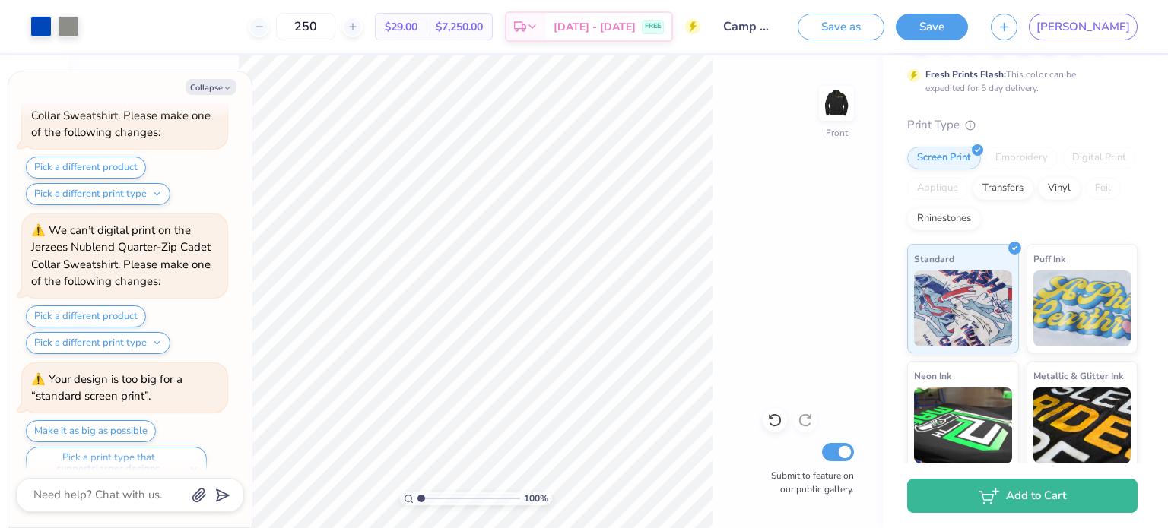
type textarea "x"
click at [714, 249] on div "100 % Front Submit to feature on our public gallery." at bounding box center [475, 291] width 814 height 473
click at [335, 24] on input "250" at bounding box center [305, 26] width 59 height 27
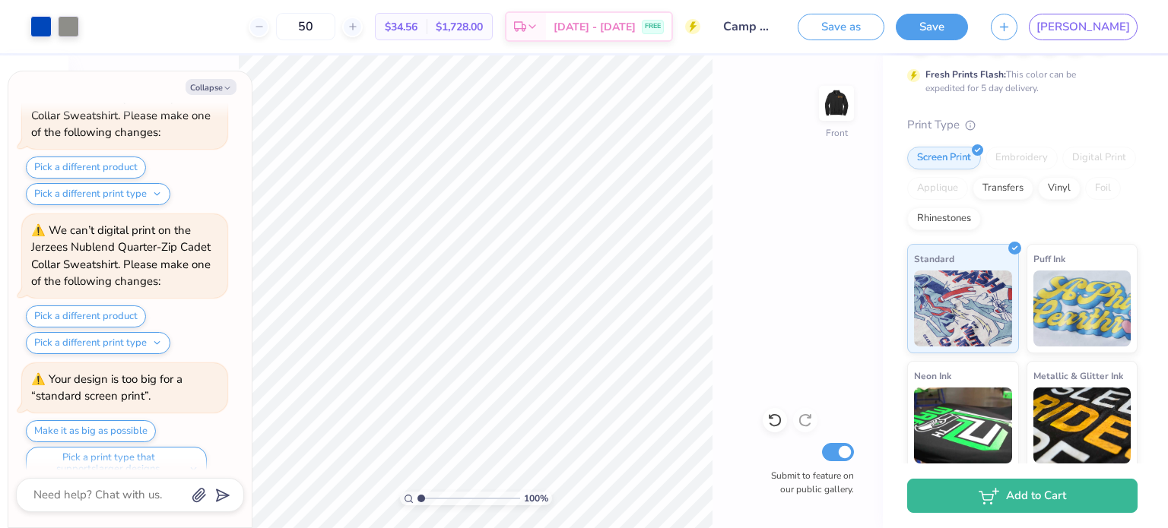
type input "50"
type textarea "x"
